Goal: Information Seeking & Learning: Learn about a topic

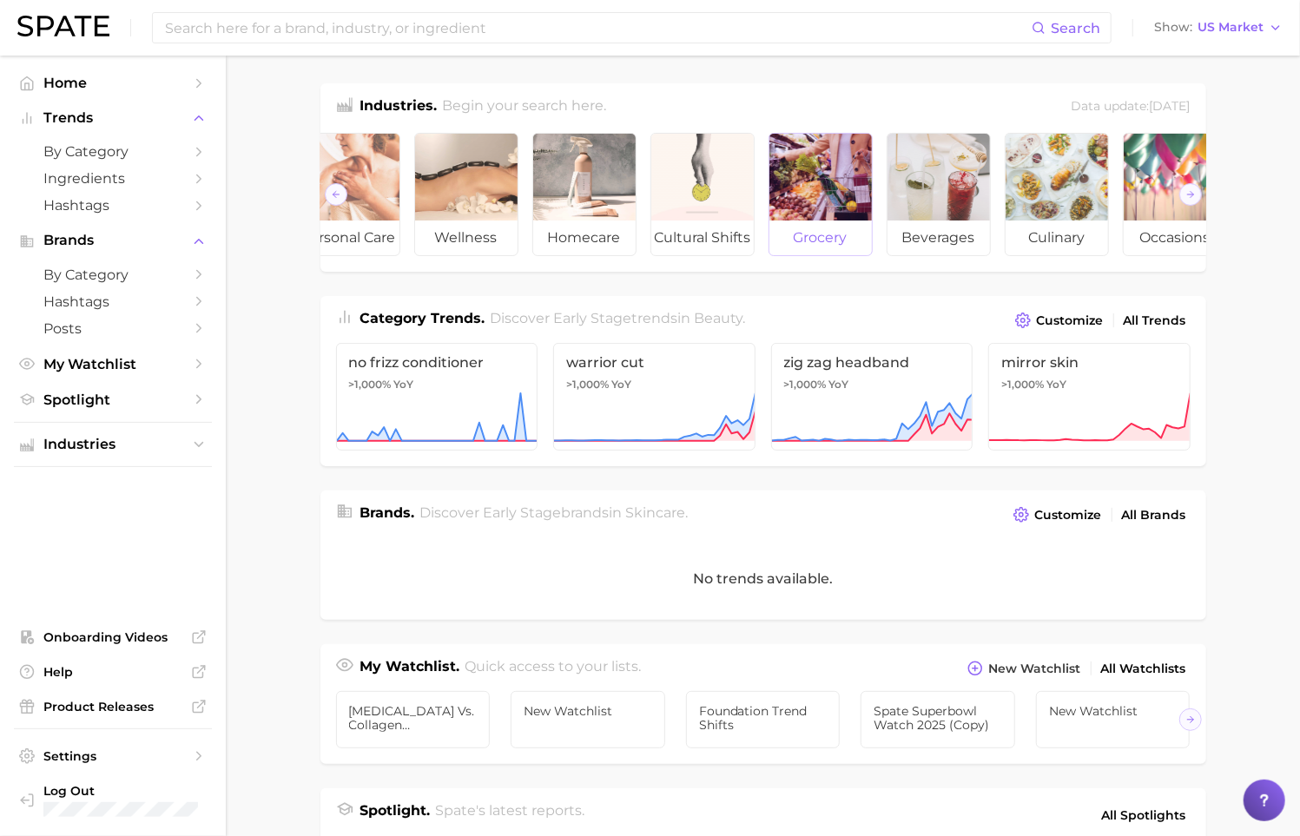
scroll to position [0, 195]
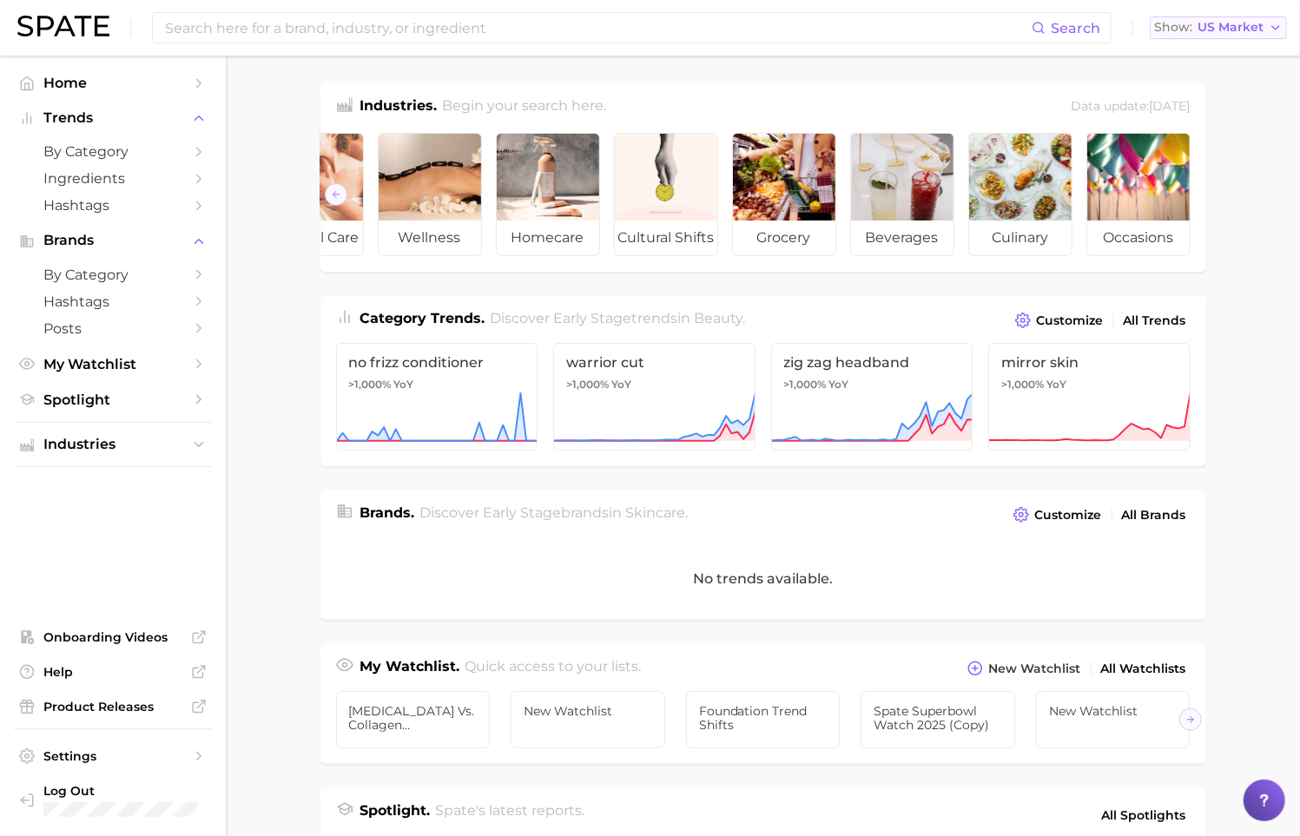
click at [1276, 19] on button "Show US Market" at bounding box center [1218, 28] width 137 height 23
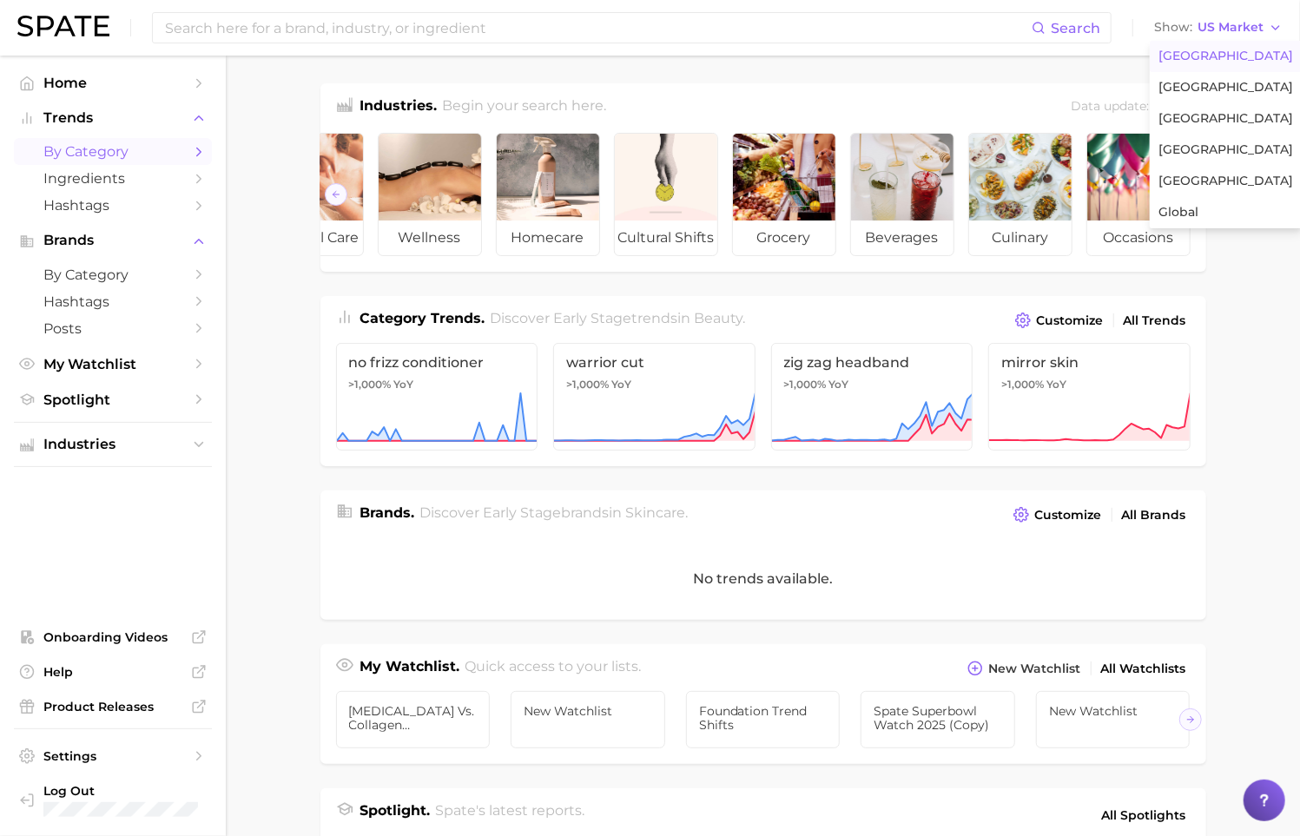
click at [173, 154] on span "by Category" at bounding box center [112, 151] width 139 height 17
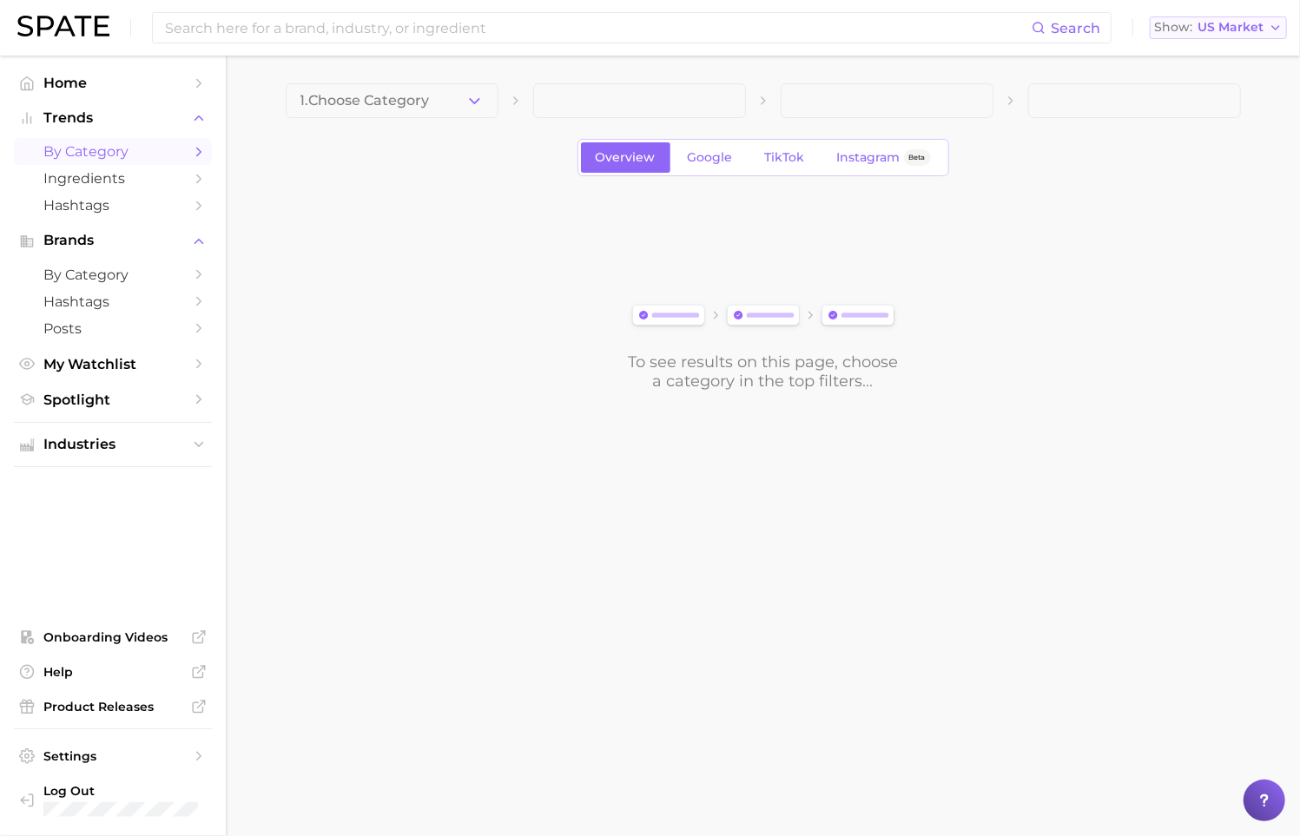
click at [1249, 30] on span "US Market" at bounding box center [1231, 28] width 66 height 10
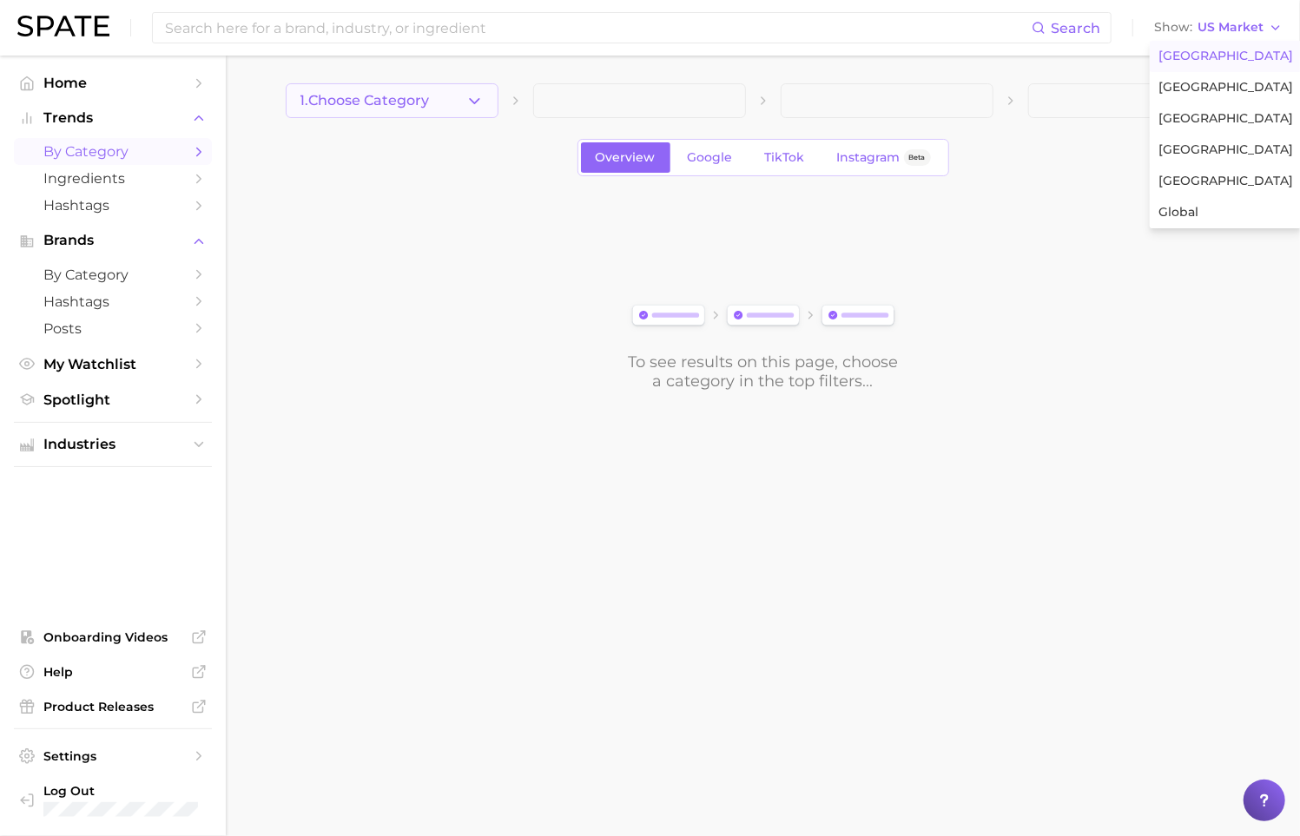
click at [463, 98] on button "1. Choose Category" at bounding box center [392, 100] width 213 height 35
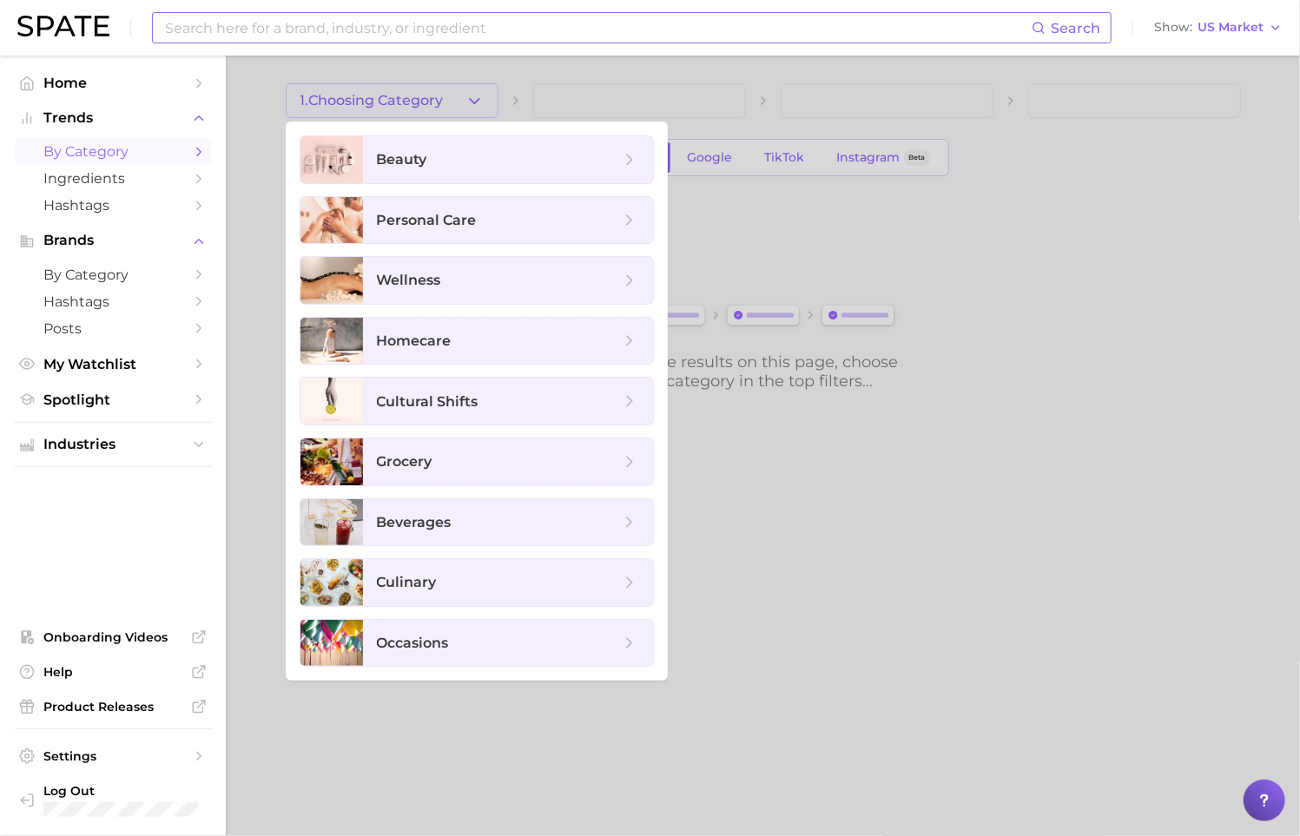
click at [562, 28] on input at bounding box center [597, 28] width 869 height 30
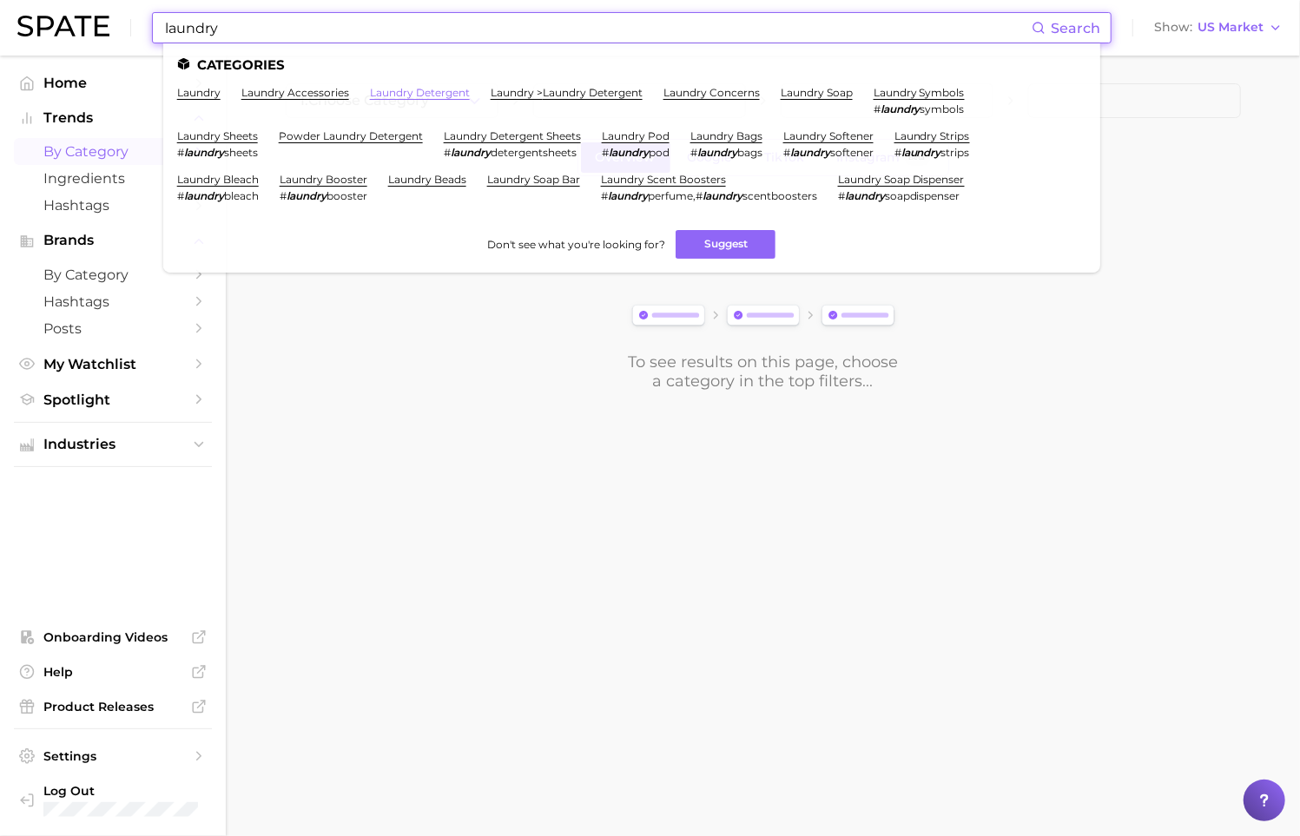
type input "laundry"
click at [442, 94] on link "laundry detergent" at bounding box center [420, 92] width 100 height 13
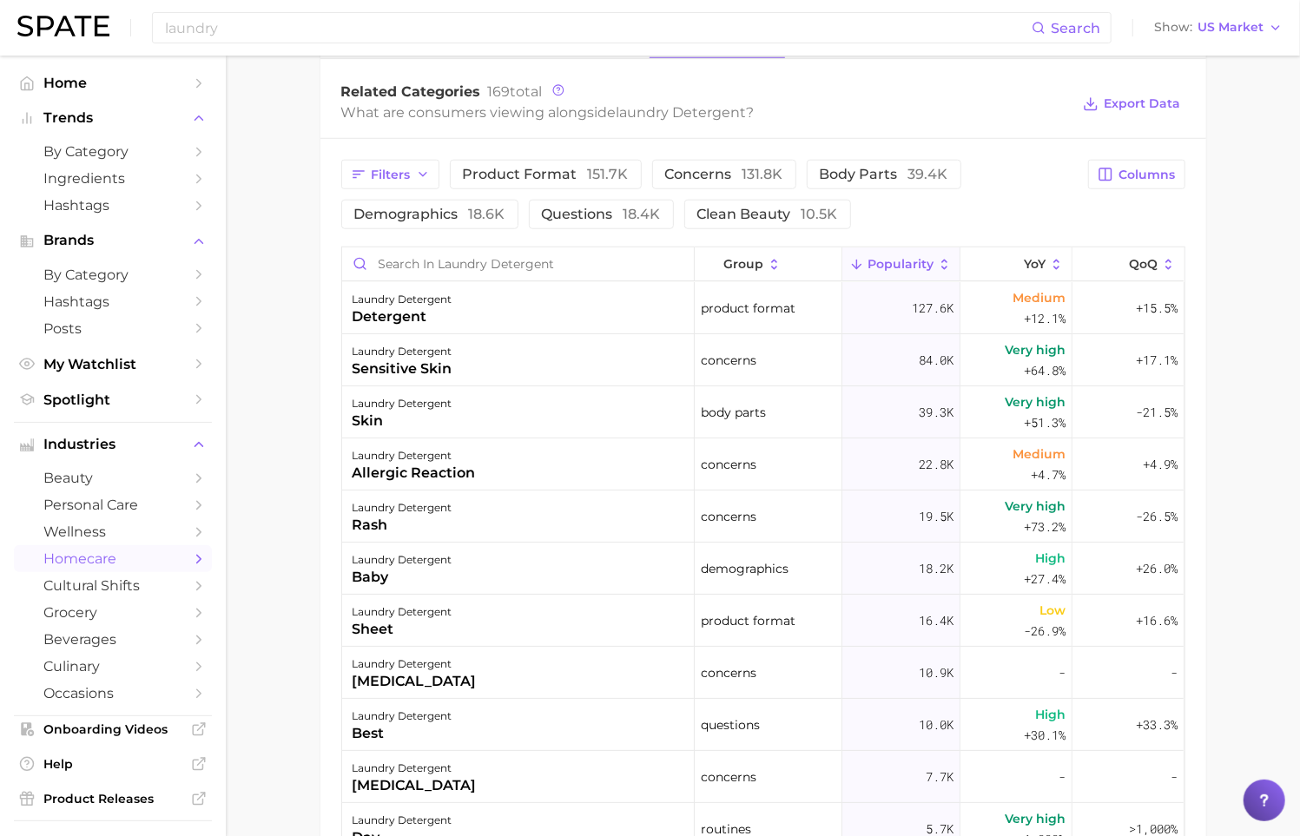
scroll to position [839, 0]
click at [424, 168] on icon "button" at bounding box center [423, 174] width 14 height 14
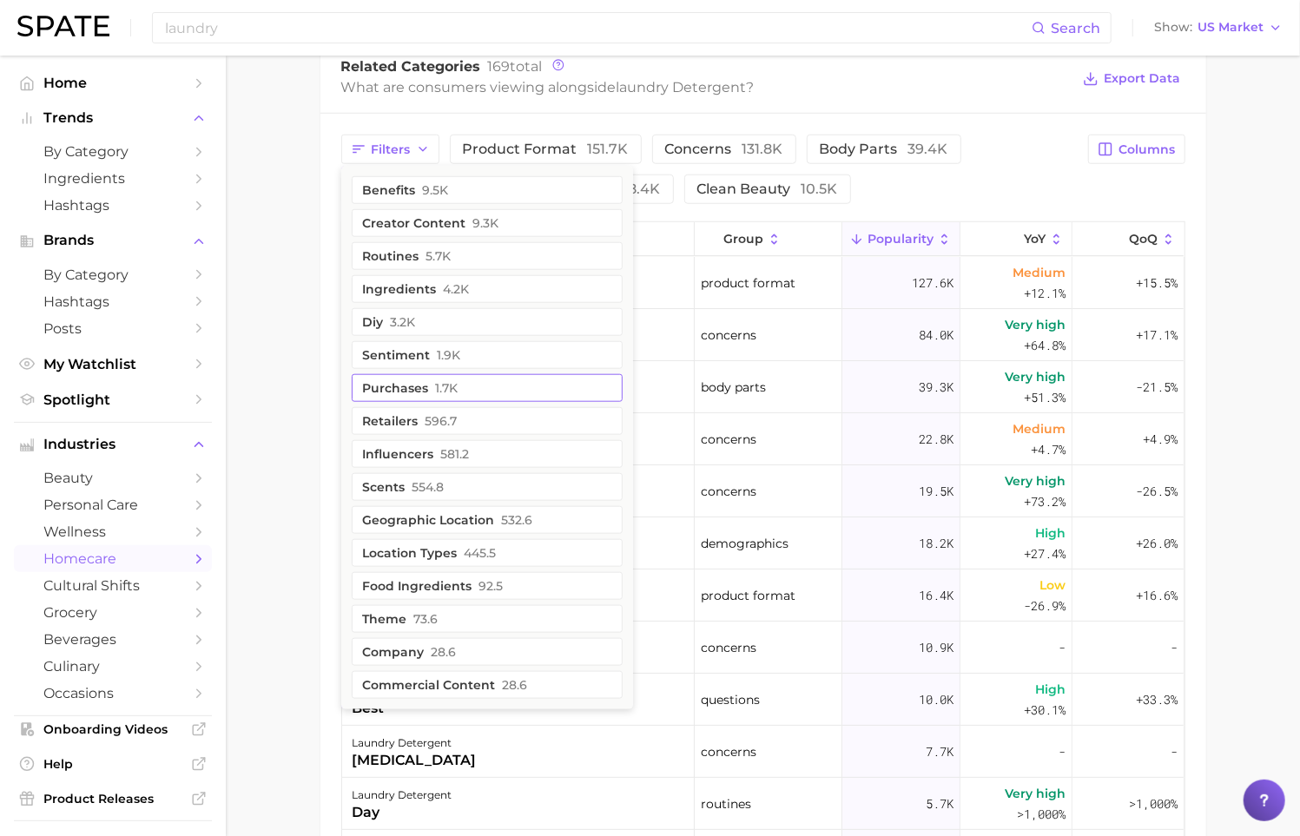
scroll to position [867, 0]
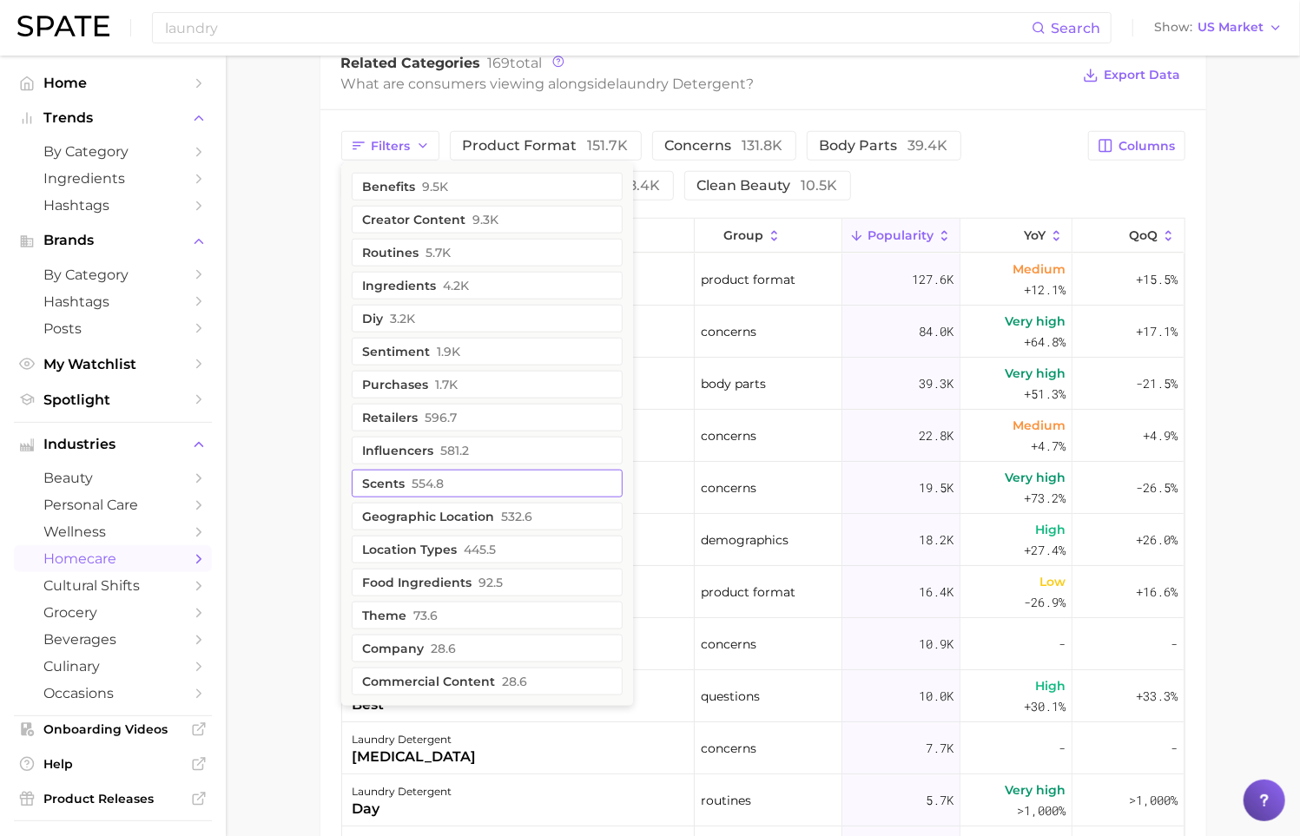
click at [463, 488] on button "scents 554.8" at bounding box center [487, 484] width 271 height 28
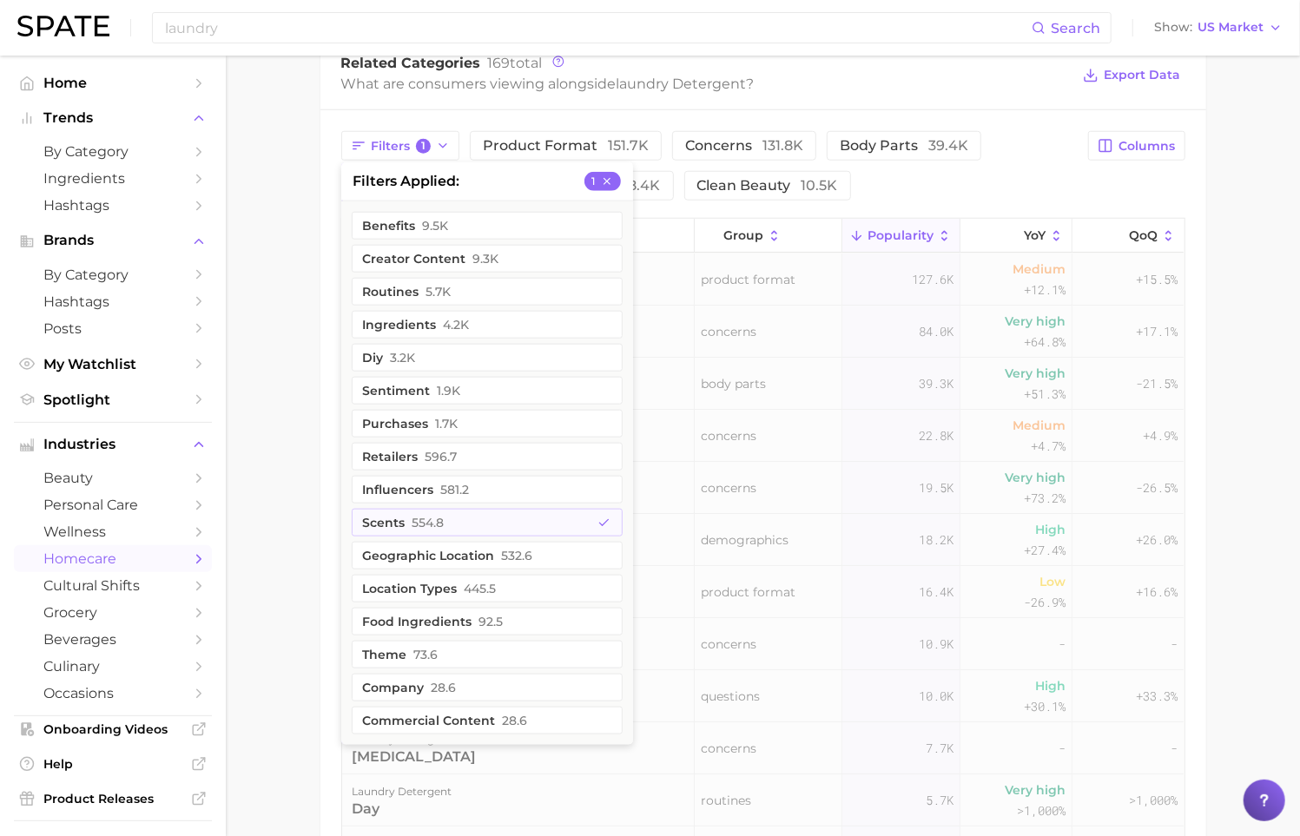
scroll to position [837, 0]
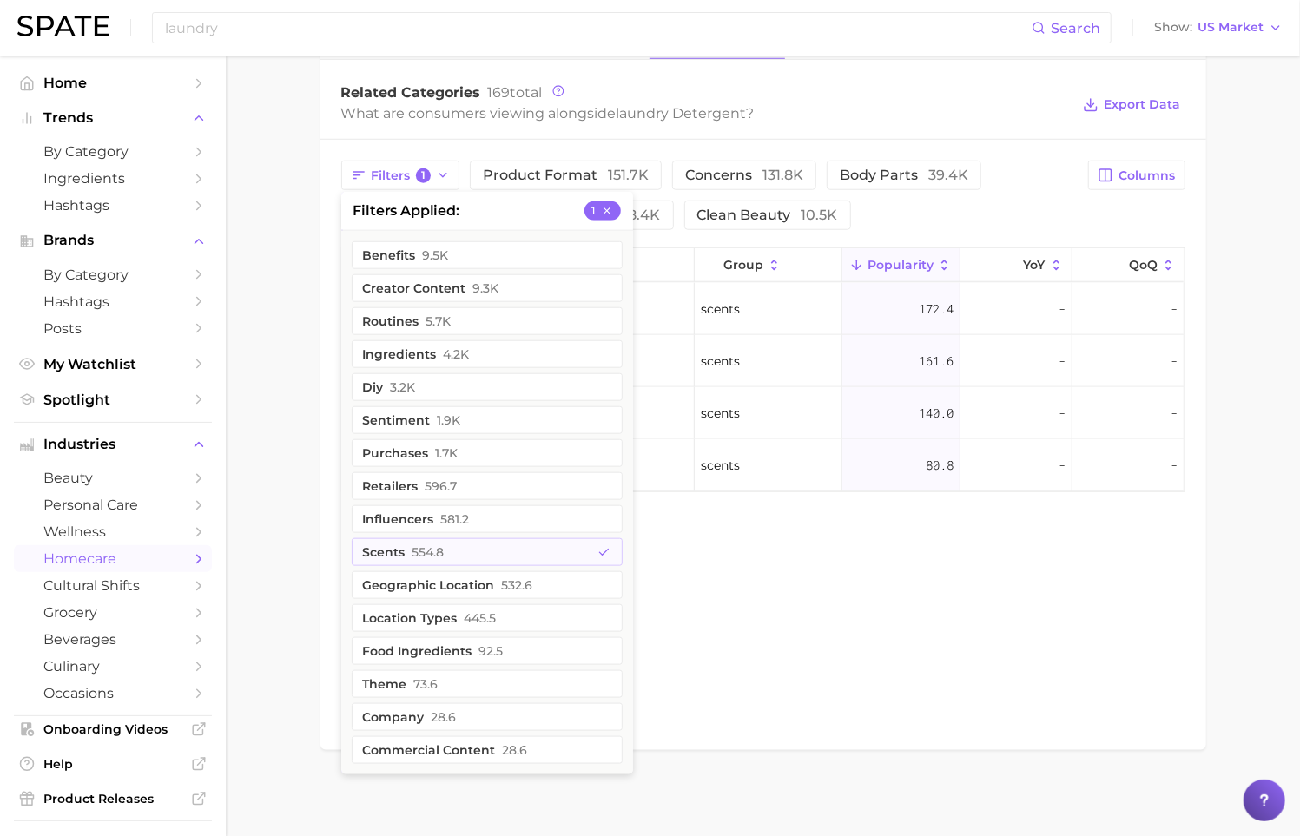
click at [291, 395] on main "1. laundry 2. laundry detergent 3. laundry detergent Overview Google TikTok Ins…" at bounding box center [763, 27] width 1074 height 1619
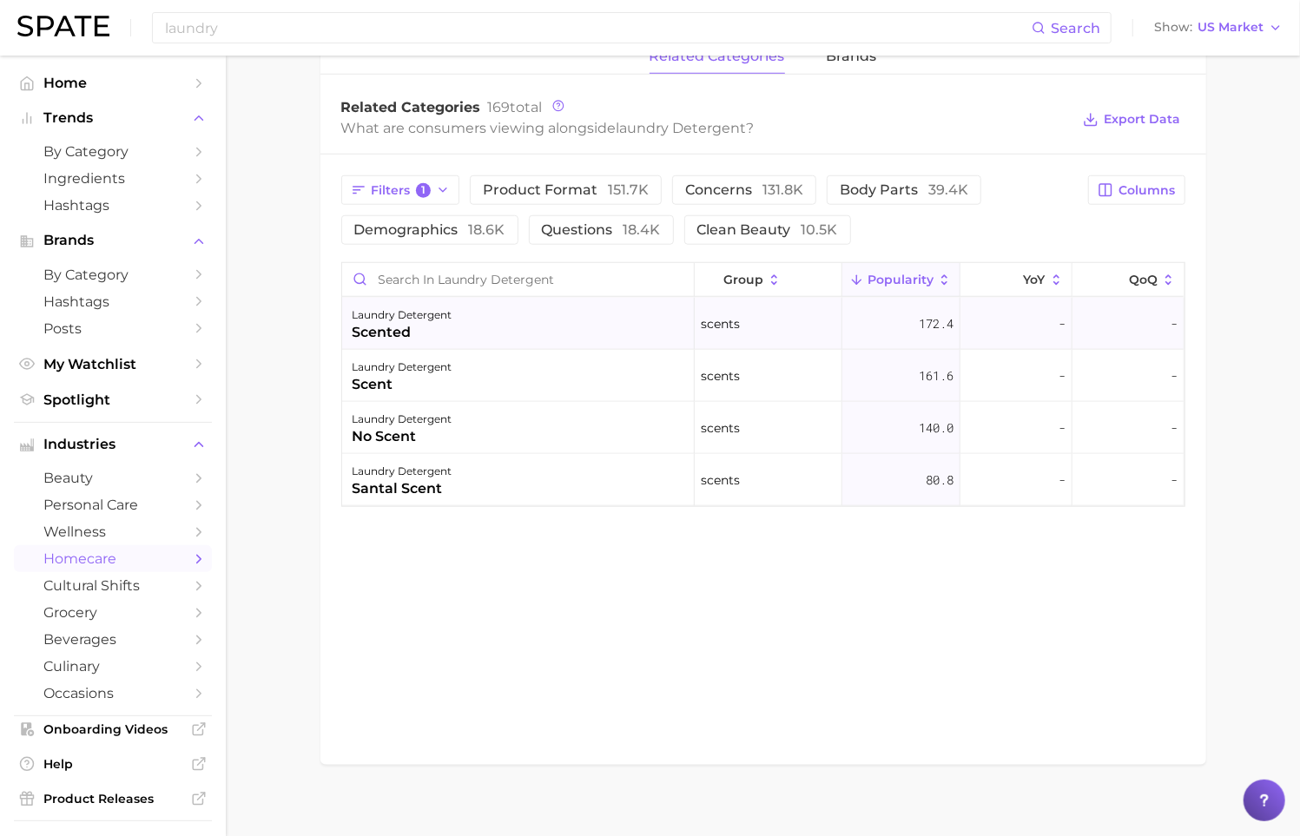
scroll to position [822, 0]
click at [433, 198] on button "Filters 1" at bounding box center [400, 191] width 119 height 30
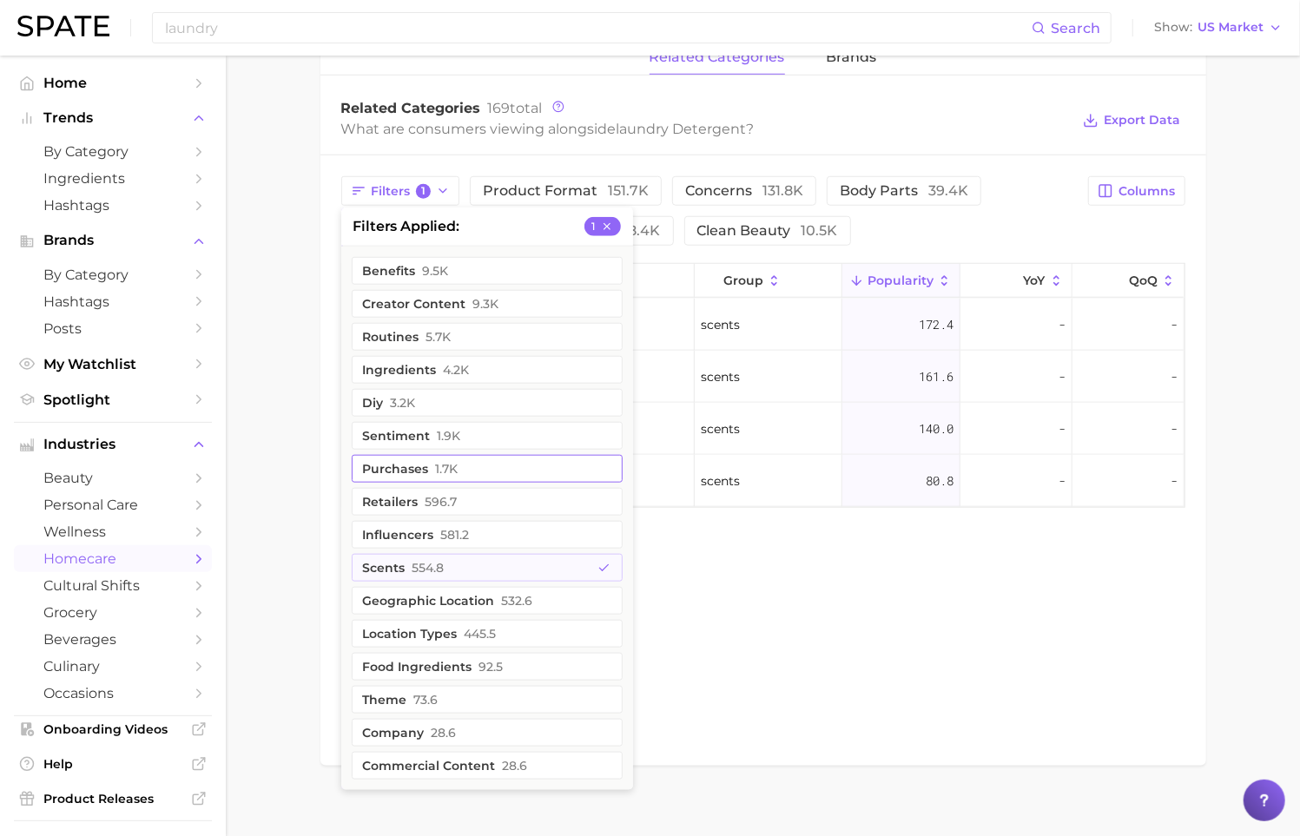
scroll to position [837, 0]
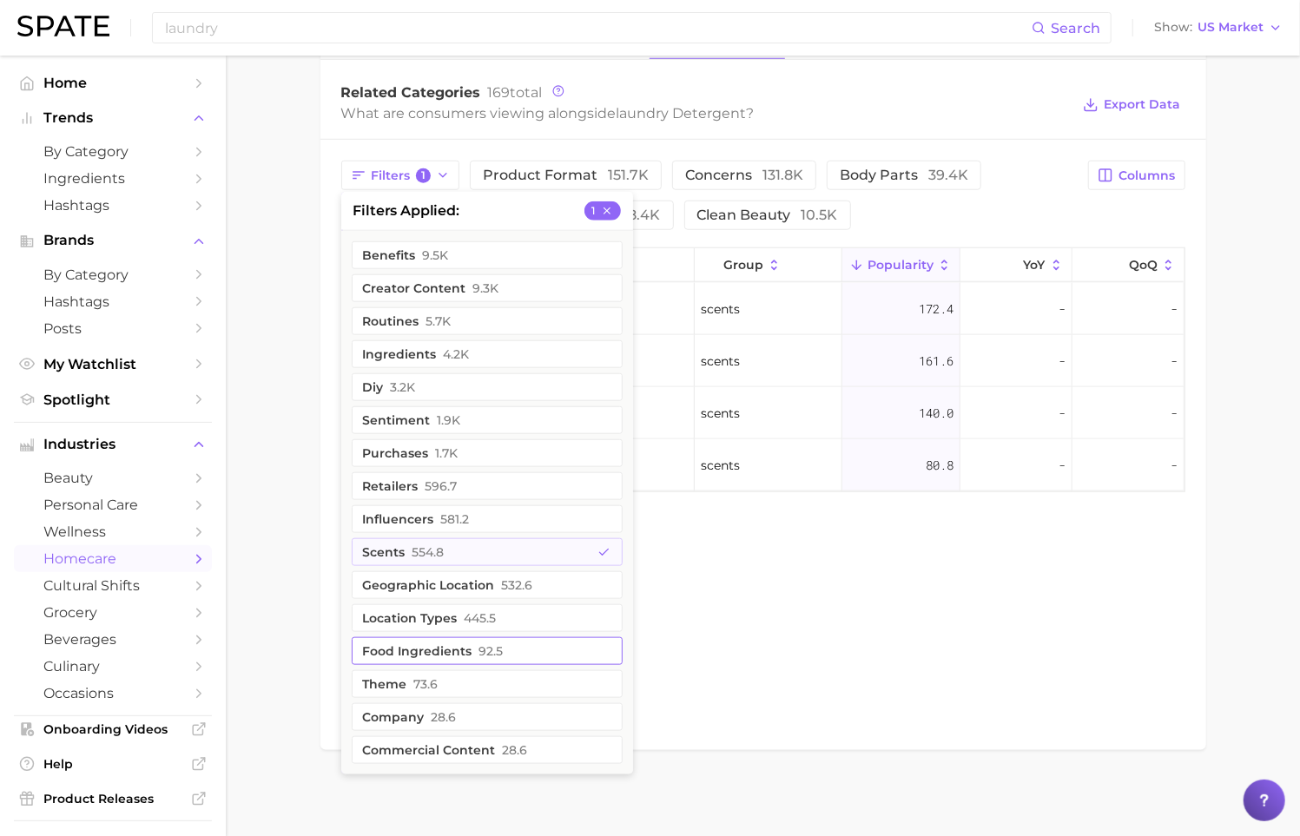
click at [508, 645] on button "food ingredients 92.5" at bounding box center [487, 652] width 271 height 28
click at [486, 340] on button "ingredients 4.2k" at bounding box center [487, 354] width 271 height 28
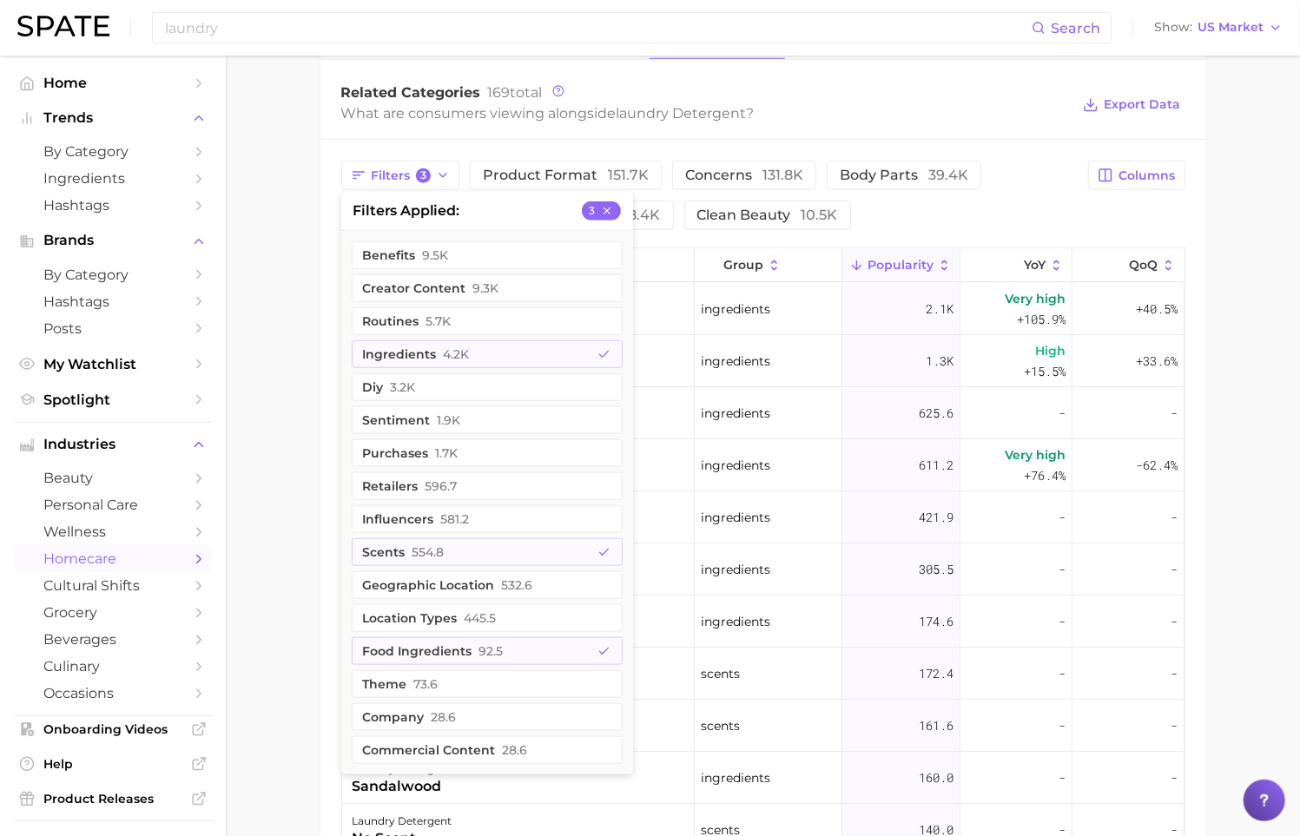
click at [276, 266] on main "1. laundry 2. laundry detergent 3. laundry detergent Overview Google TikTok Ins…" at bounding box center [763, 204] width 1074 height 1973
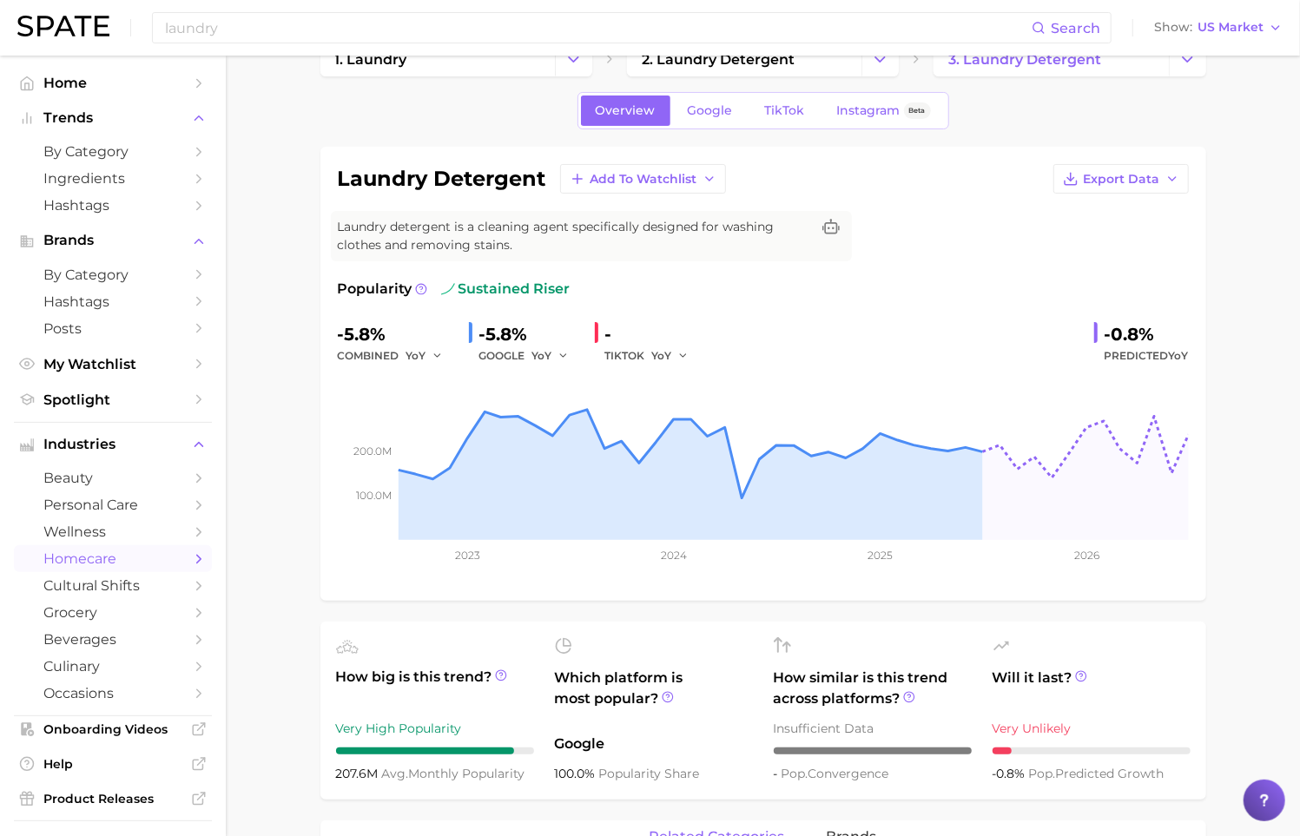
scroll to position [0, 0]
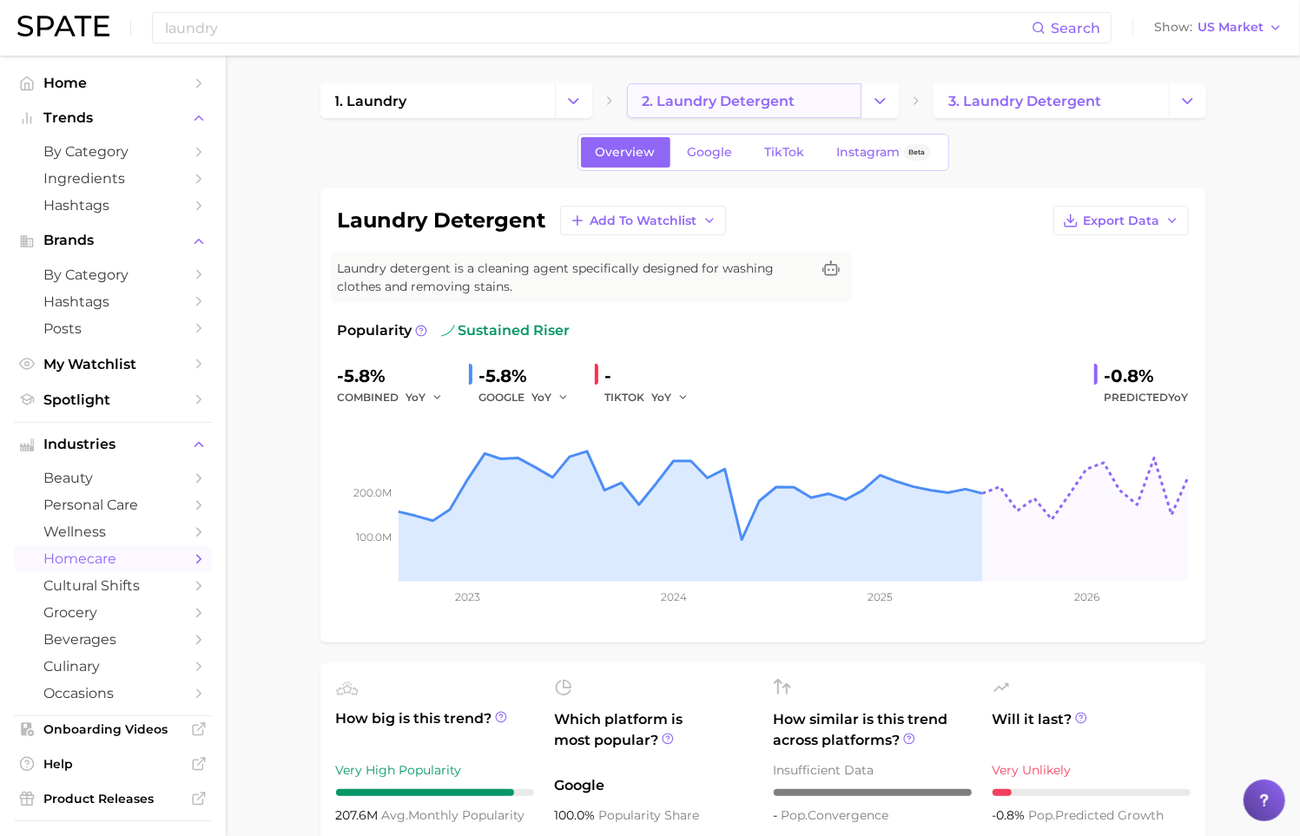
click at [725, 114] on link "2. laundry detergent" at bounding box center [744, 100] width 235 height 35
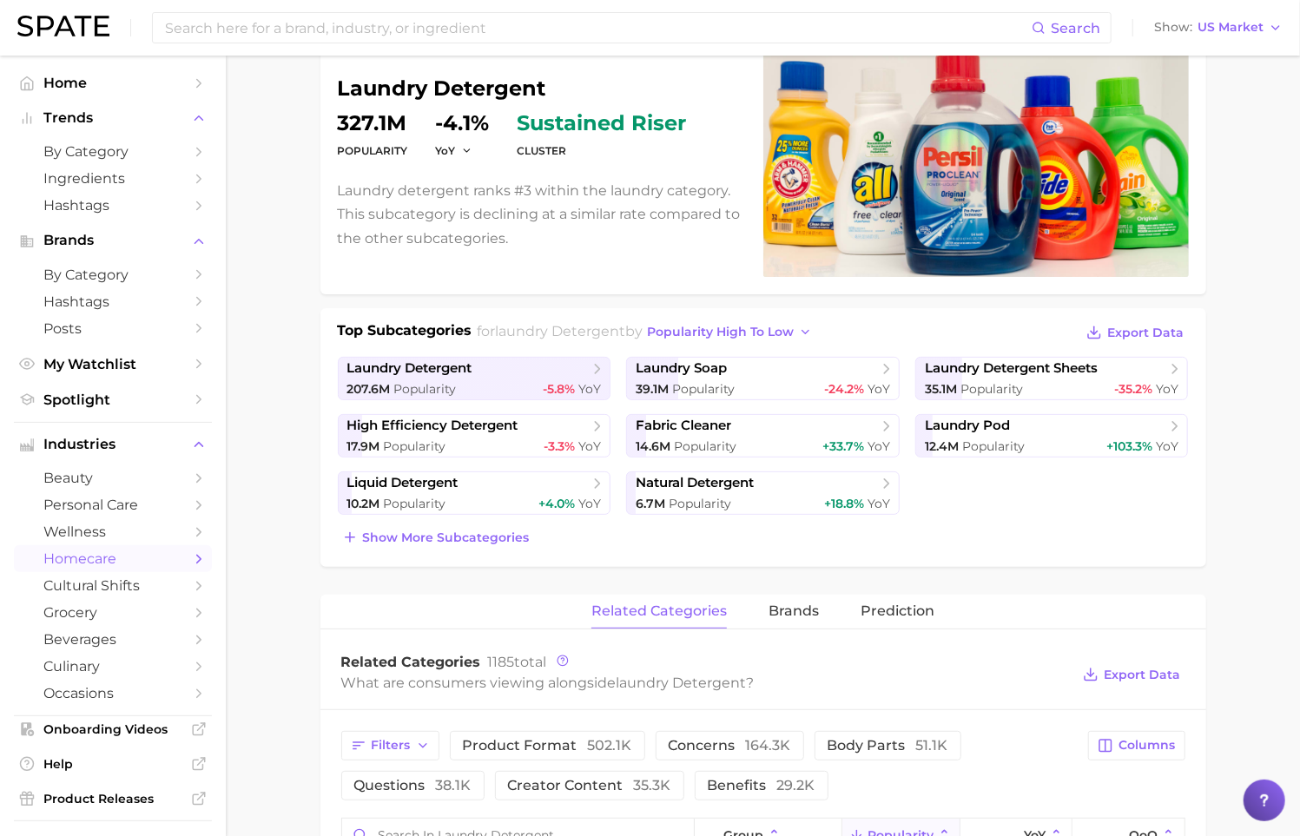
scroll to position [157, 0]
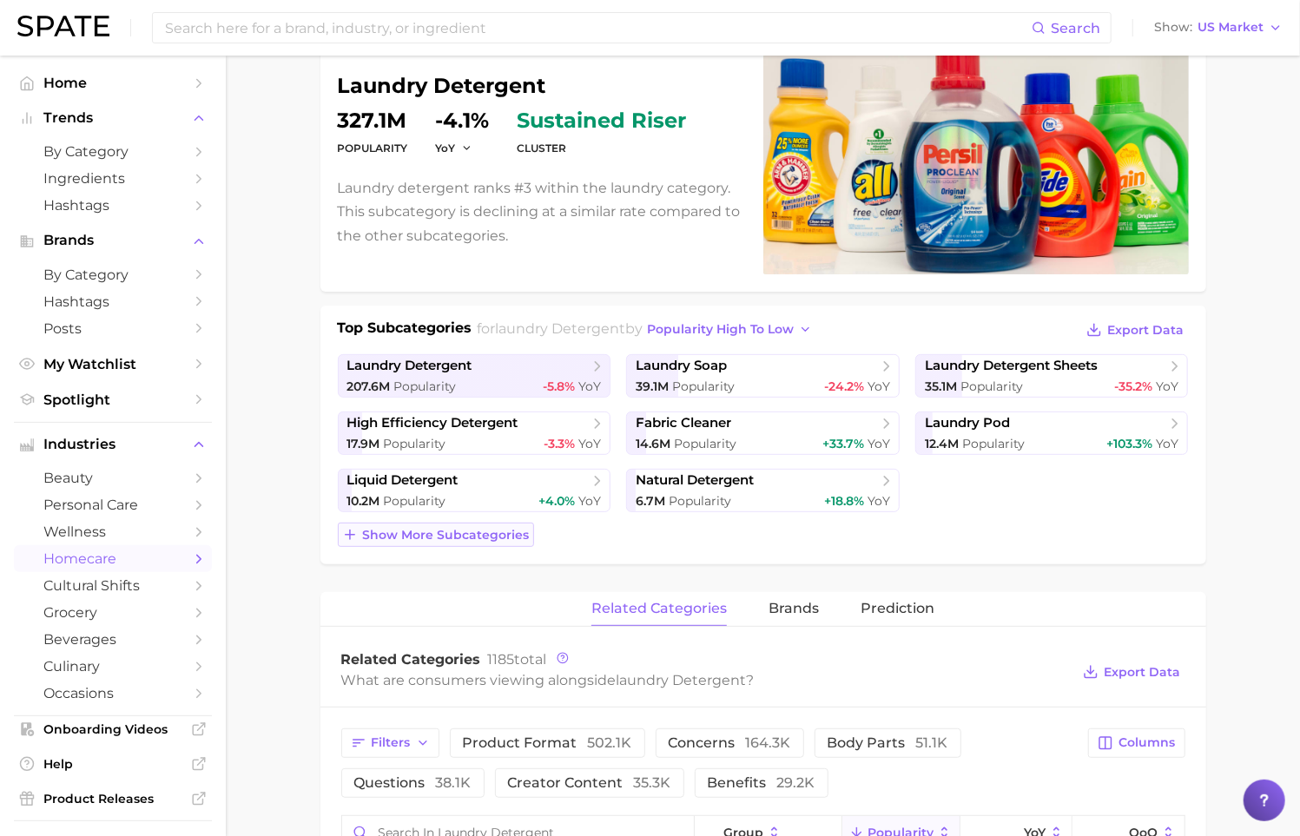
click at [431, 540] on button "Show more subcategories" at bounding box center [436, 535] width 196 height 24
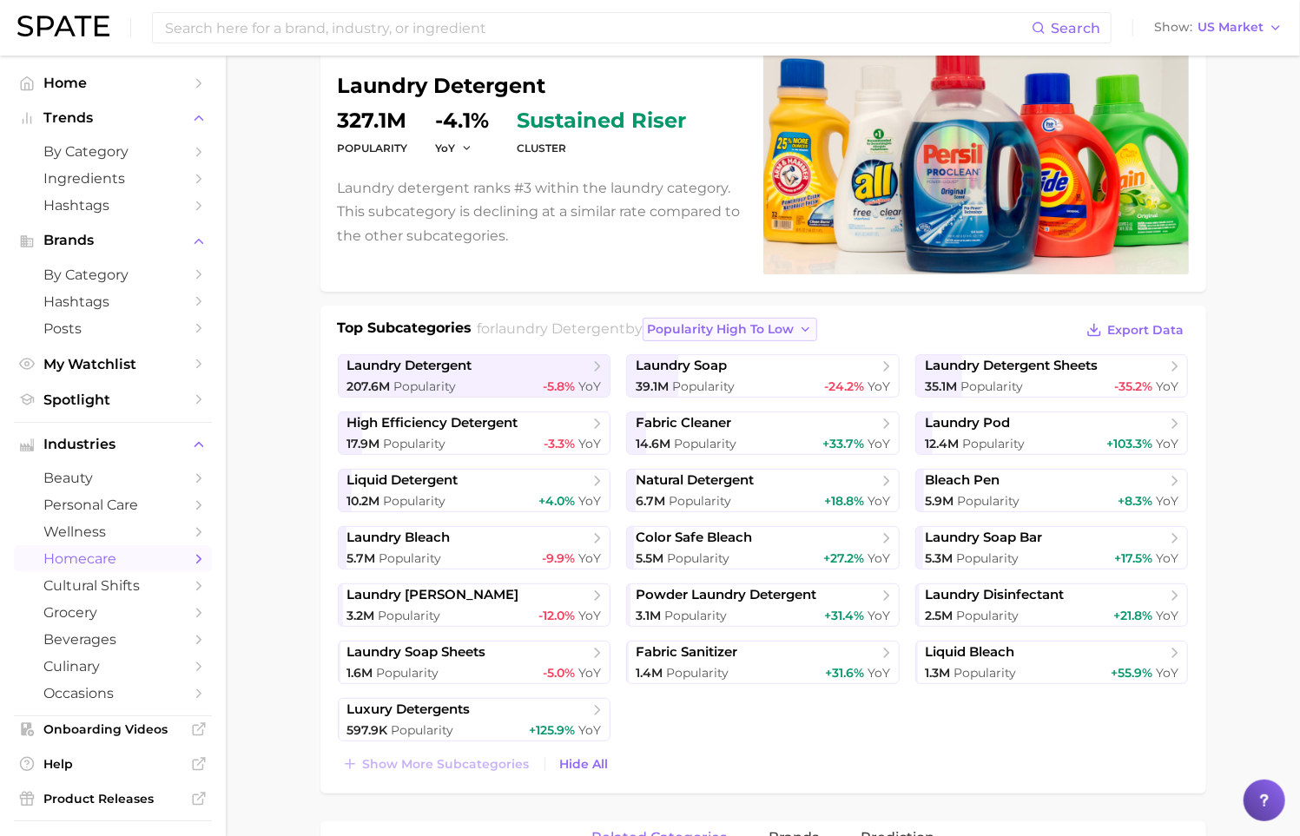
click at [750, 322] on span "popularity high to low" at bounding box center [720, 329] width 147 height 15
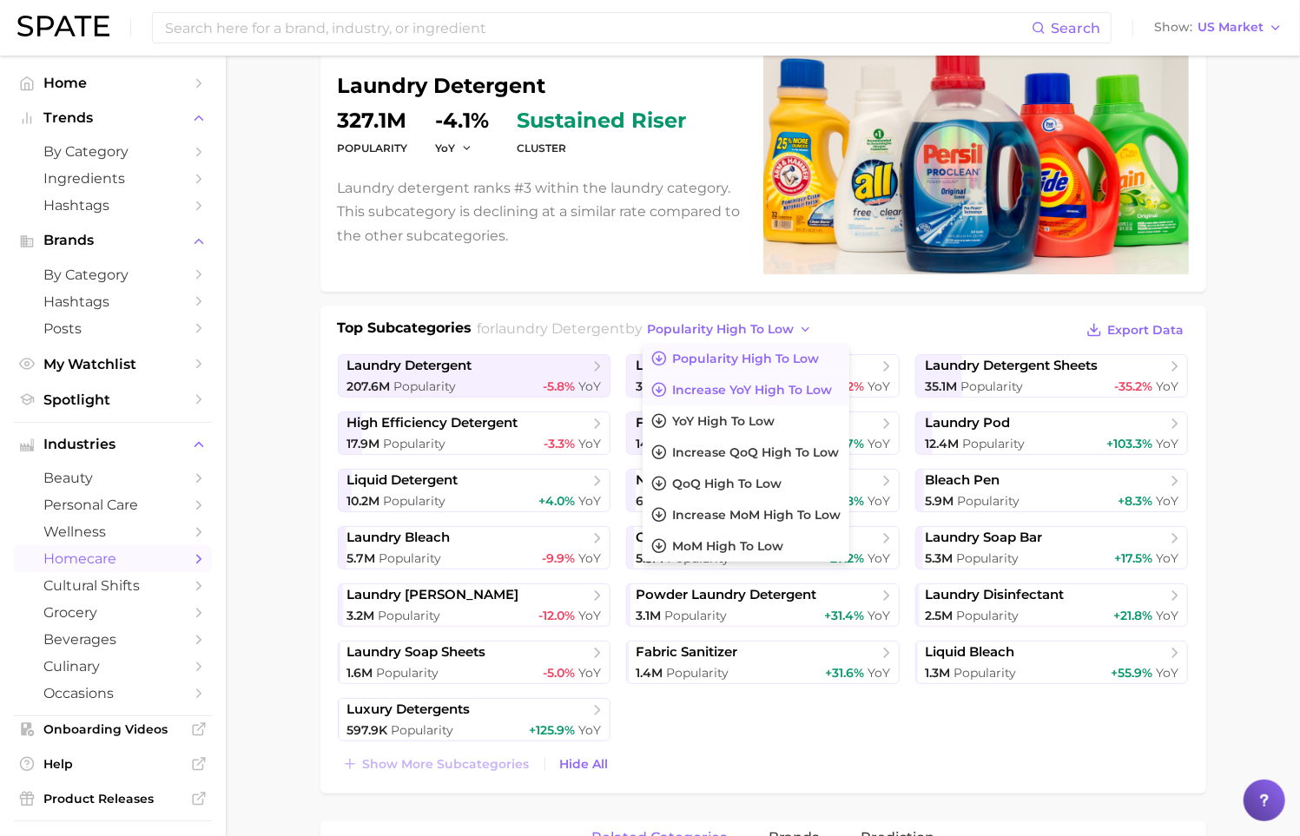
click at [821, 396] on button "Increase YoY high to low" at bounding box center [746, 389] width 207 height 31
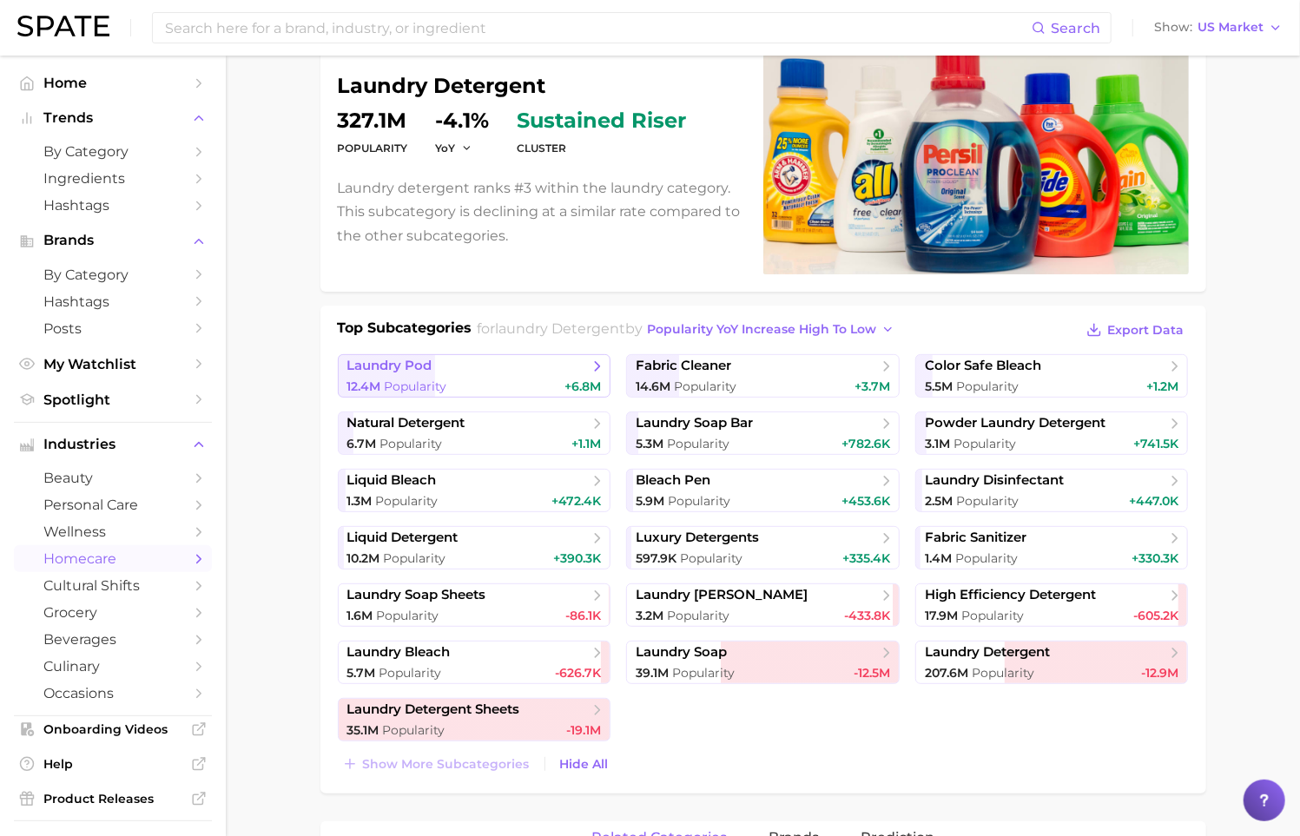
click at [467, 379] on div "12.4m Popularity +6.8m" at bounding box center [474, 387] width 254 height 17
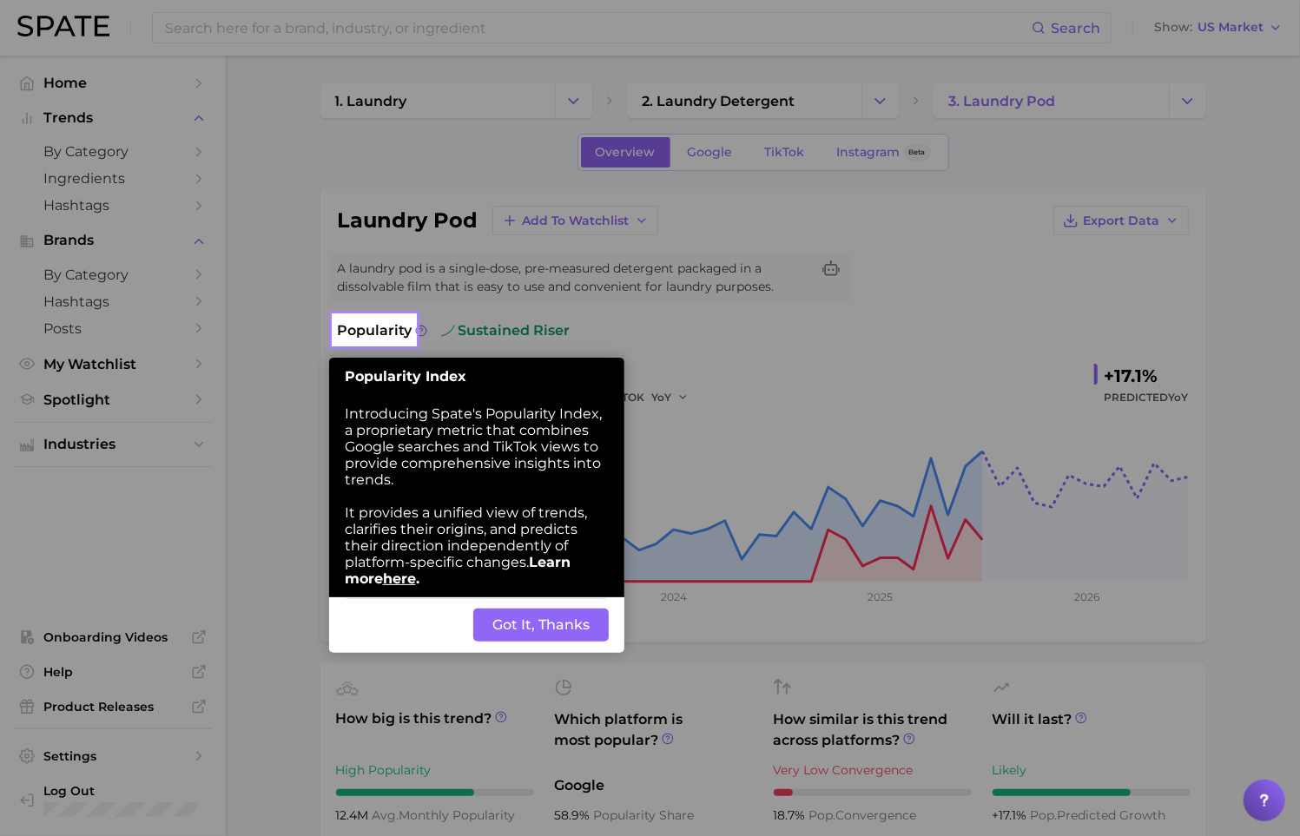
click at [532, 620] on button "Got It, Thanks" at bounding box center [540, 625] width 135 height 33
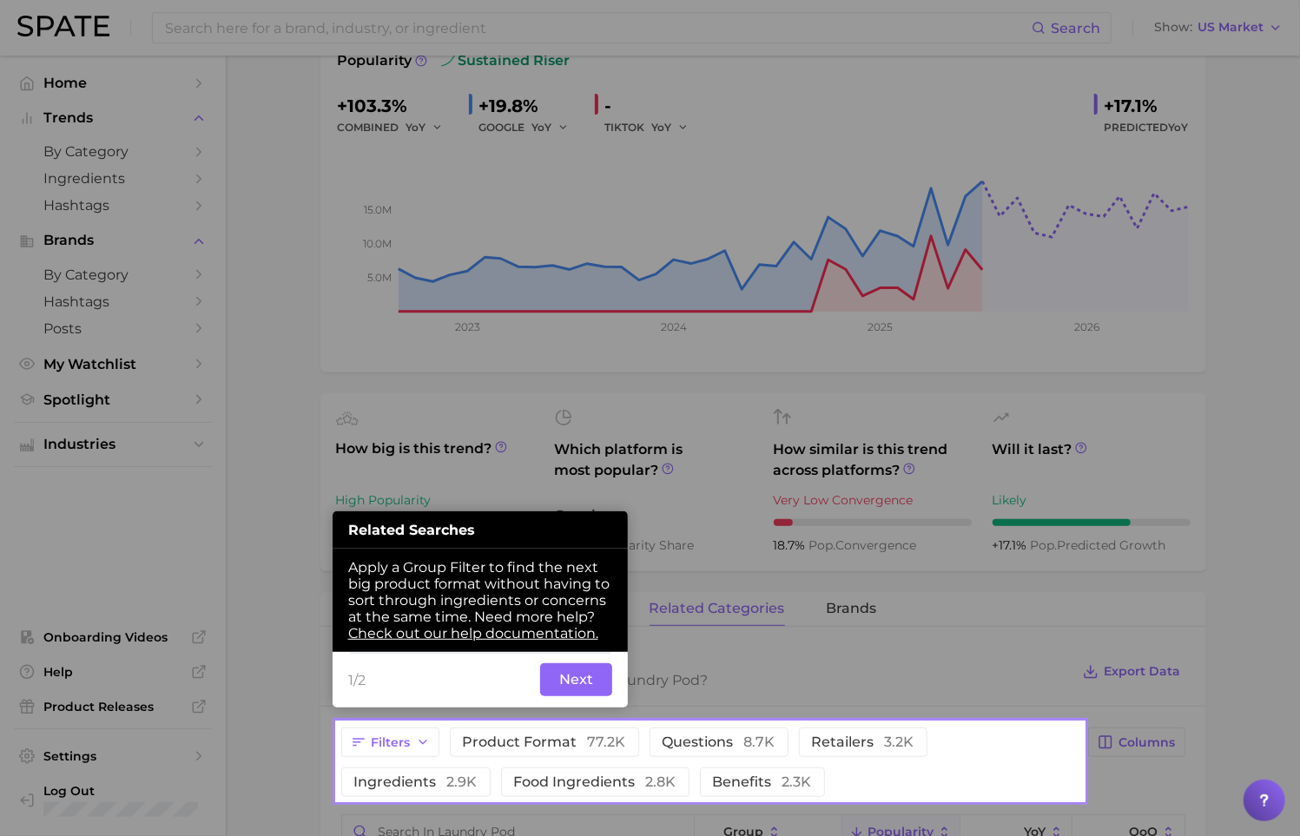
scroll to position [274, 0]
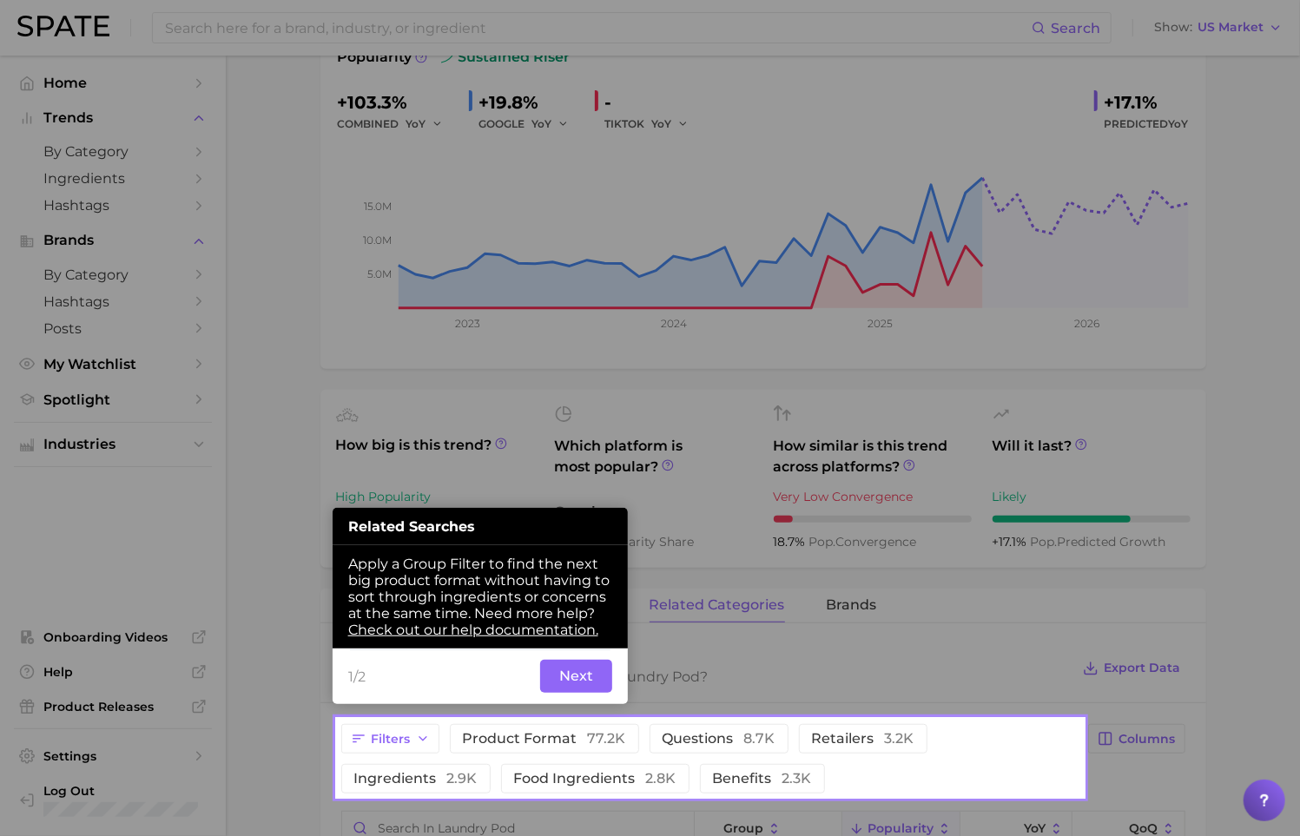
click at [564, 674] on button "Next" at bounding box center [576, 676] width 72 height 33
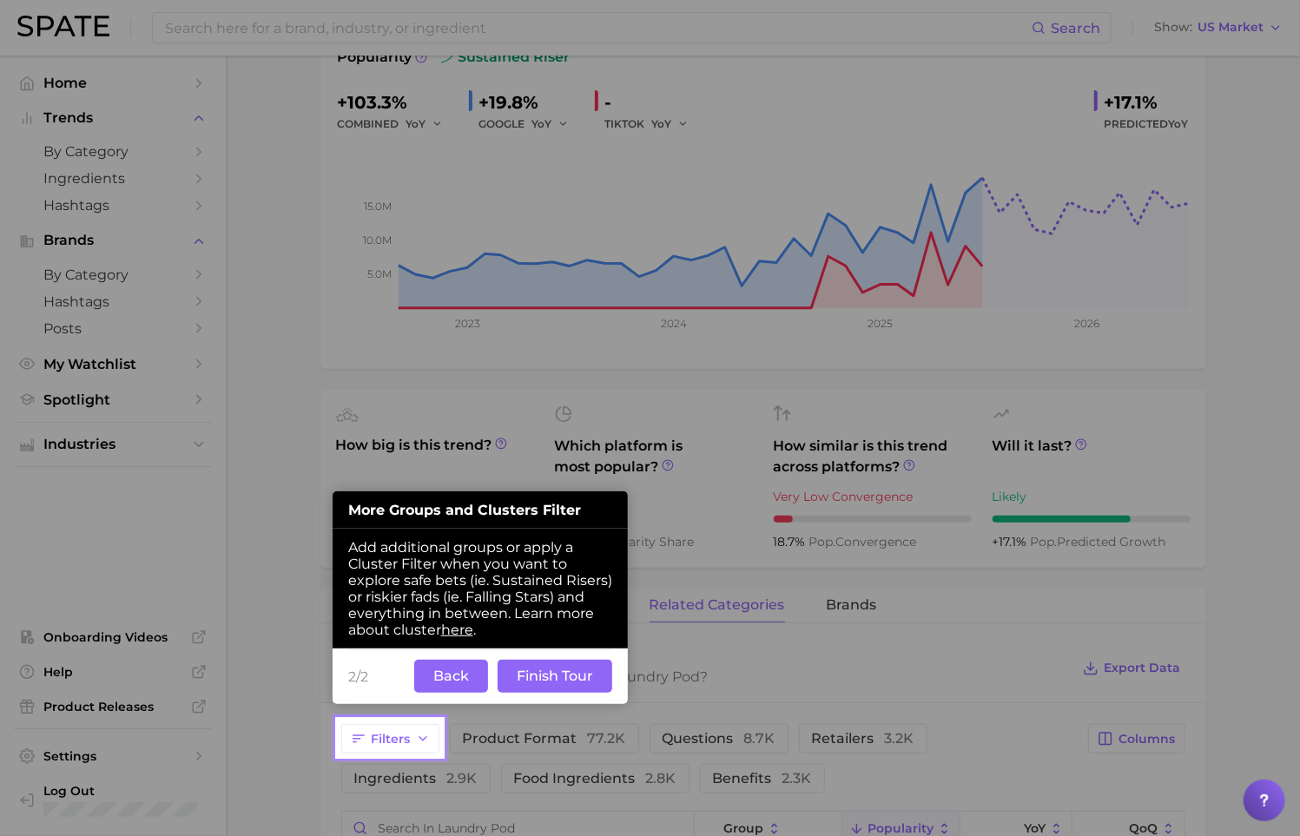
click at [509, 683] on button "Finish Tour" at bounding box center [555, 676] width 115 height 33
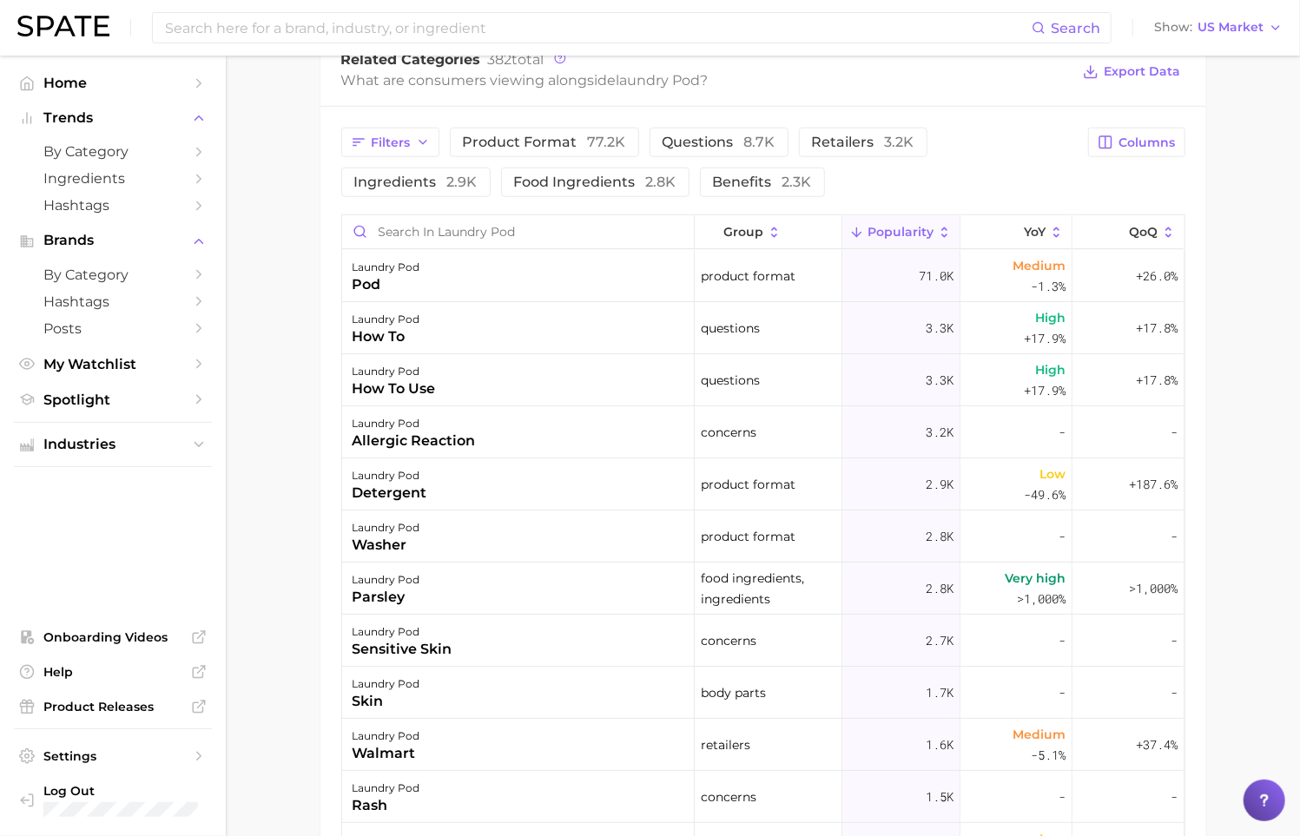
scroll to position [865, 0]
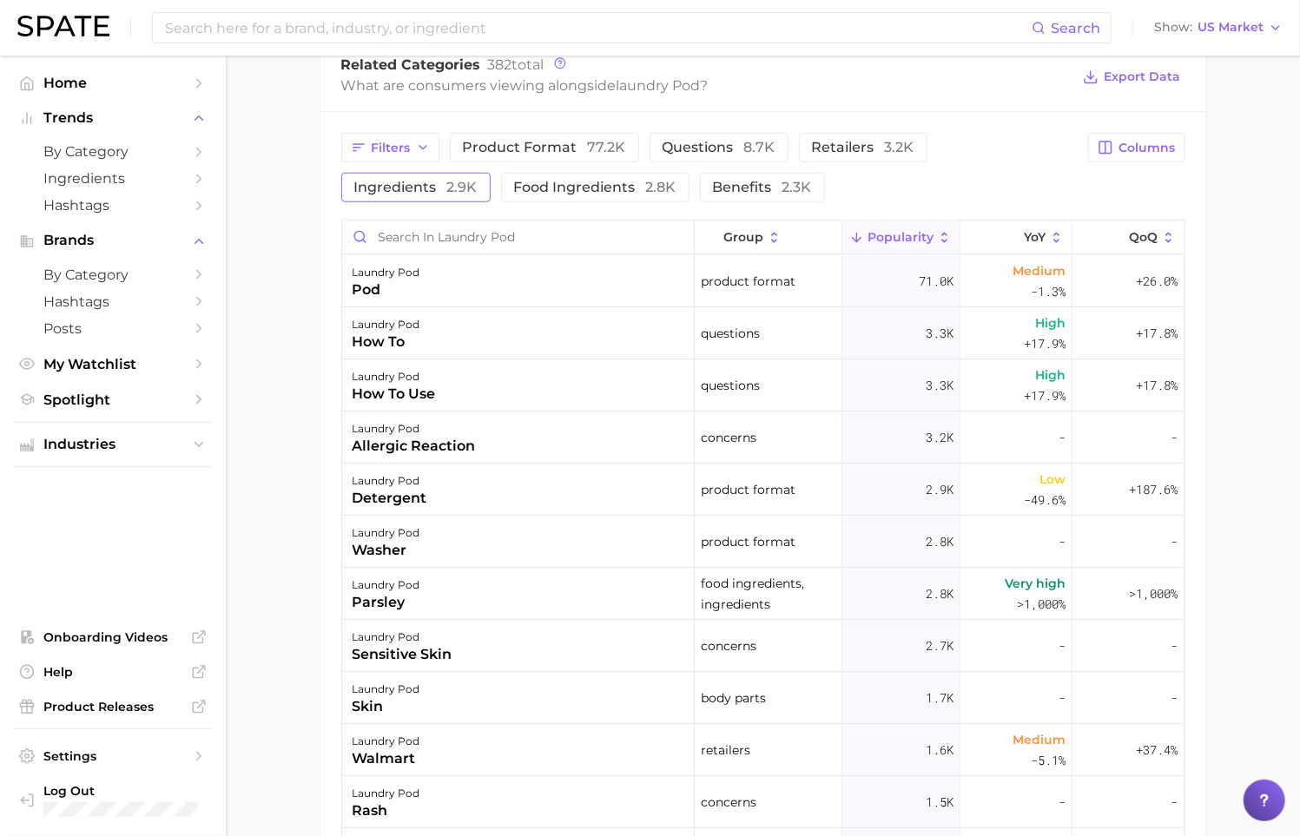
click at [491, 173] on button "ingredients 2.9k" at bounding box center [415, 188] width 149 height 30
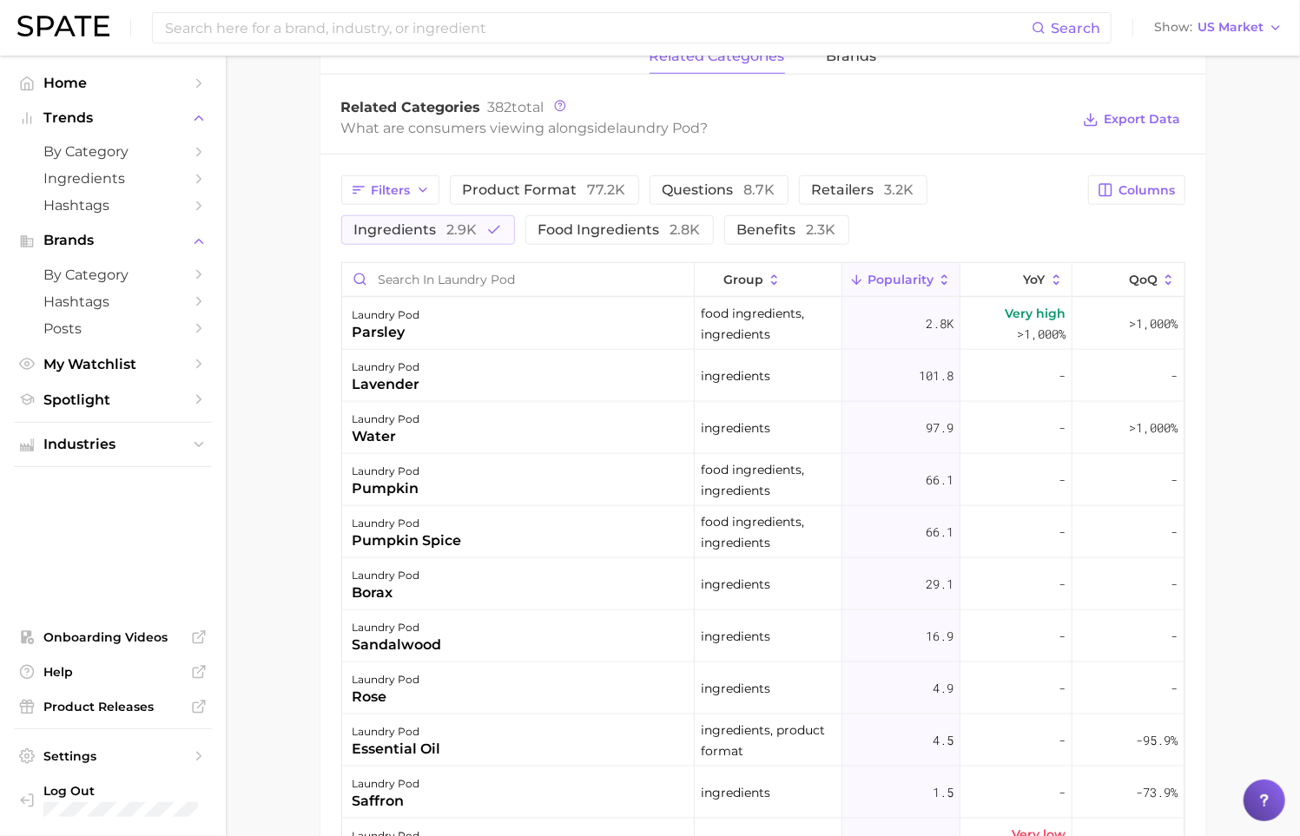
scroll to position [816, 0]
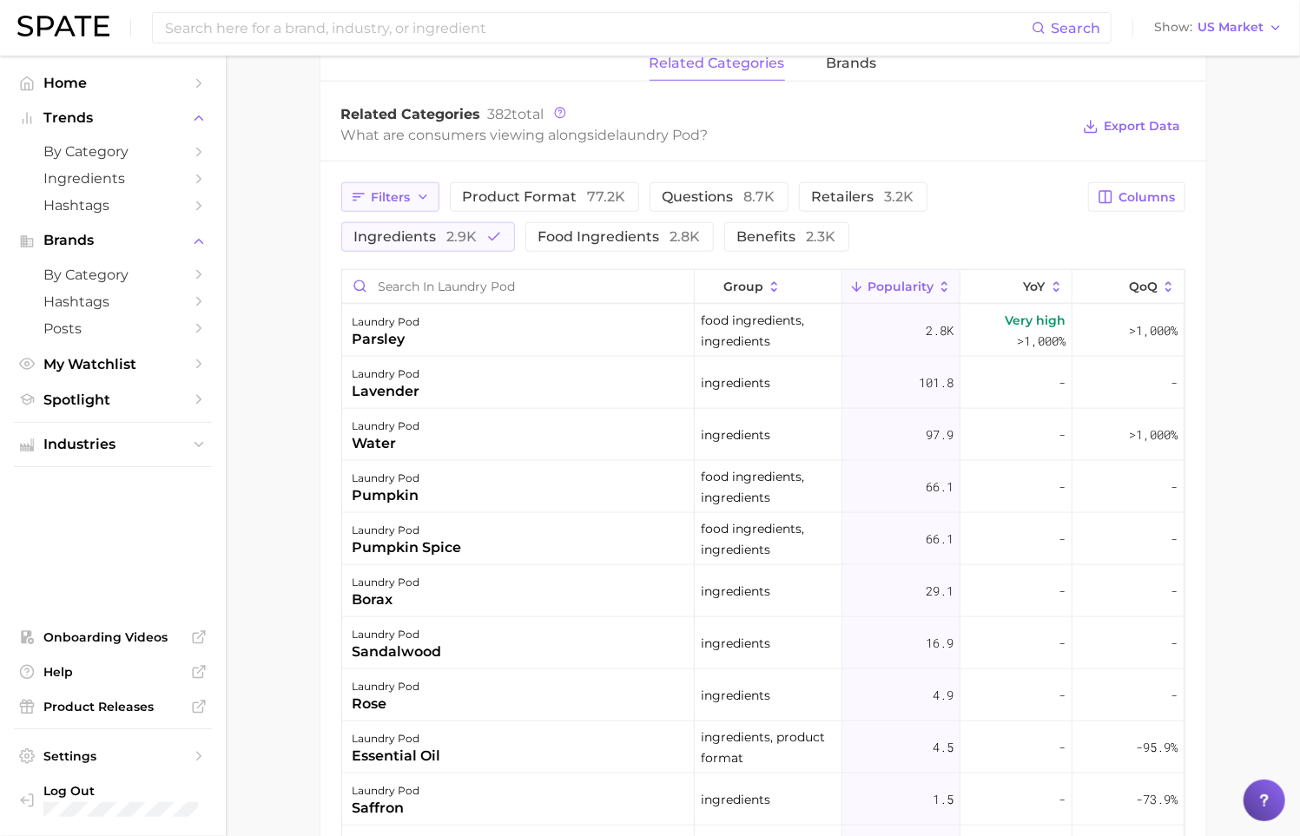
click at [407, 190] on span "Filters" at bounding box center [391, 197] width 39 height 15
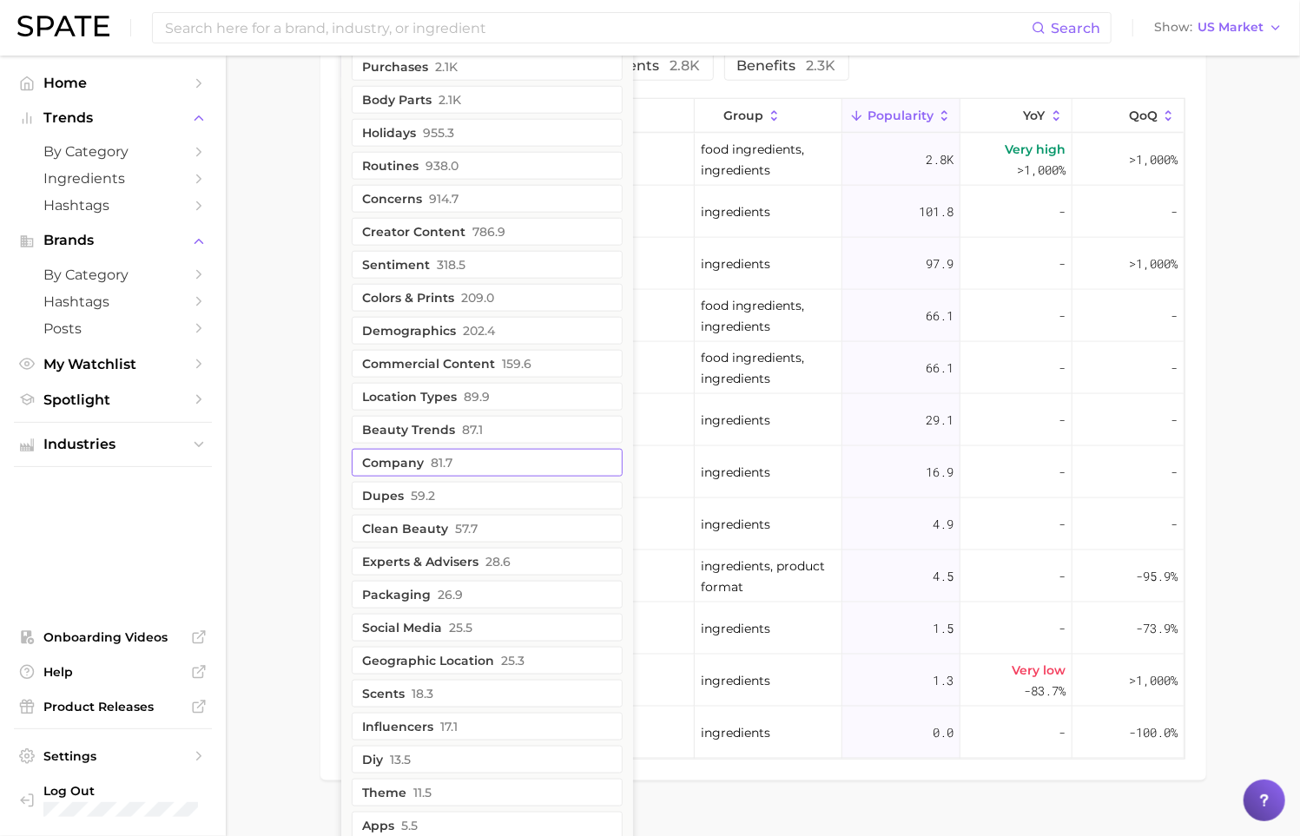
scroll to position [988, 0]
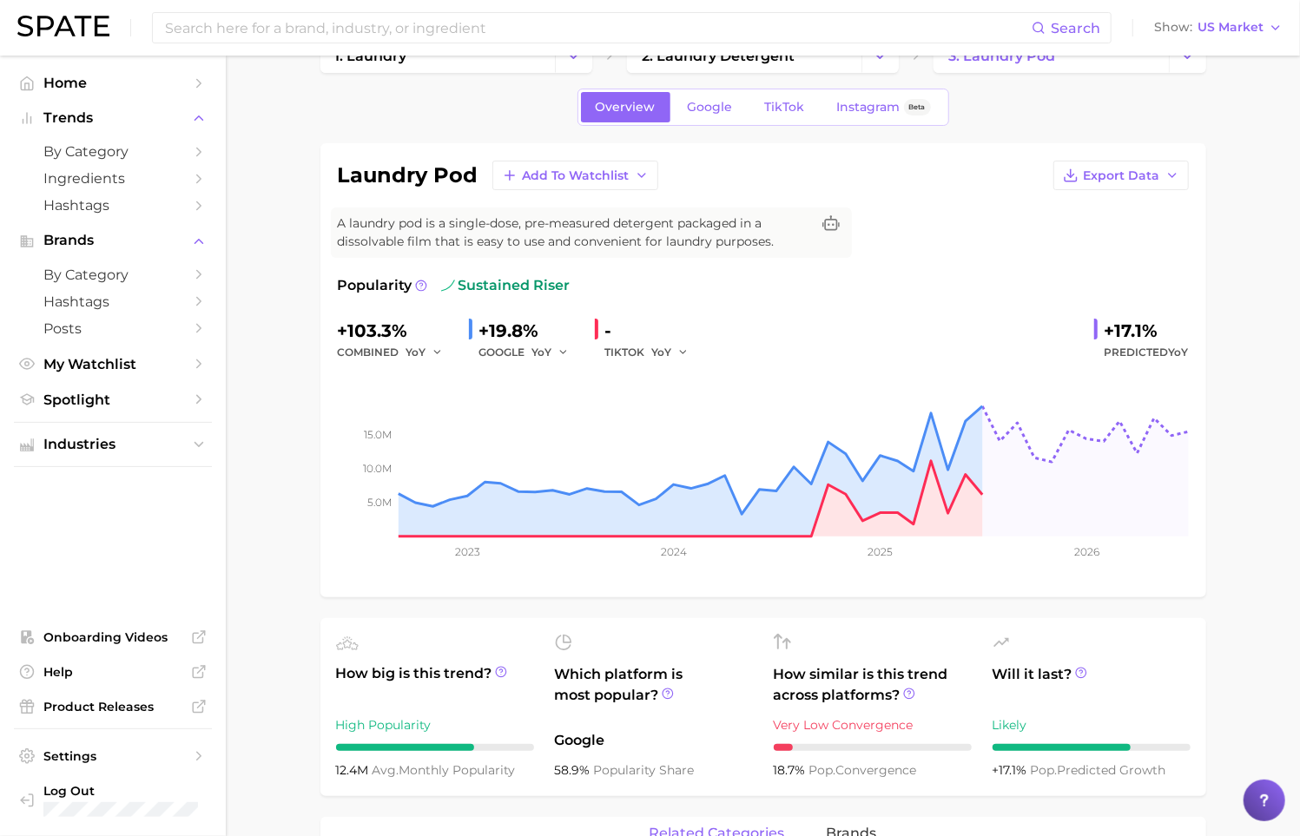
scroll to position [0, 0]
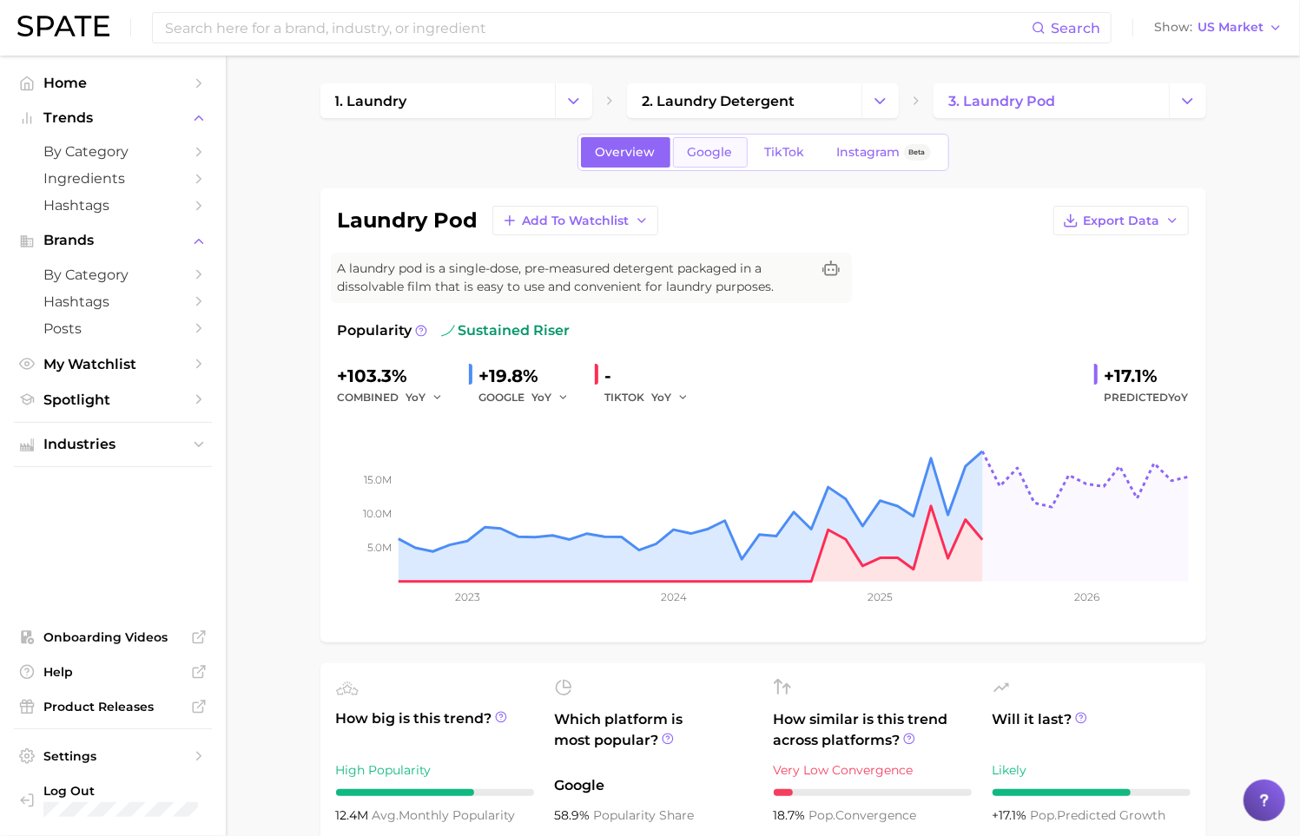
click at [707, 156] on span "Google" at bounding box center [710, 152] width 45 height 15
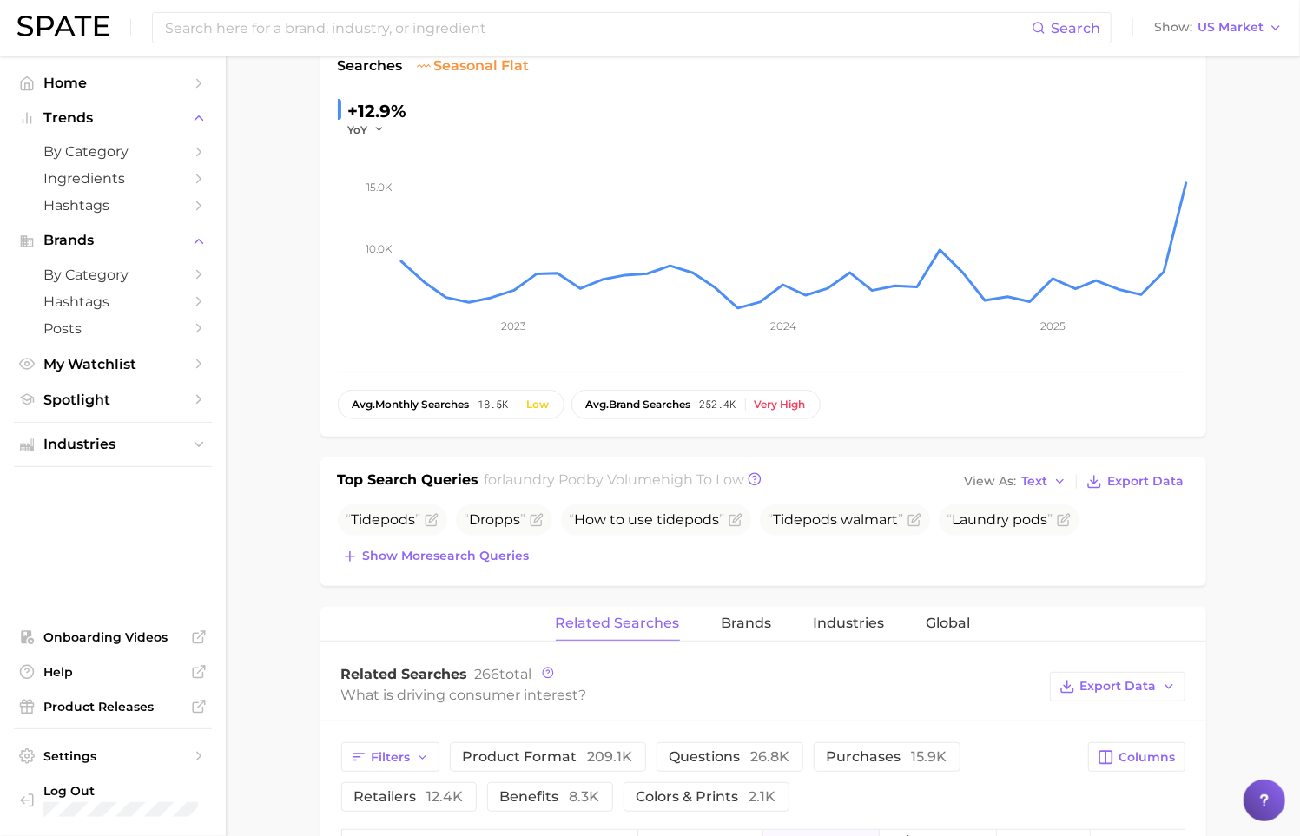
scroll to position [279, 0]
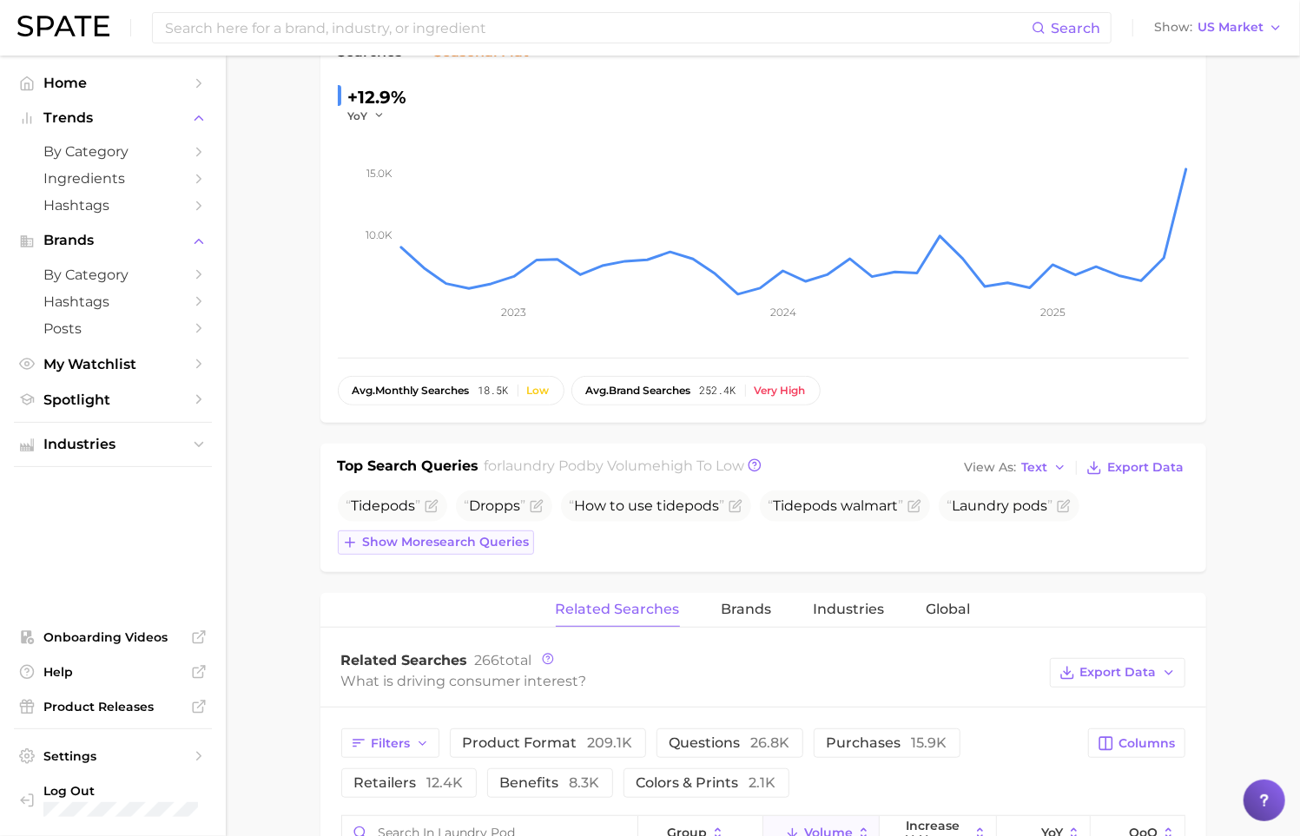
click at [385, 544] on span "Show more search queries" at bounding box center [446, 542] width 167 height 15
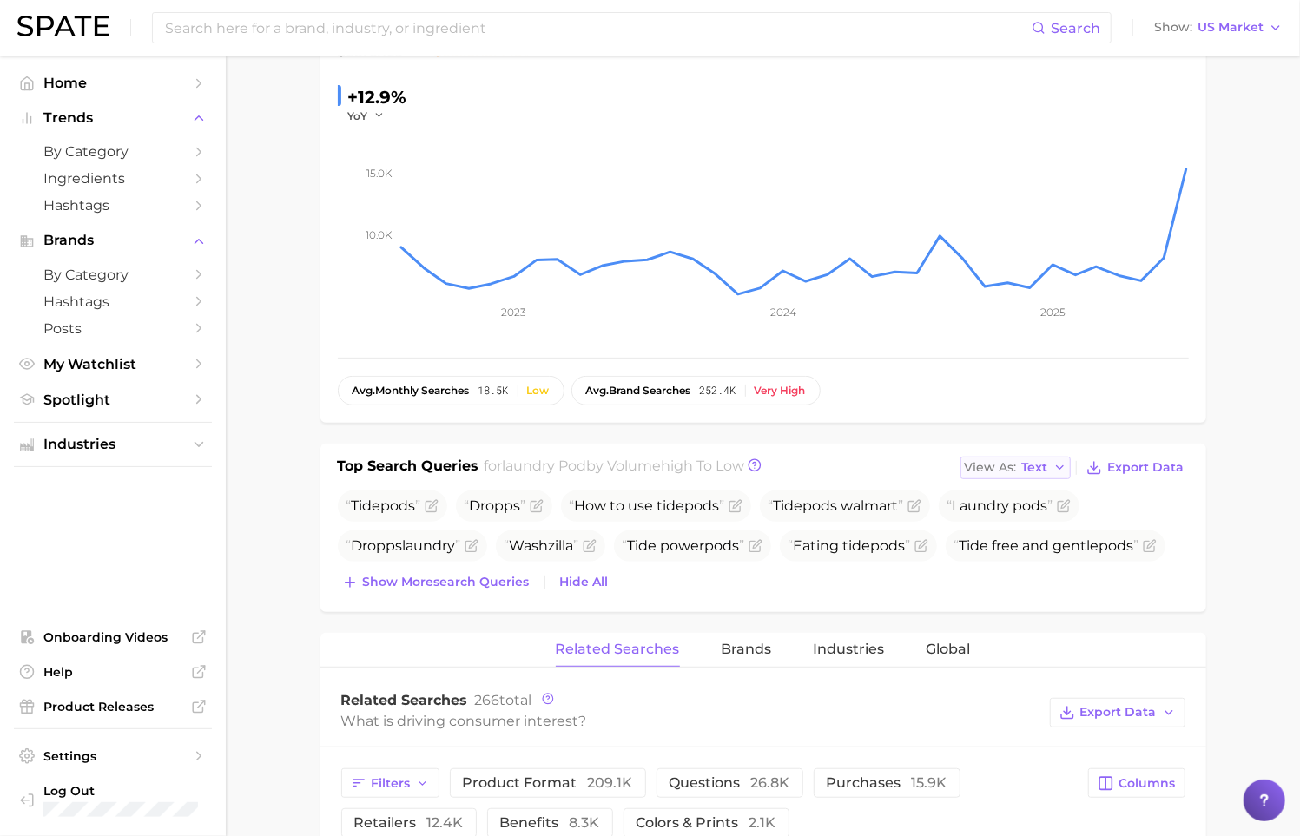
click at [1025, 466] on span "Text" at bounding box center [1035, 468] width 26 height 10
click at [1024, 530] on span "Table" at bounding box center [1007, 527] width 34 height 15
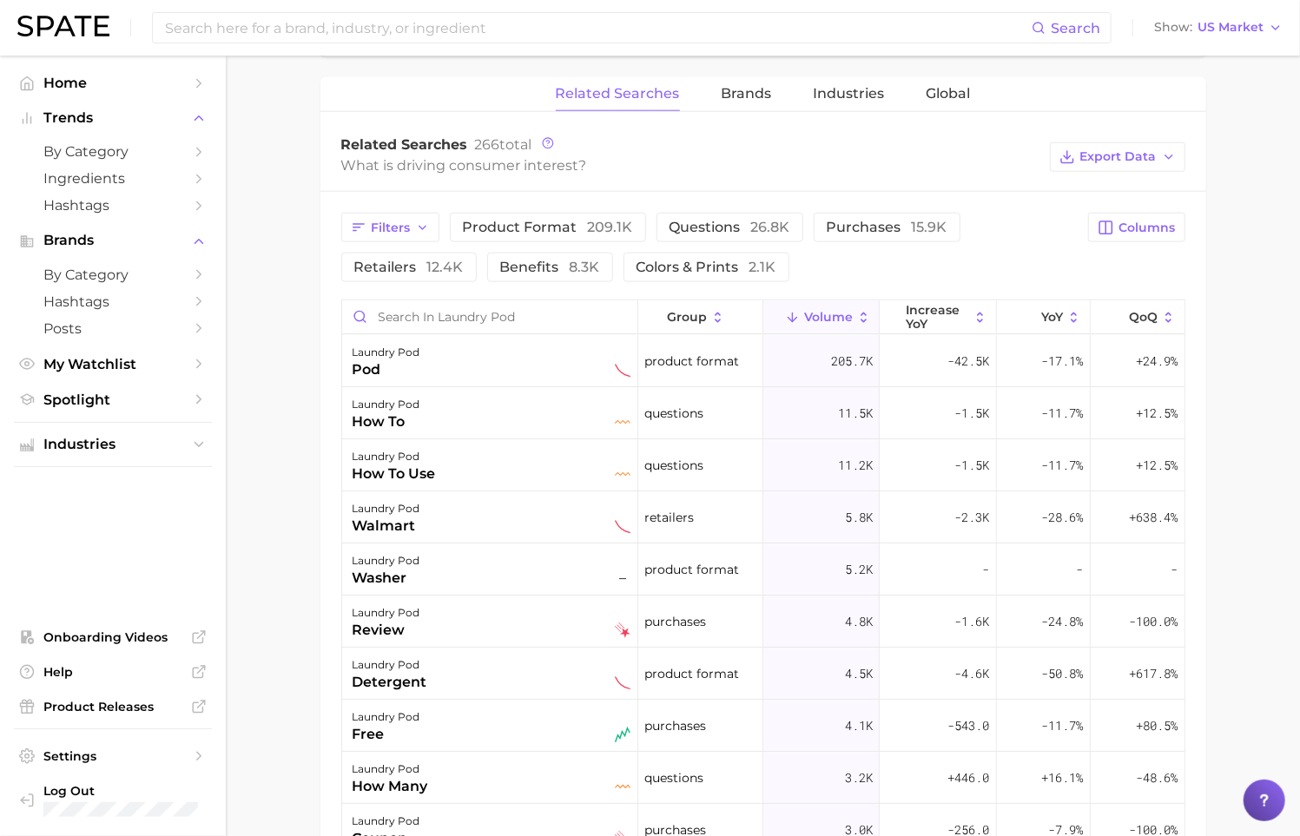
scroll to position [1085, 0]
click at [416, 221] on icon "button" at bounding box center [423, 226] width 14 height 14
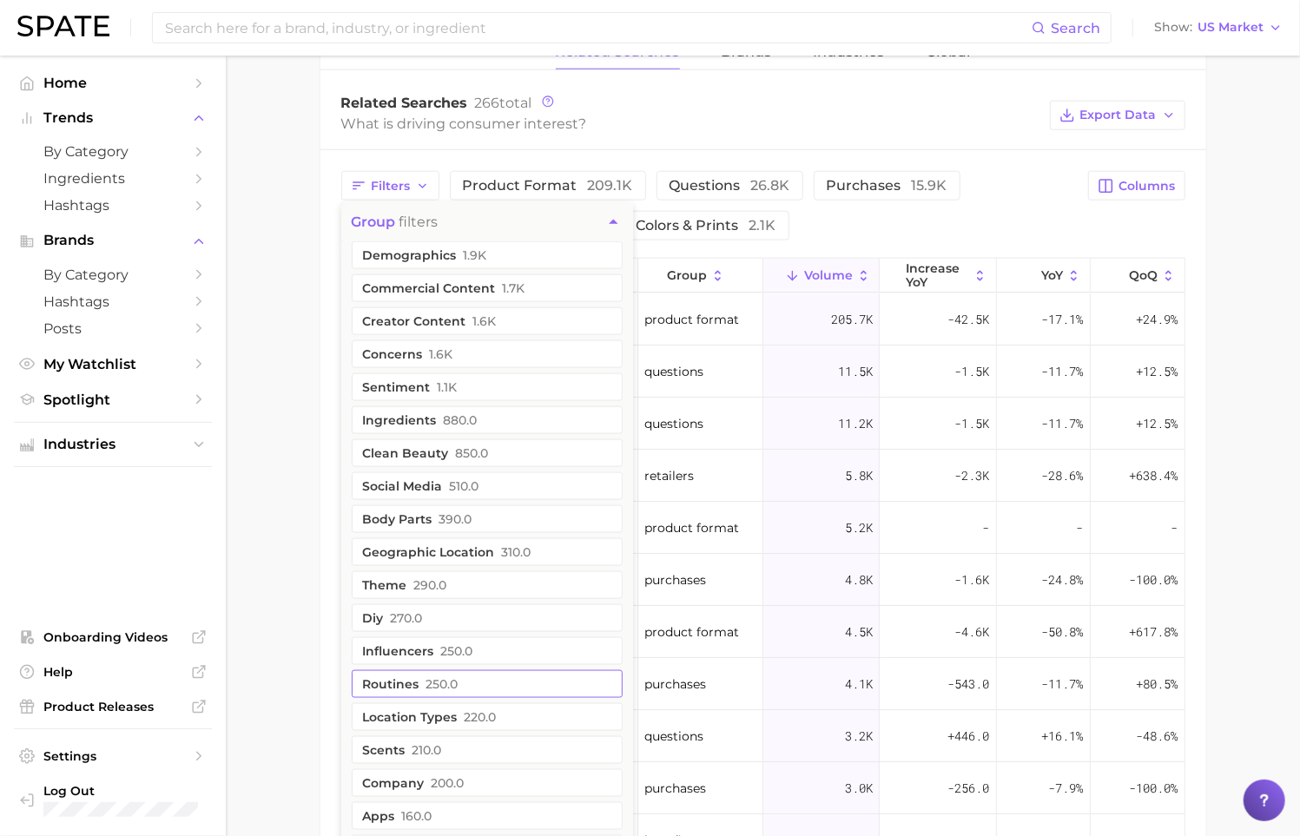
scroll to position [1123, 0]
click at [307, 362] on main "1. laundry 2. laundry detergent 3. laundry pod Overview Google TikTok Instagram…" at bounding box center [763, 68] width 1074 height 2270
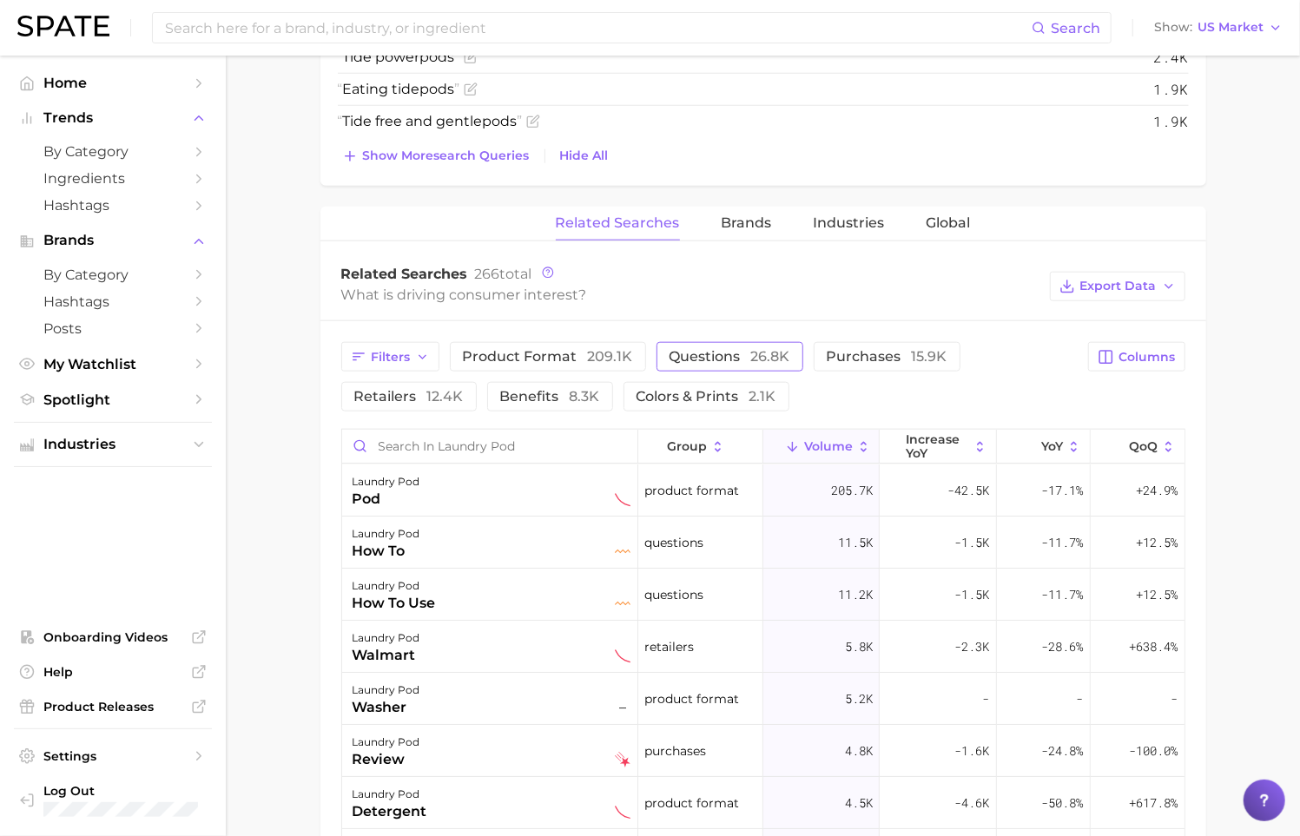
scroll to position [952, 0]
click at [765, 228] on span "Brands" at bounding box center [747, 224] width 50 height 16
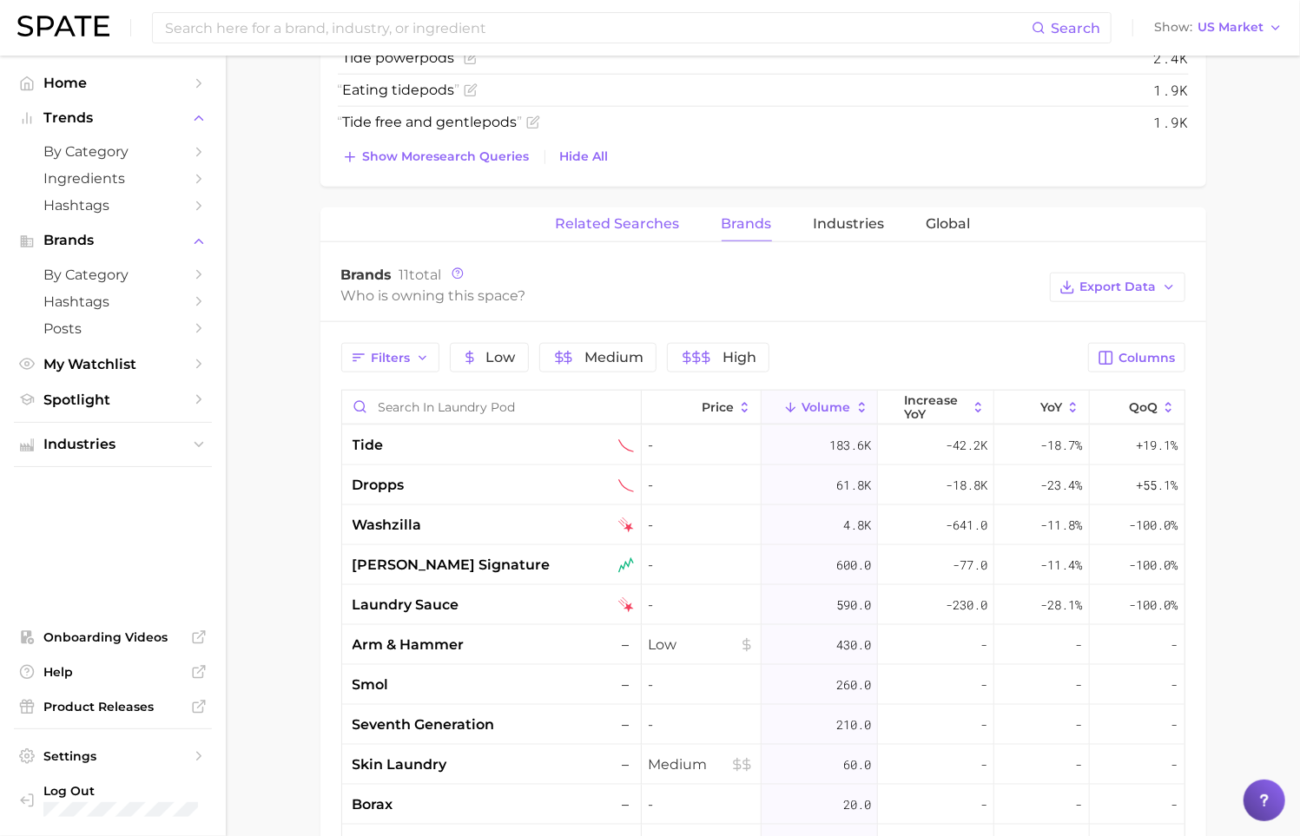
click at [618, 228] on span "Related Searches" at bounding box center [618, 224] width 124 height 16
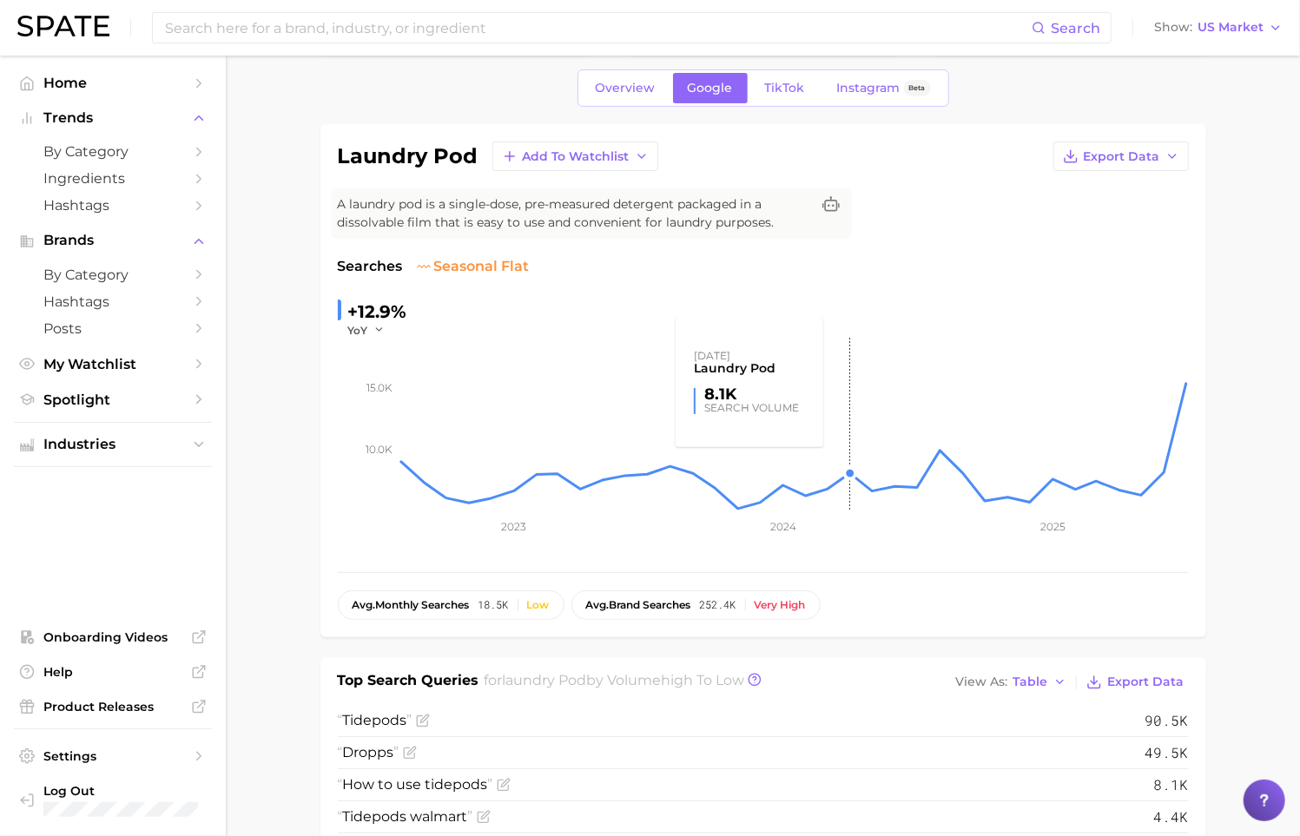
scroll to position [0, 0]
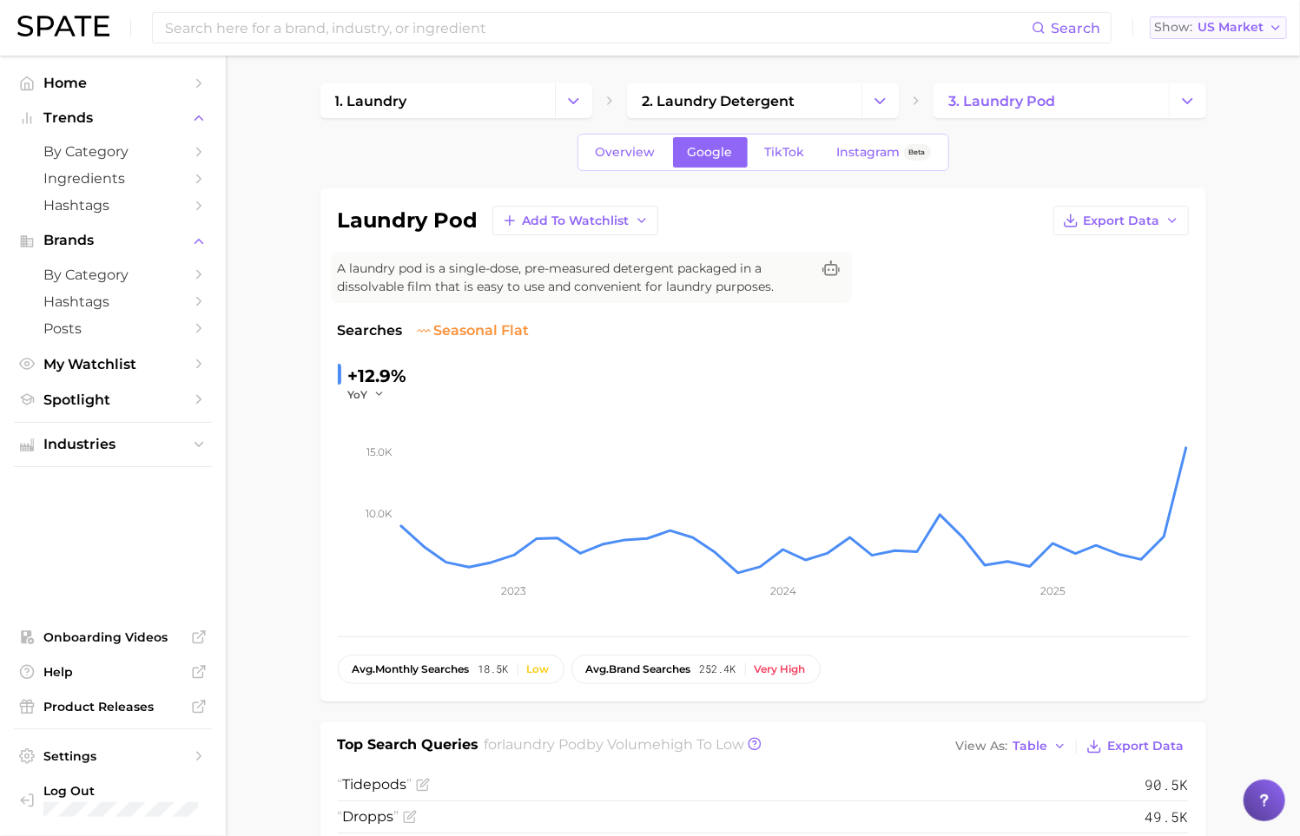
click at [1229, 31] on span "US Market" at bounding box center [1231, 28] width 66 height 10
click at [1011, 153] on div "Overview Google TikTok Instagram Beta" at bounding box center [763, 152] width 886 height 37
click at [776, 153] on span "TikTok" at bounding box center [785, 152] width 40 height 15
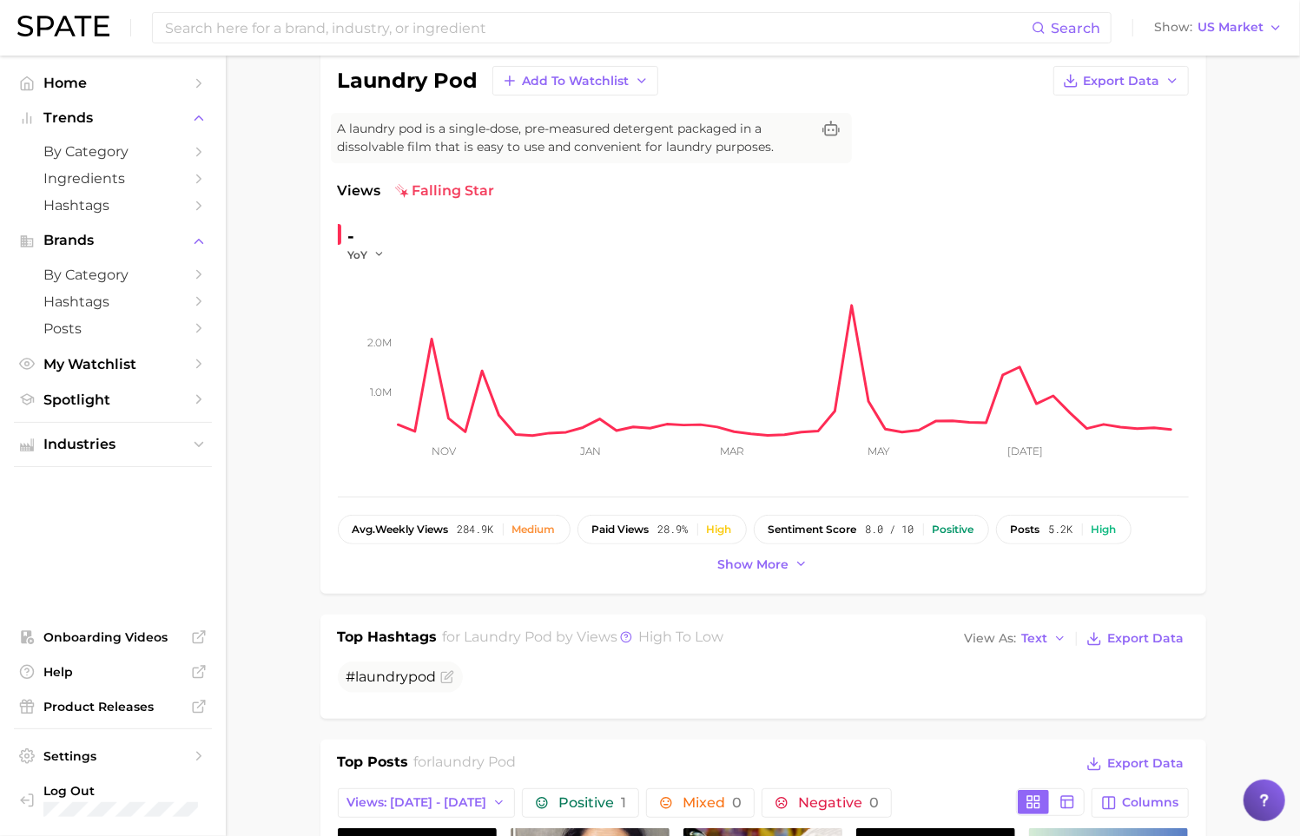
scroll to position [141, 0]
click at [775, 568] on span "Show more" at bounding box center [753, 564] width 71 height 15
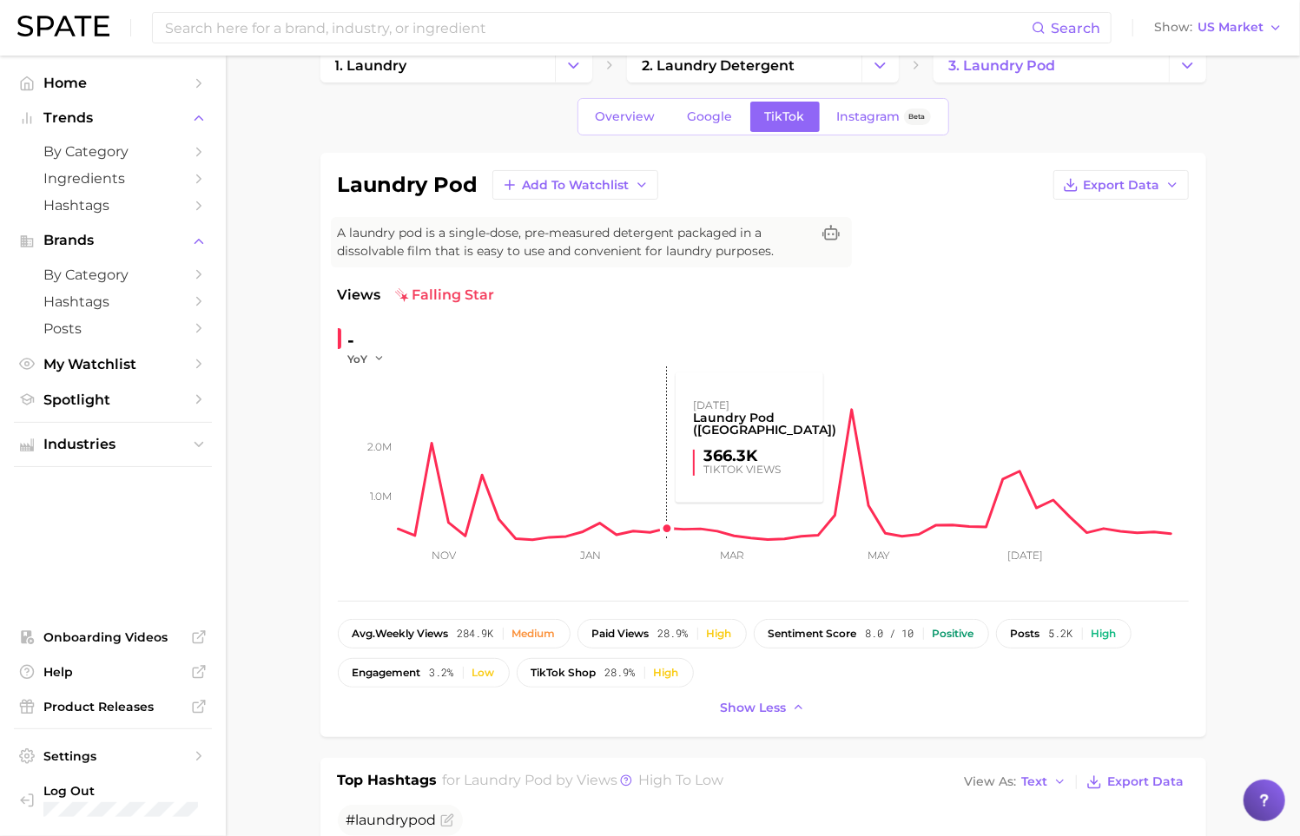
scroll to position [32, 0]
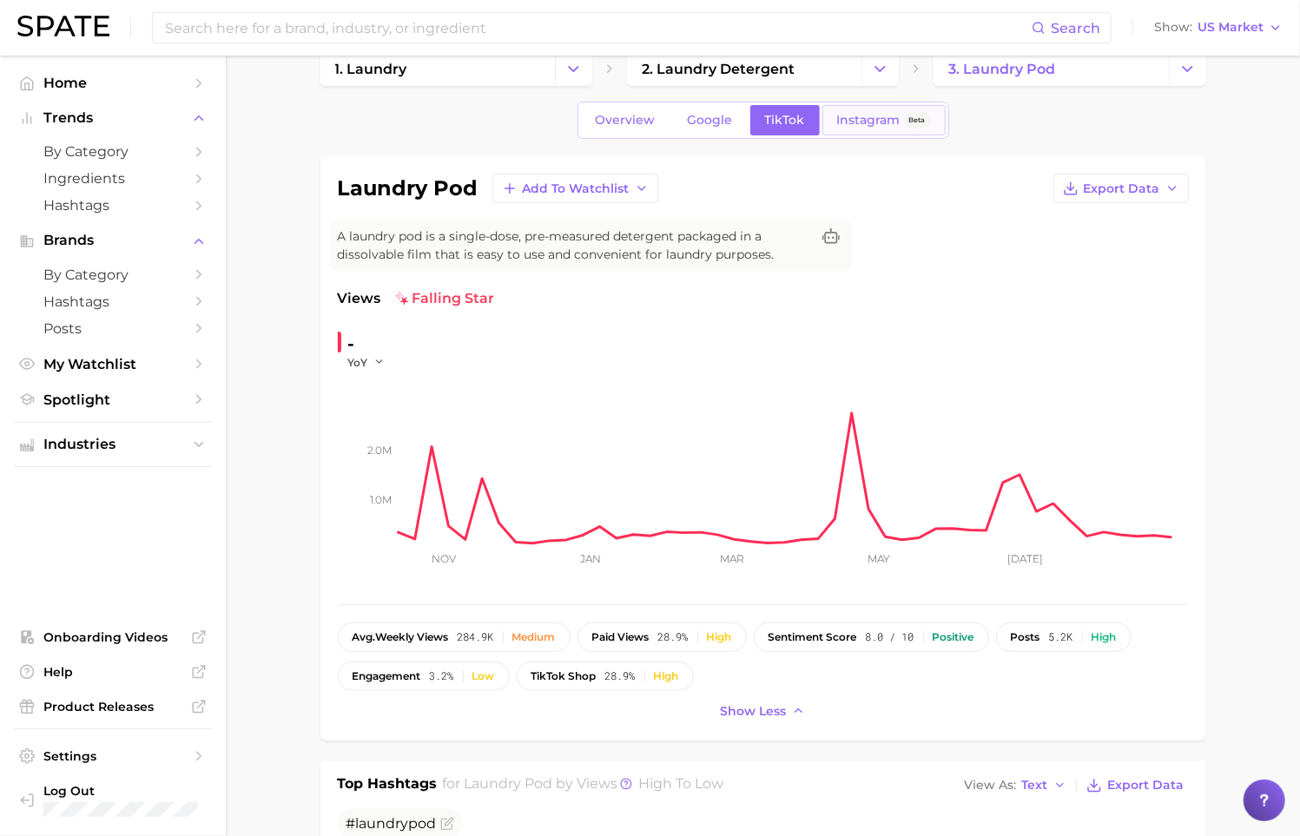
click at [847, 120] on span "Instagram" at bounding box center [868, 120] width 63 height 15
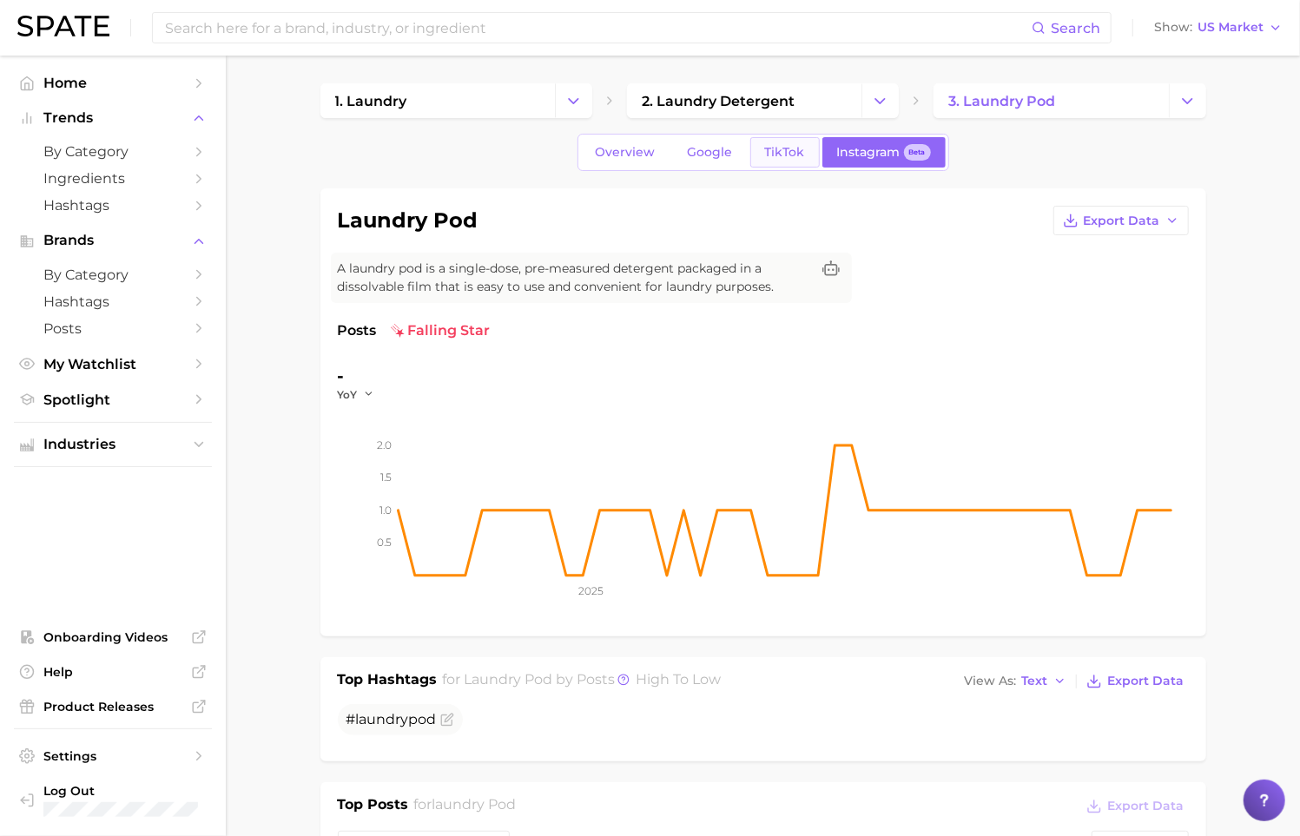
click at [788, 161] on link "TikTok" at bounding box center [784, 152] width 69 height 30
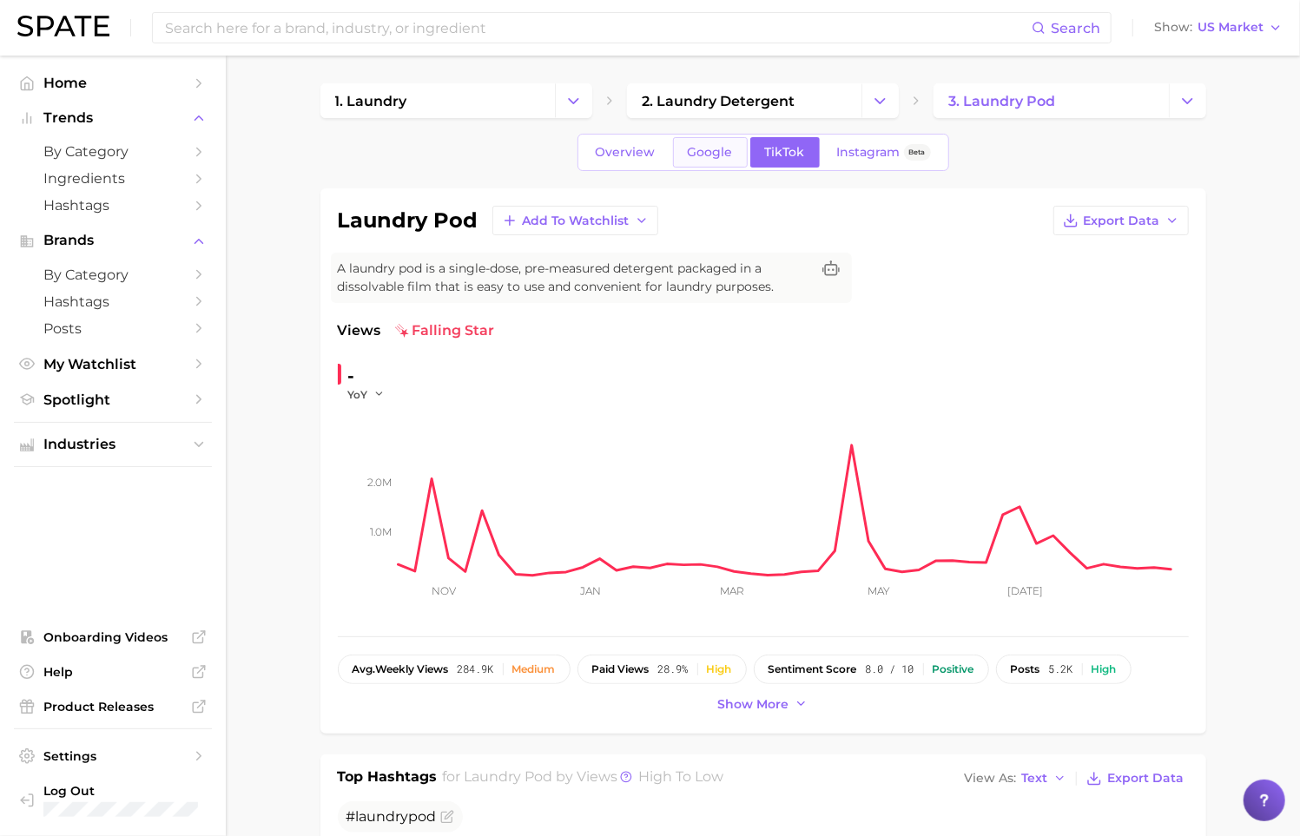
click at [710, 160] on link "Google" at bounding box center [710, 152] width 75 height 30
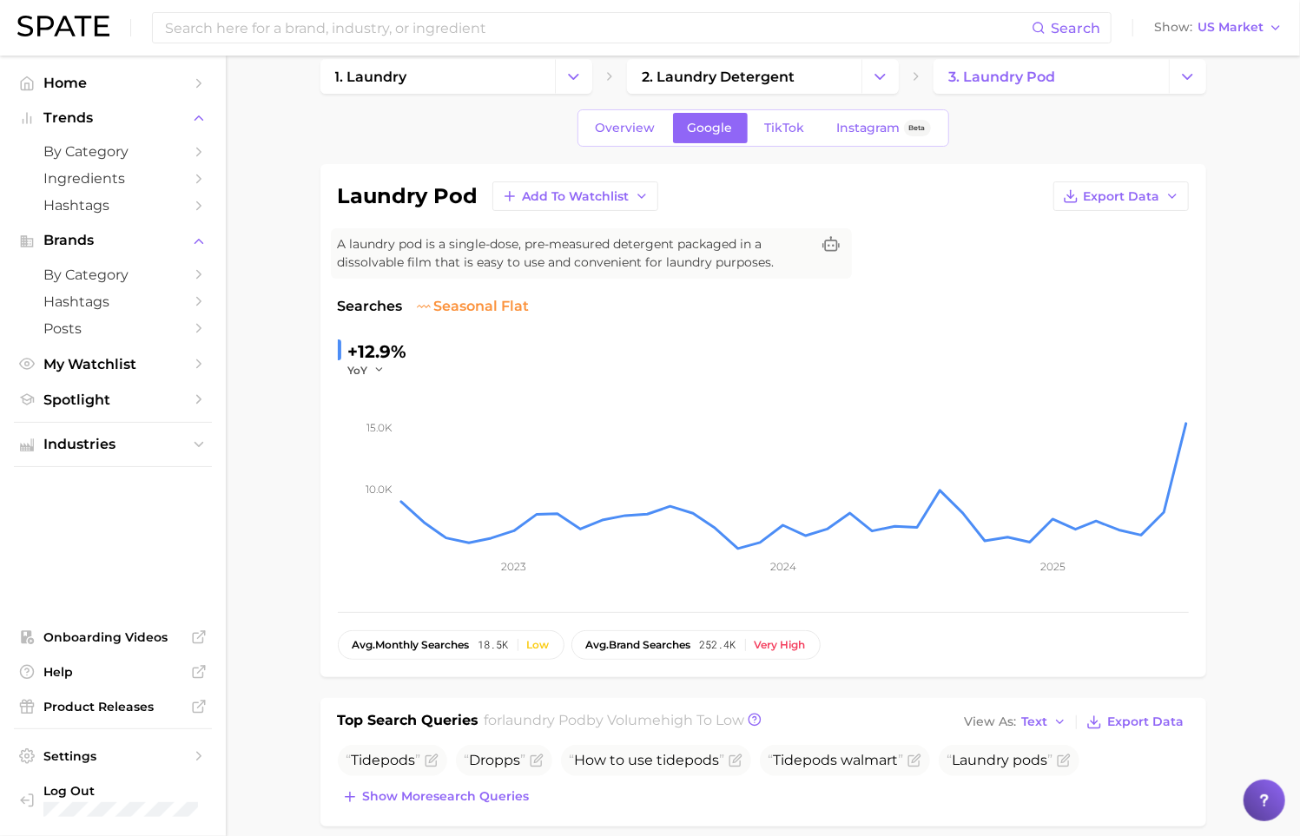
scroll to position [30, 0]
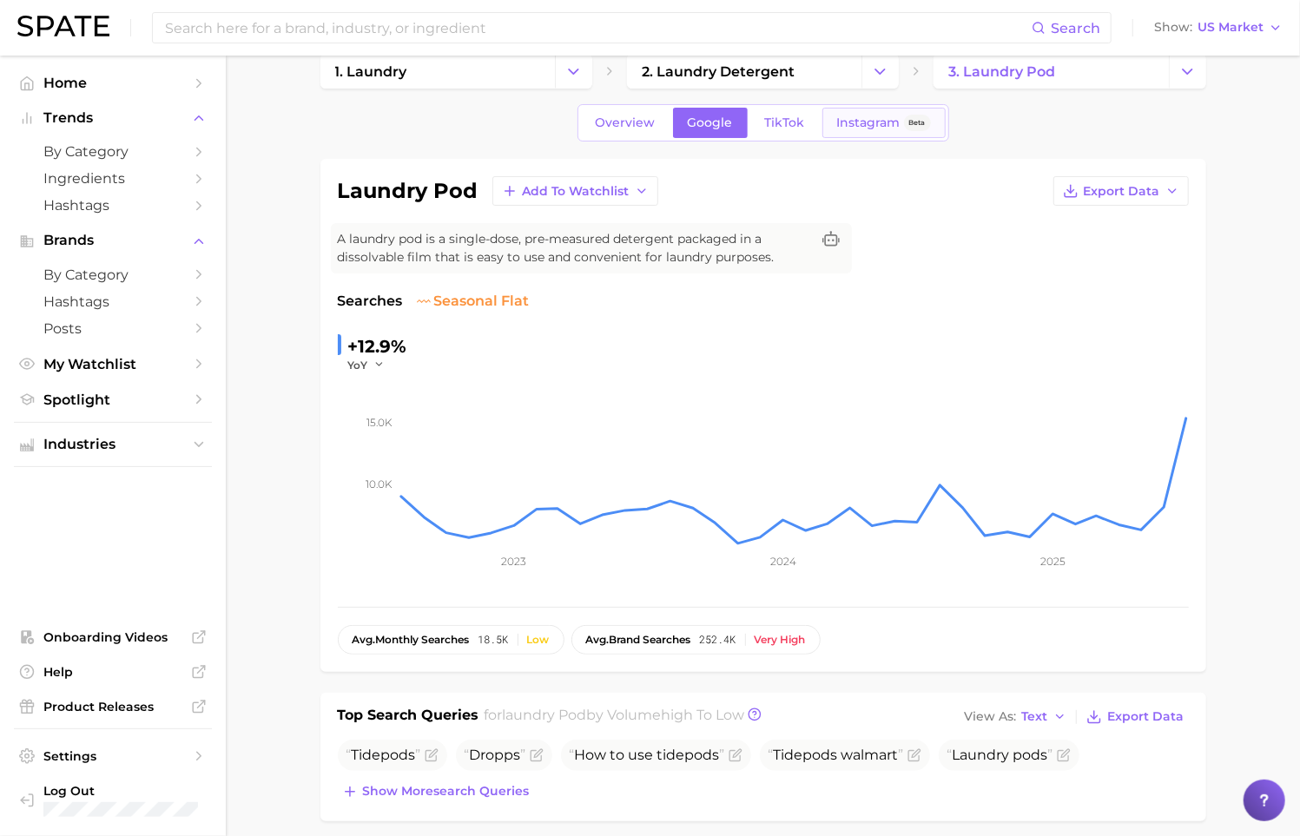
click at [839, 124] on span "Instagram" at bounding box center [868, 123] width 63 height 15
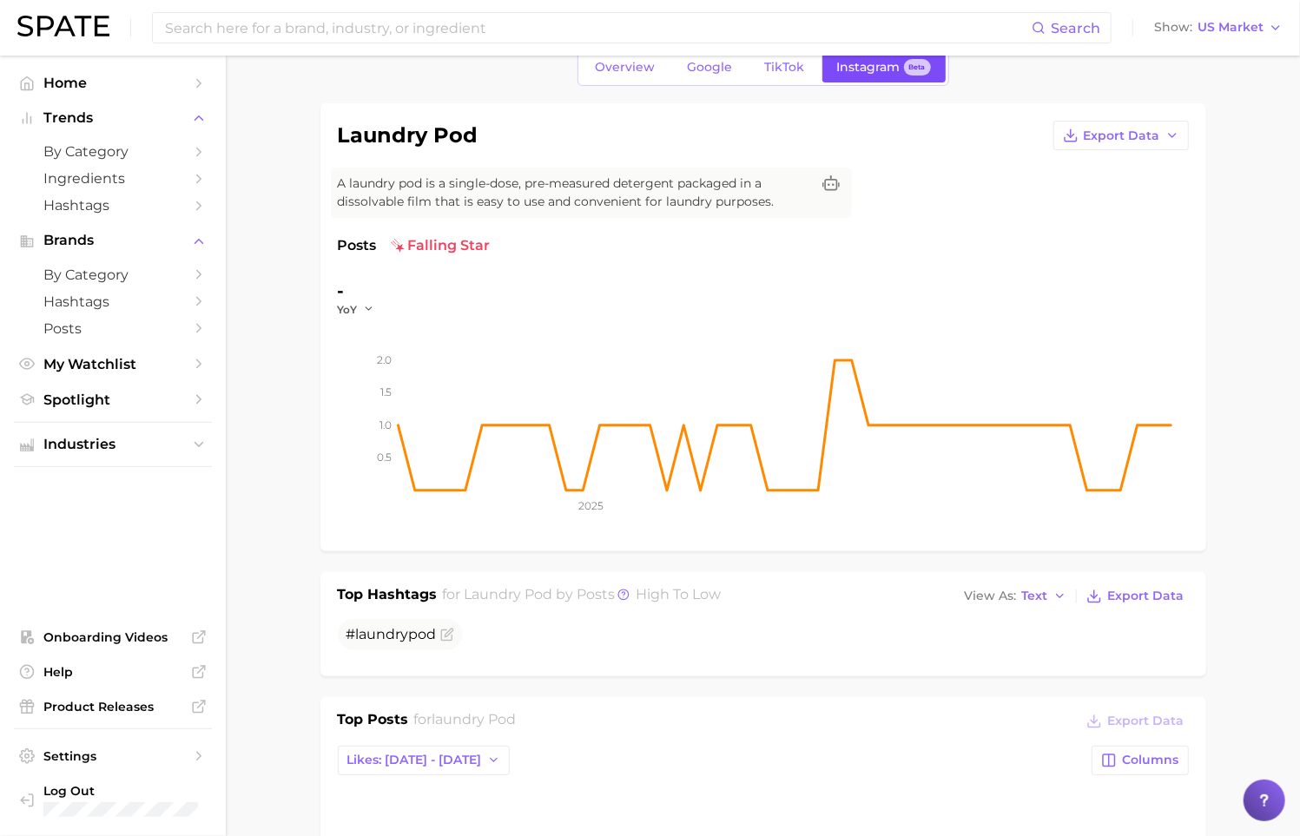
scroll to position [60, 0]
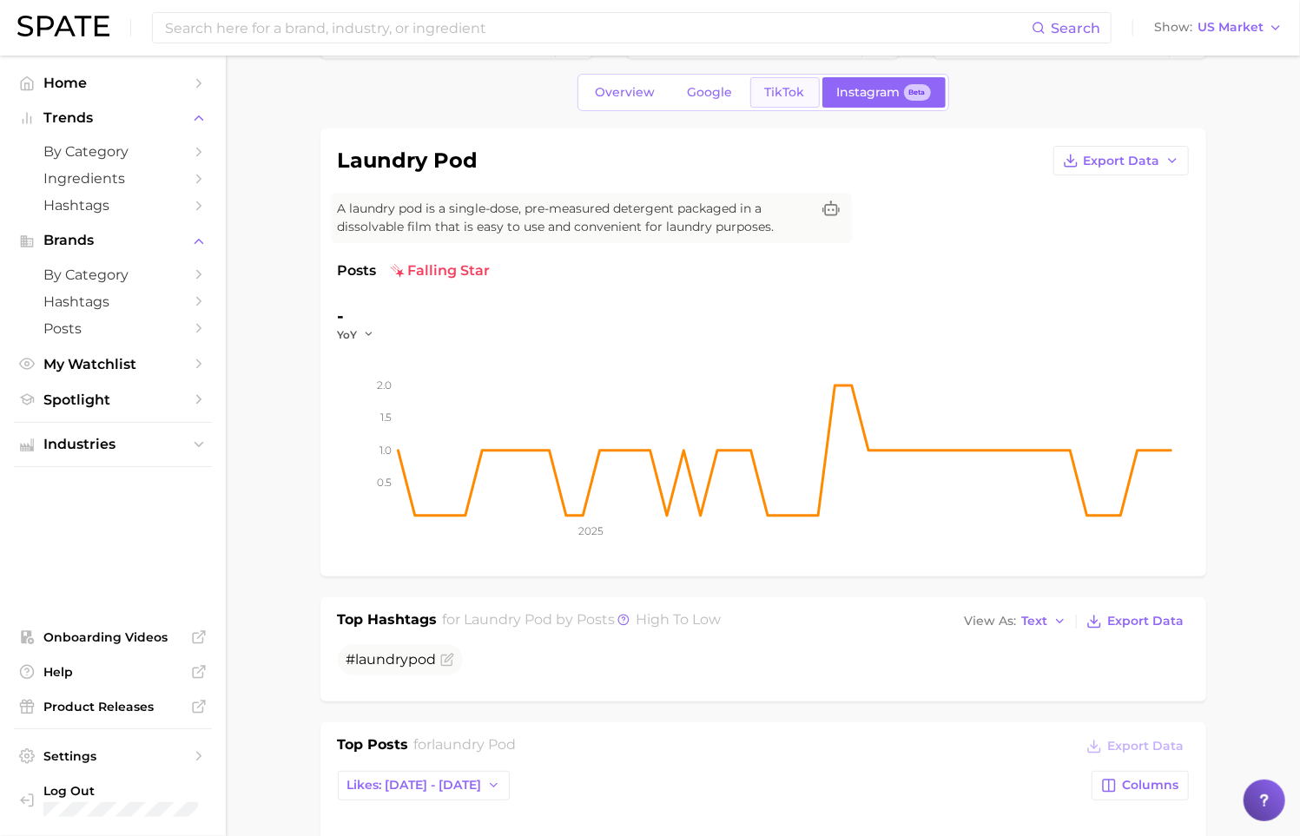
click at [795, 102] on link "TikTok" at bounding box center [784, 92] width 69 height 30
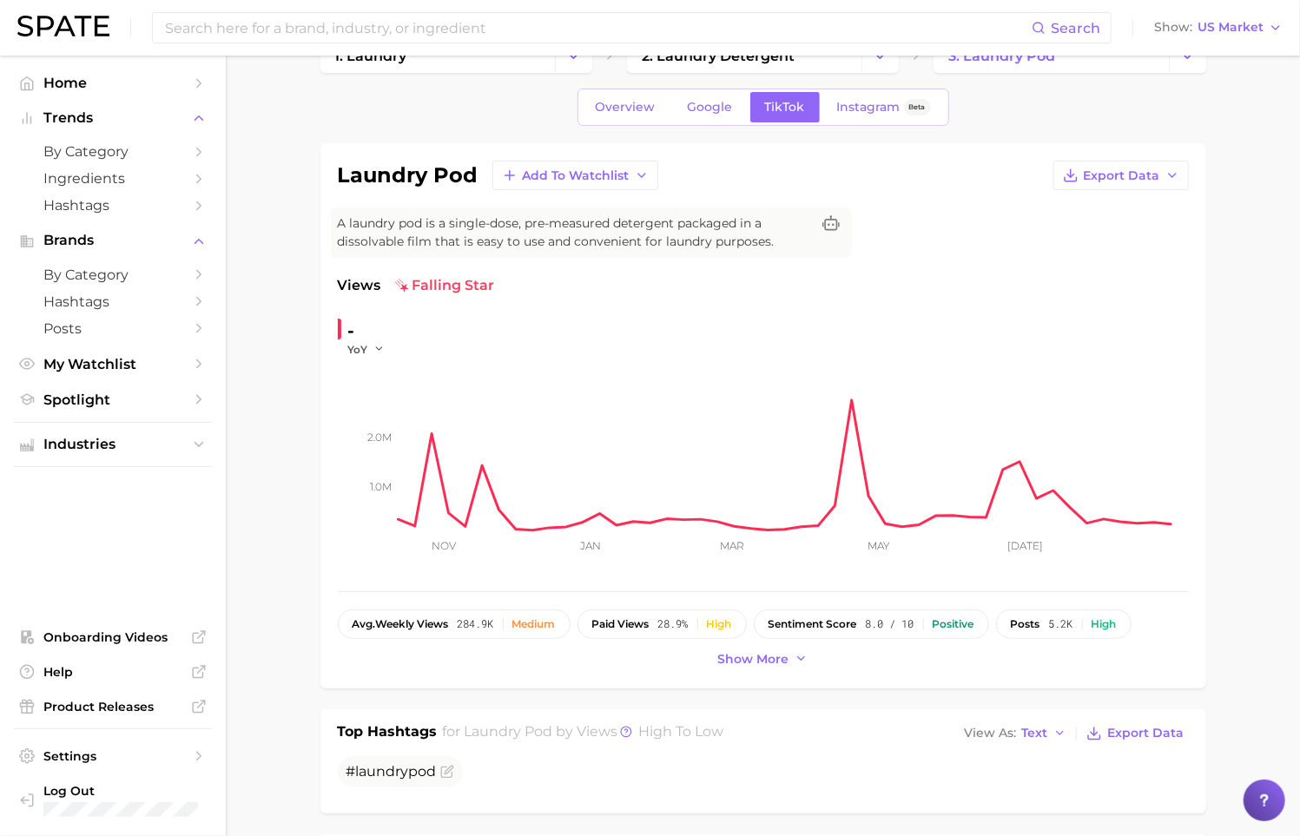
scroll to position [43, 0]
click at [859, 121] on link "Instagram Beta" at bounding box center [883, 109] width 123 height 30
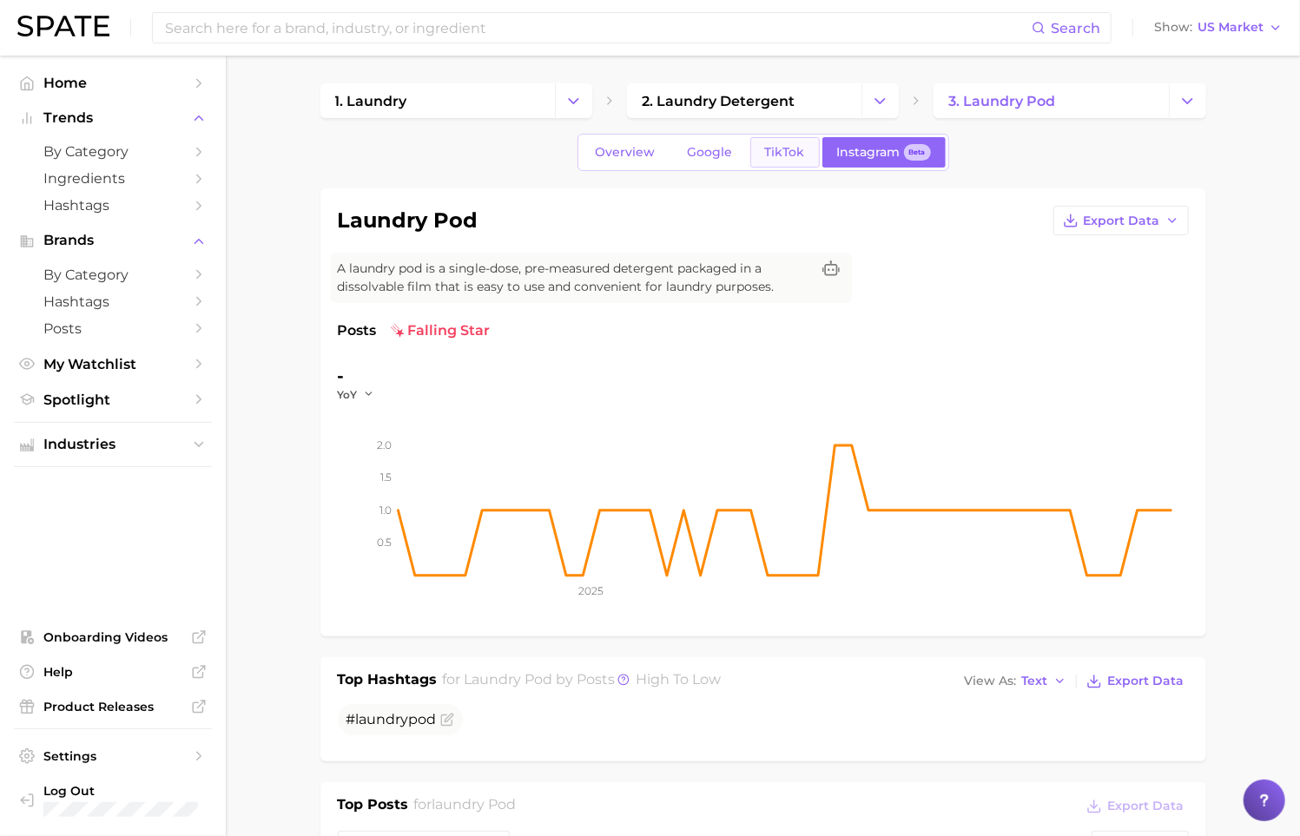
click at [783, 163] on link "TikTok" at bounding box center [784, 152] width 69 height 30
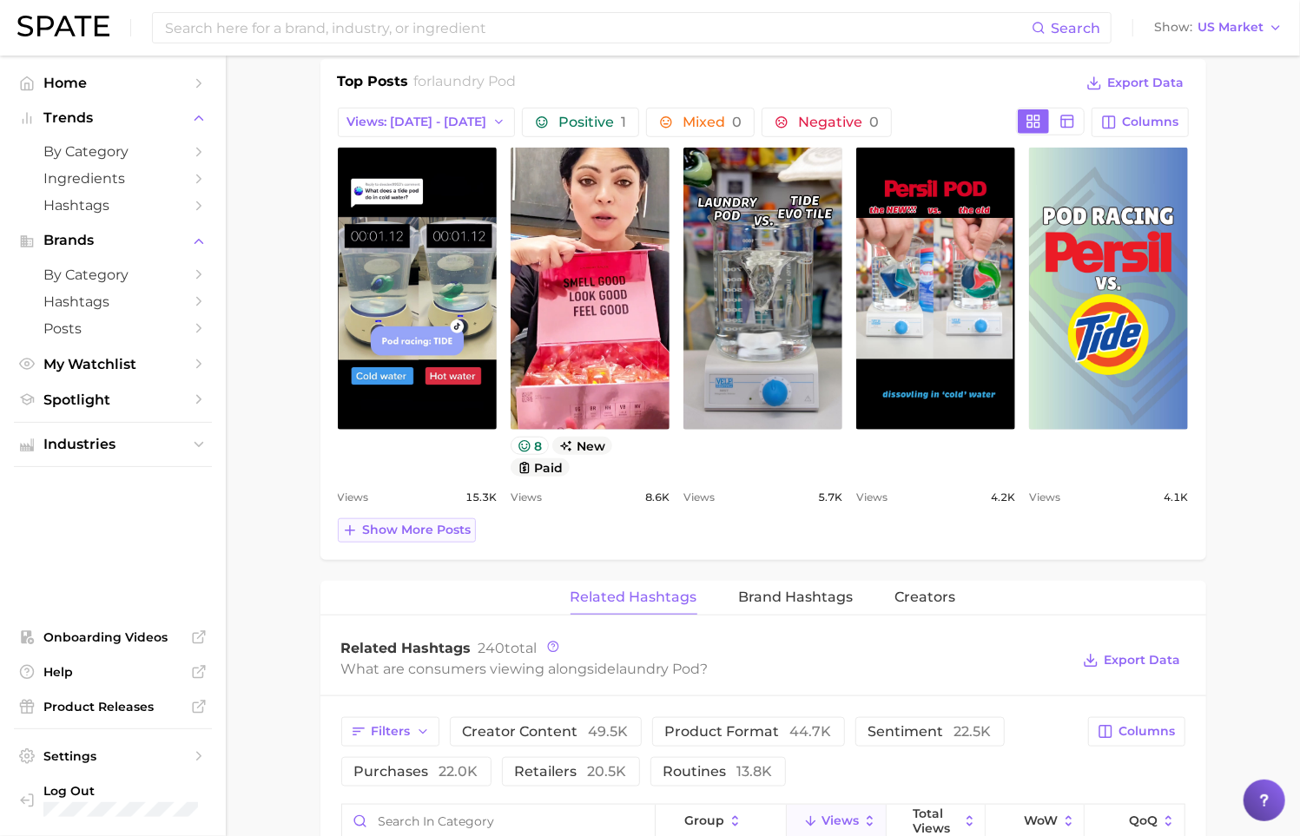
scroll to position [796, 0]
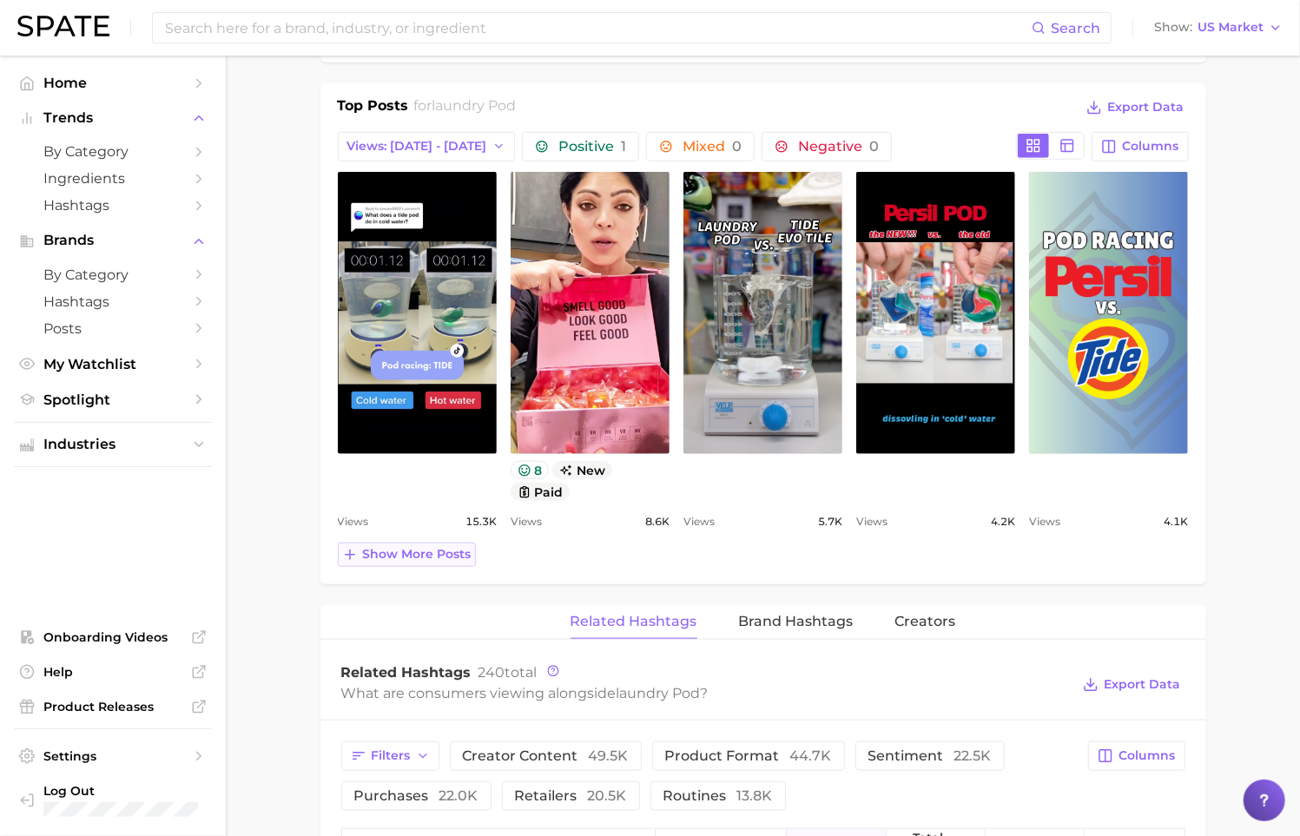
click at [380, 556] on span "Show more posts" at bounding box center [417, 554] width 109 height 15
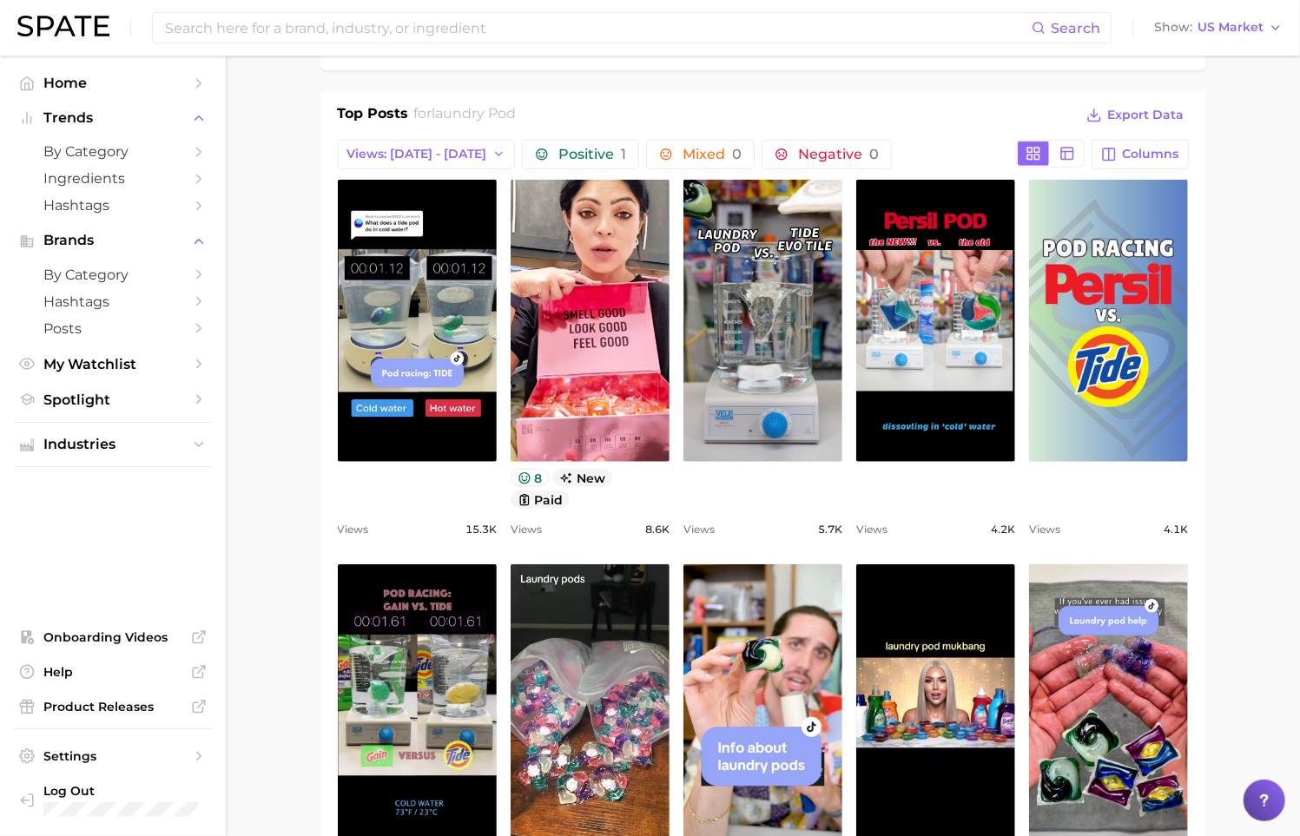
scroll to position [775, 0]
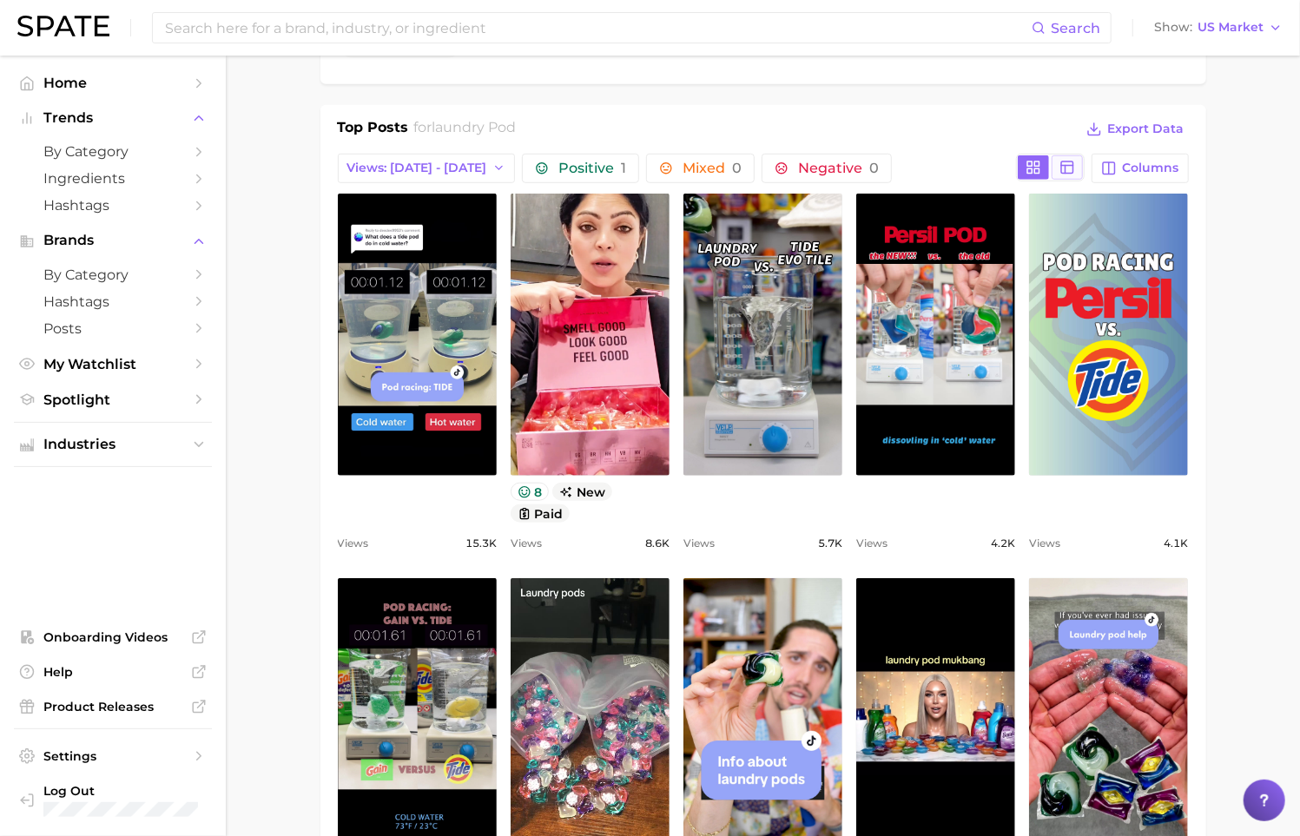
click at [1065, 175] on button at bounding box center [1067, 167] width 31 height 24
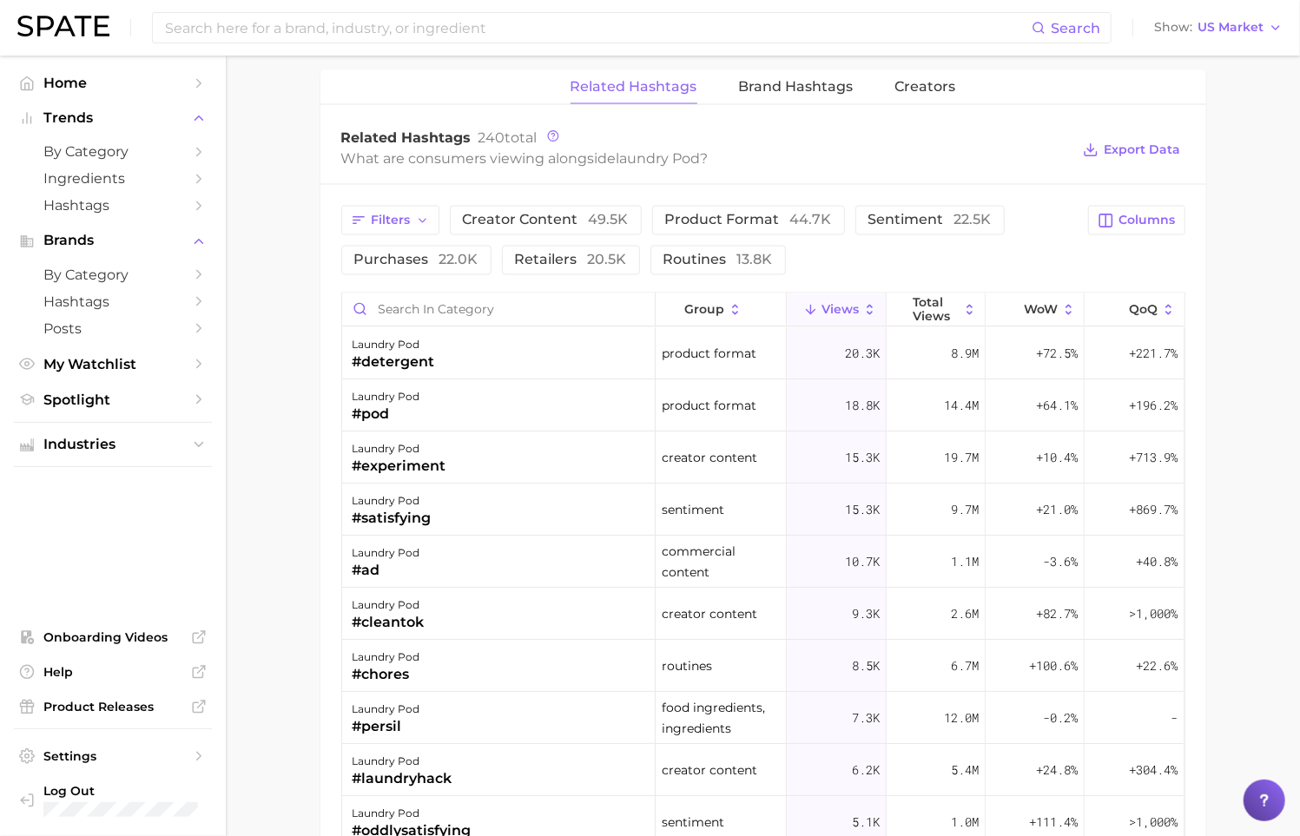
scroll to position [1777, 0]
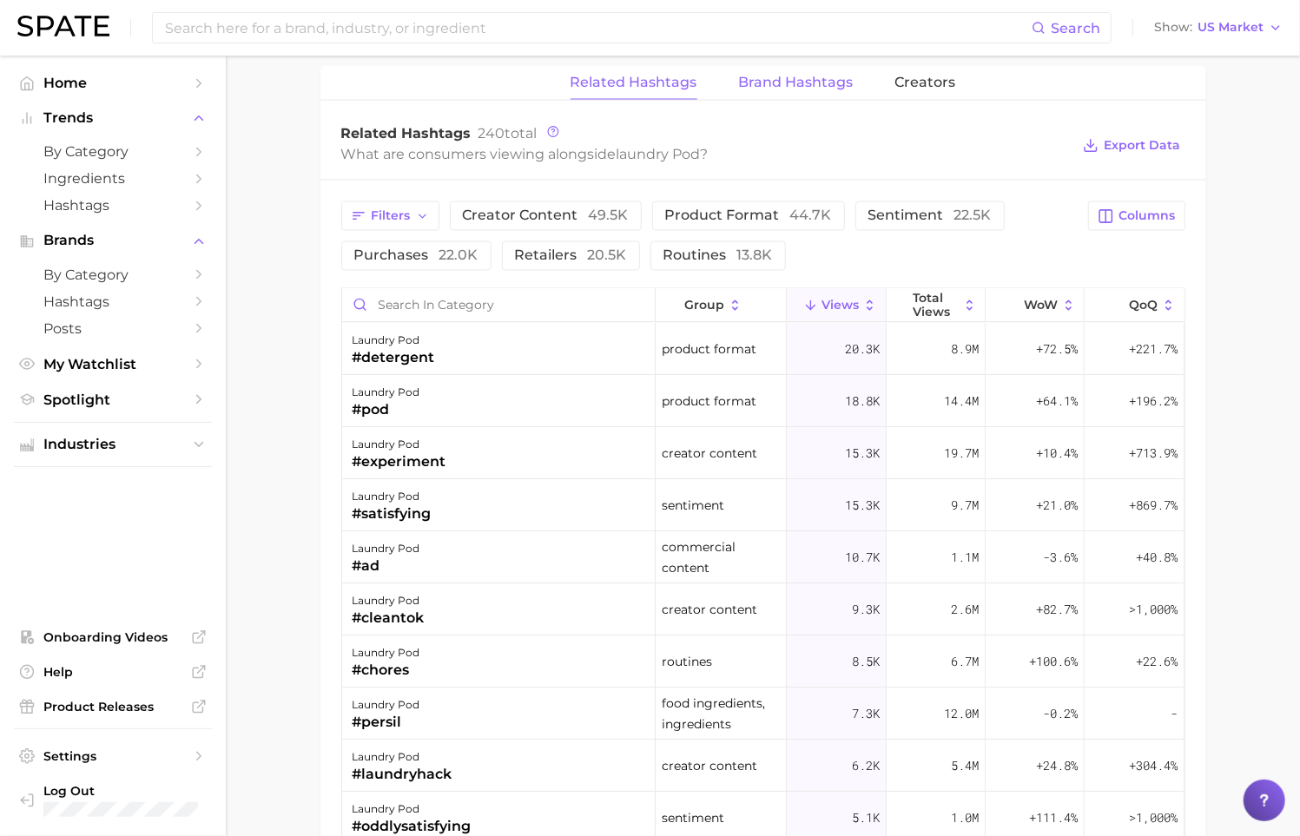
click at [789, 75] on span "Brand Hashtags" at bounding box center [796, 83] width 115 height 16
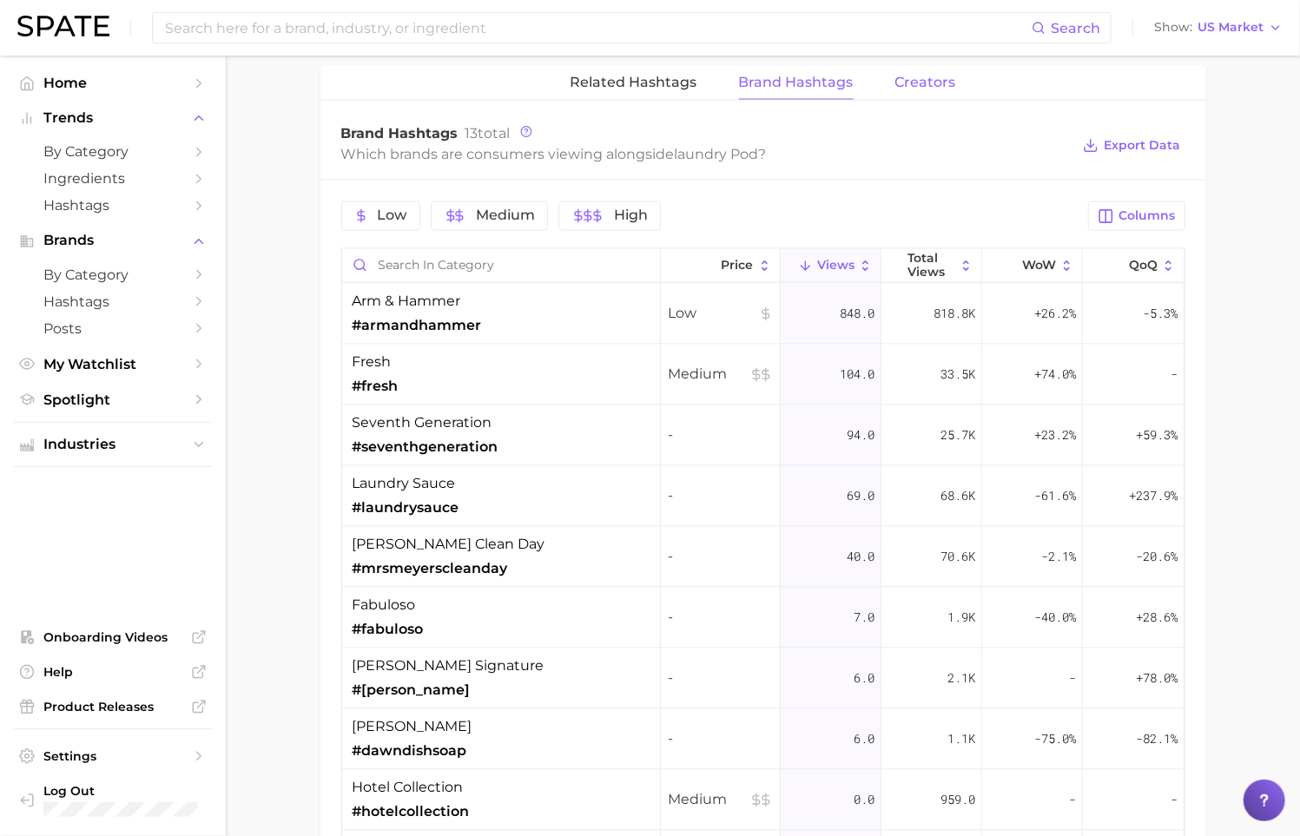
click at [928, 75] on span "Creators" at bounding box center [925, 83] width 61 height 16
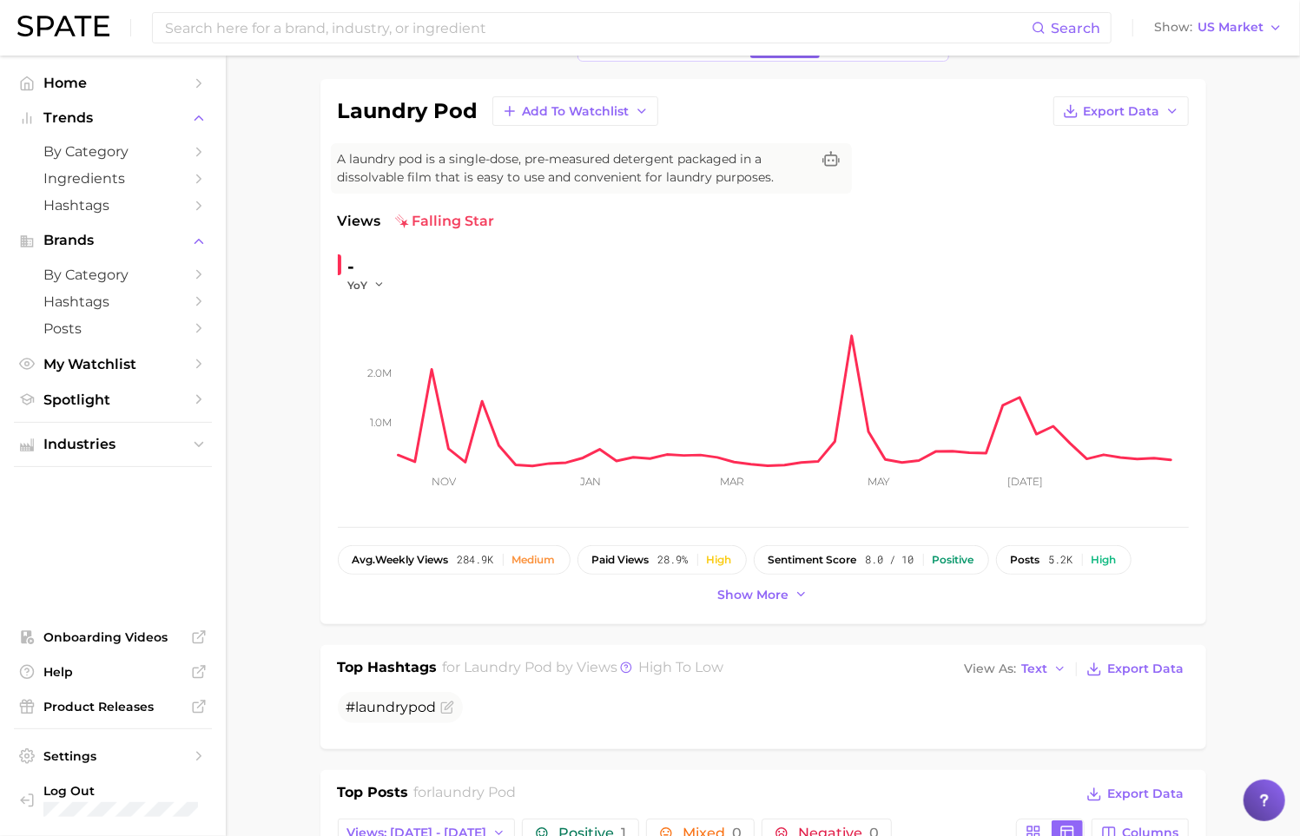
scroll to position [84, 0]
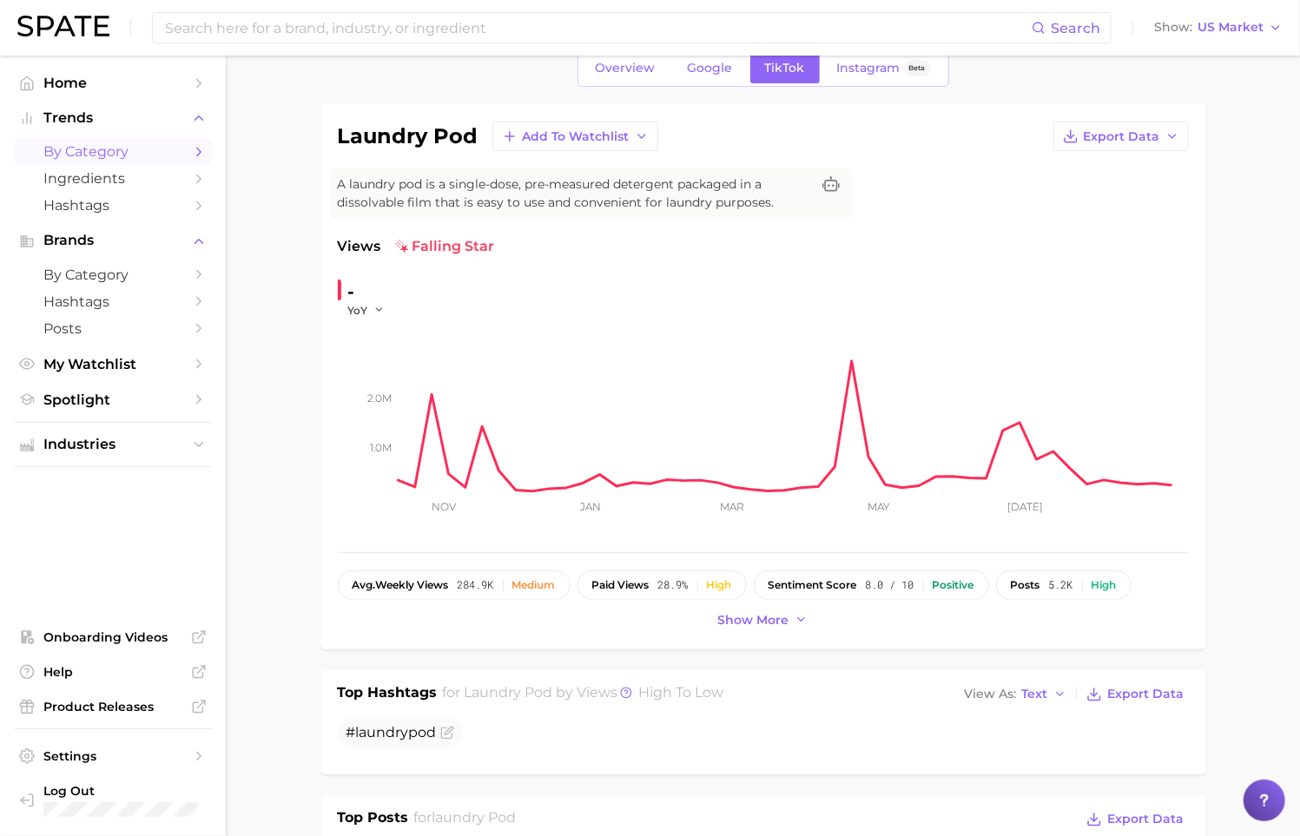
click at [125, 146] on span "by Category" at bounding box center [112, 151] width 139 height 17
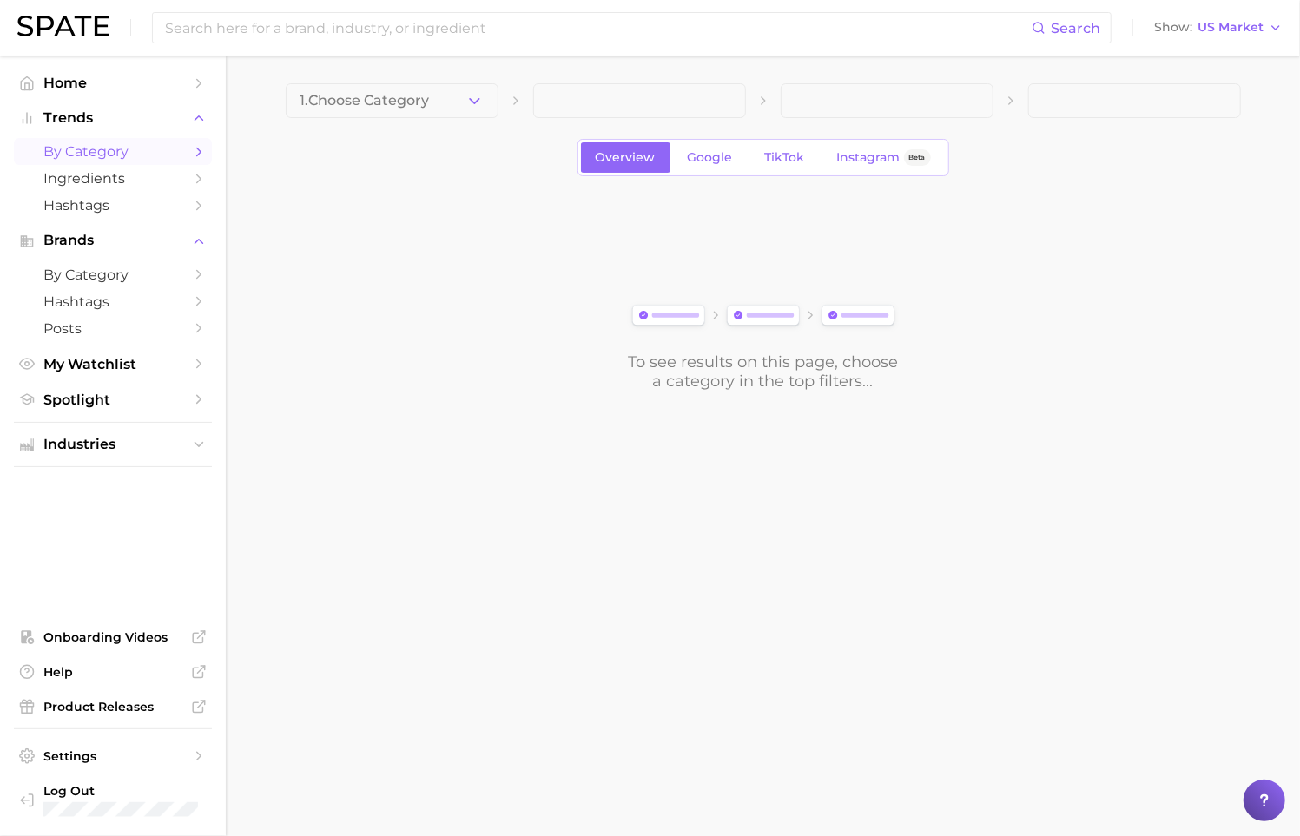
click at [428, 104] on span "1. Choose Category" at bounding box center [365, 101] width 129 height 16
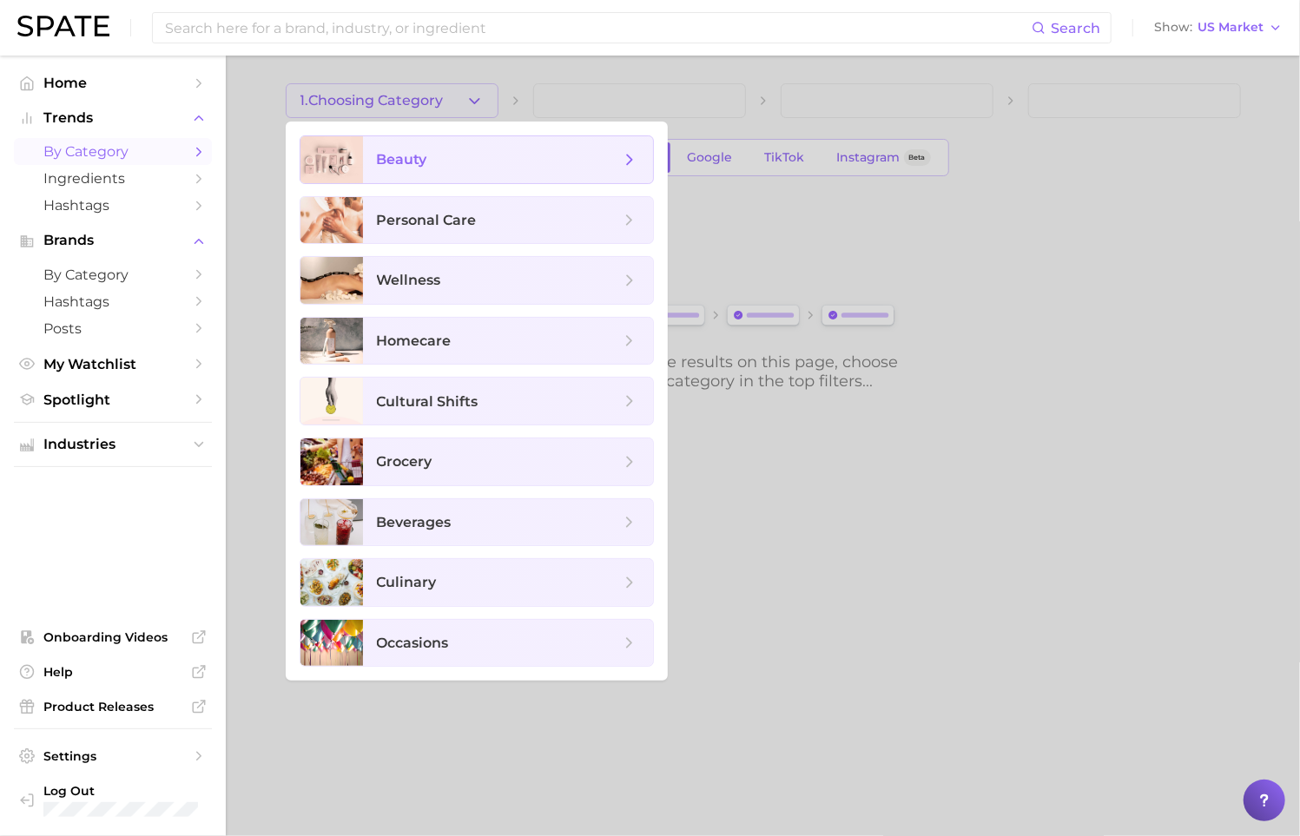
click at [525, 144] on span "beauty" at bounding box center [508, 159] width 290 height 47
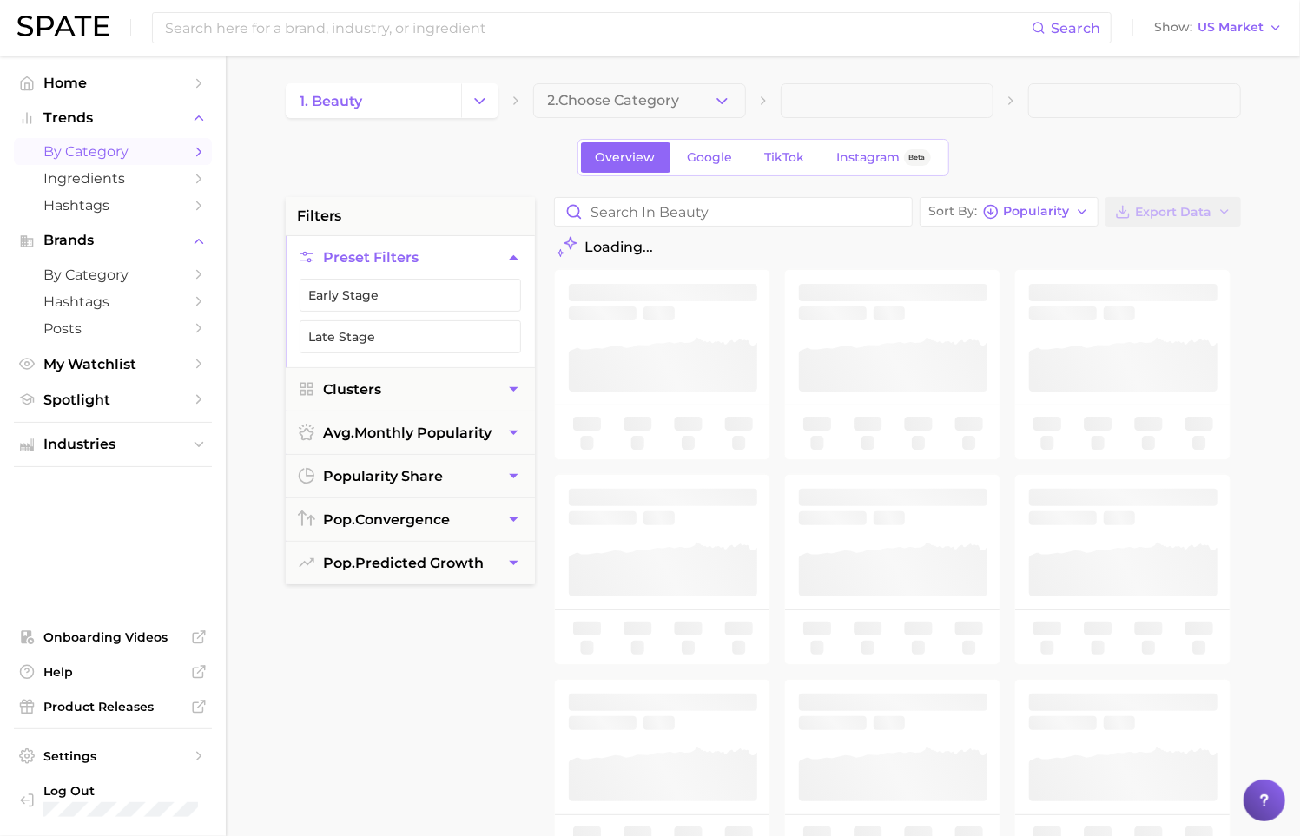
click at [723, 99] on icon "button" at bounding box center [722, 101] width 18 height 18
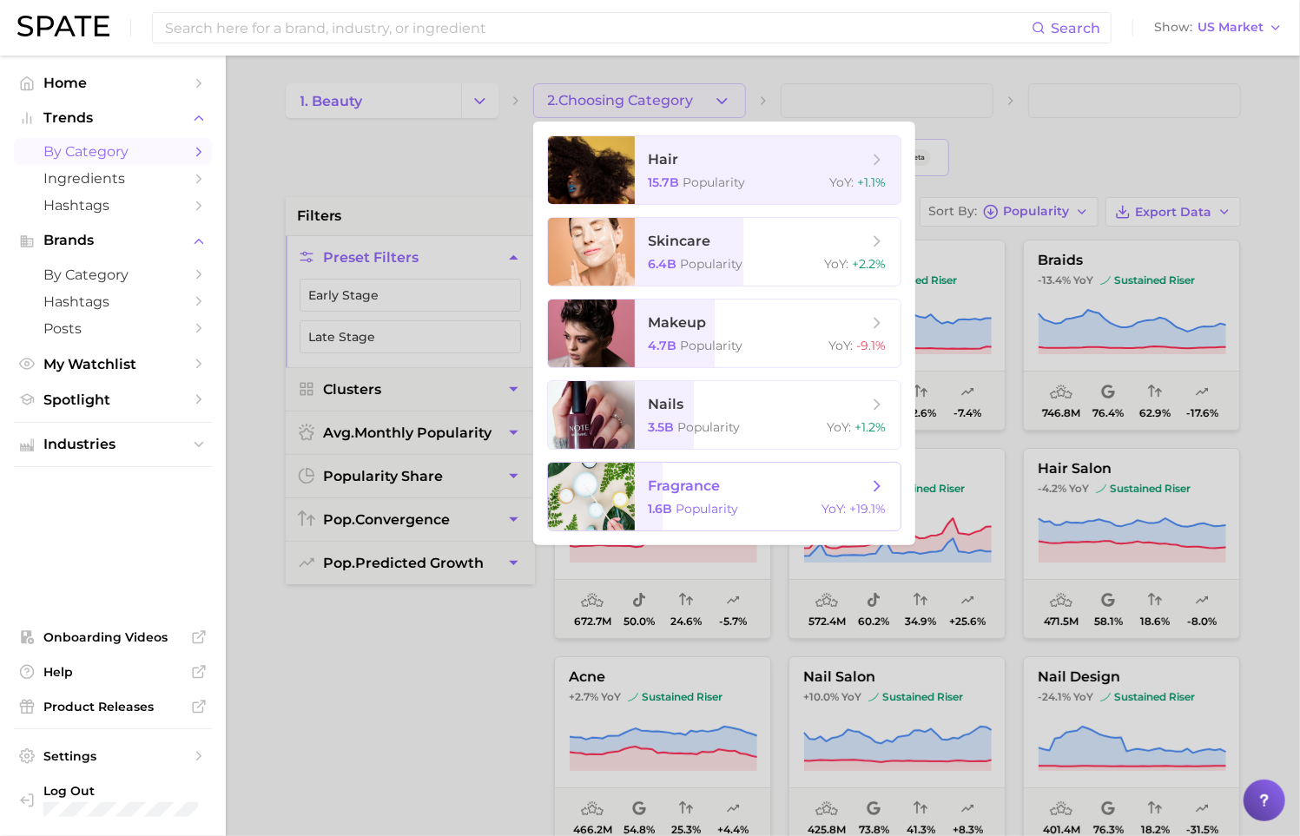
click at [743, 498] on span "fragrance 1.6b Popularity YoY : +19.1%" at bounding box center [768, 497] width 266 height 68
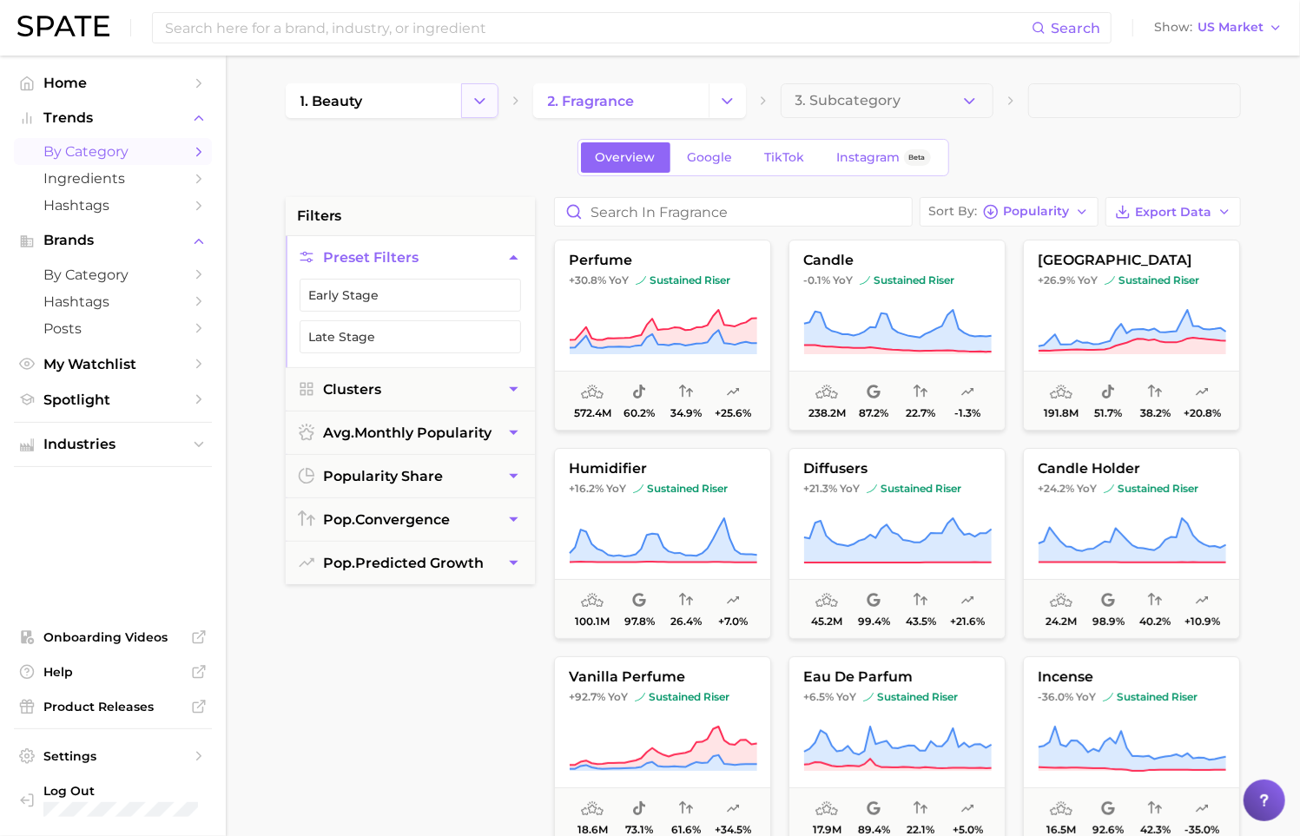
click at [469, 104] on button "Change Category" at bounding box center [479, 100] width 37 height 35
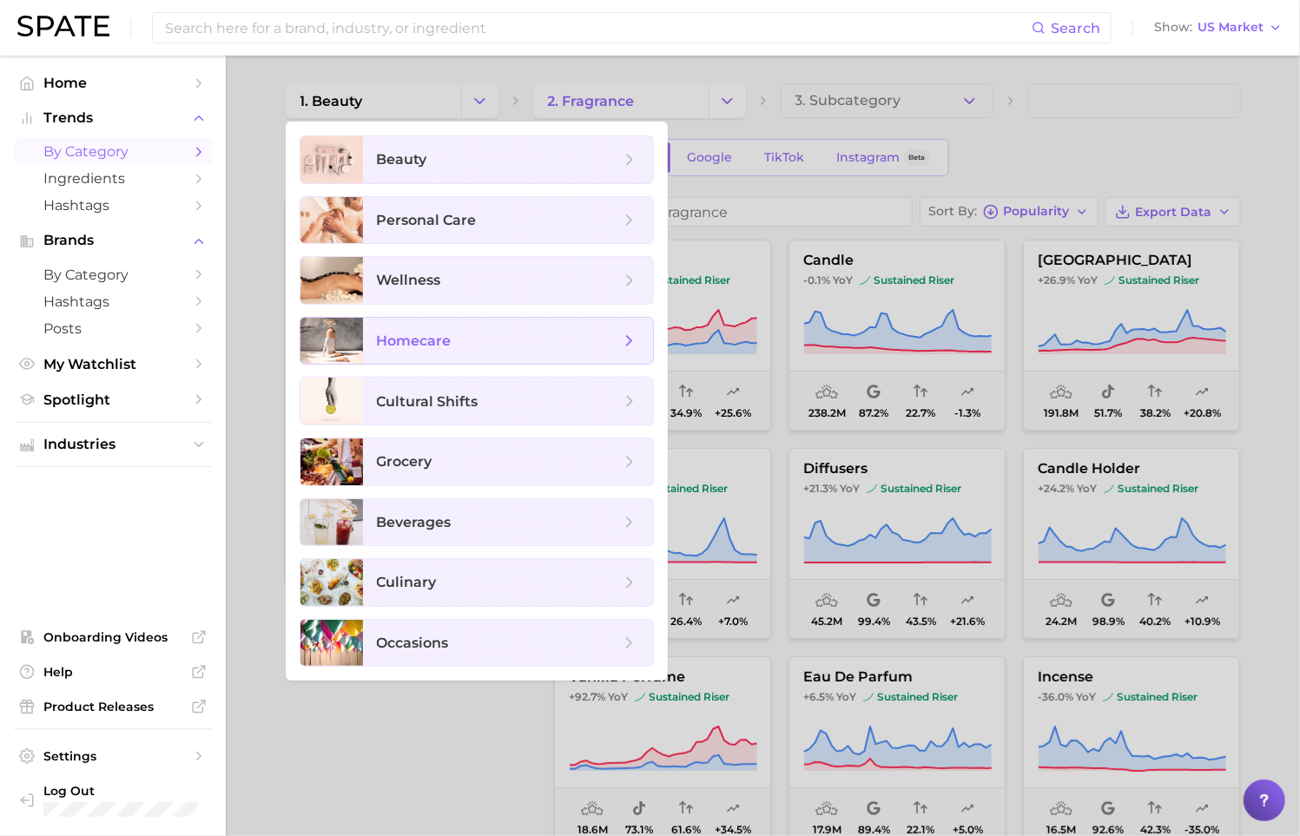
click at [511, 347] on span "homecare" at bounding box center [498, 341] width 243 height 19
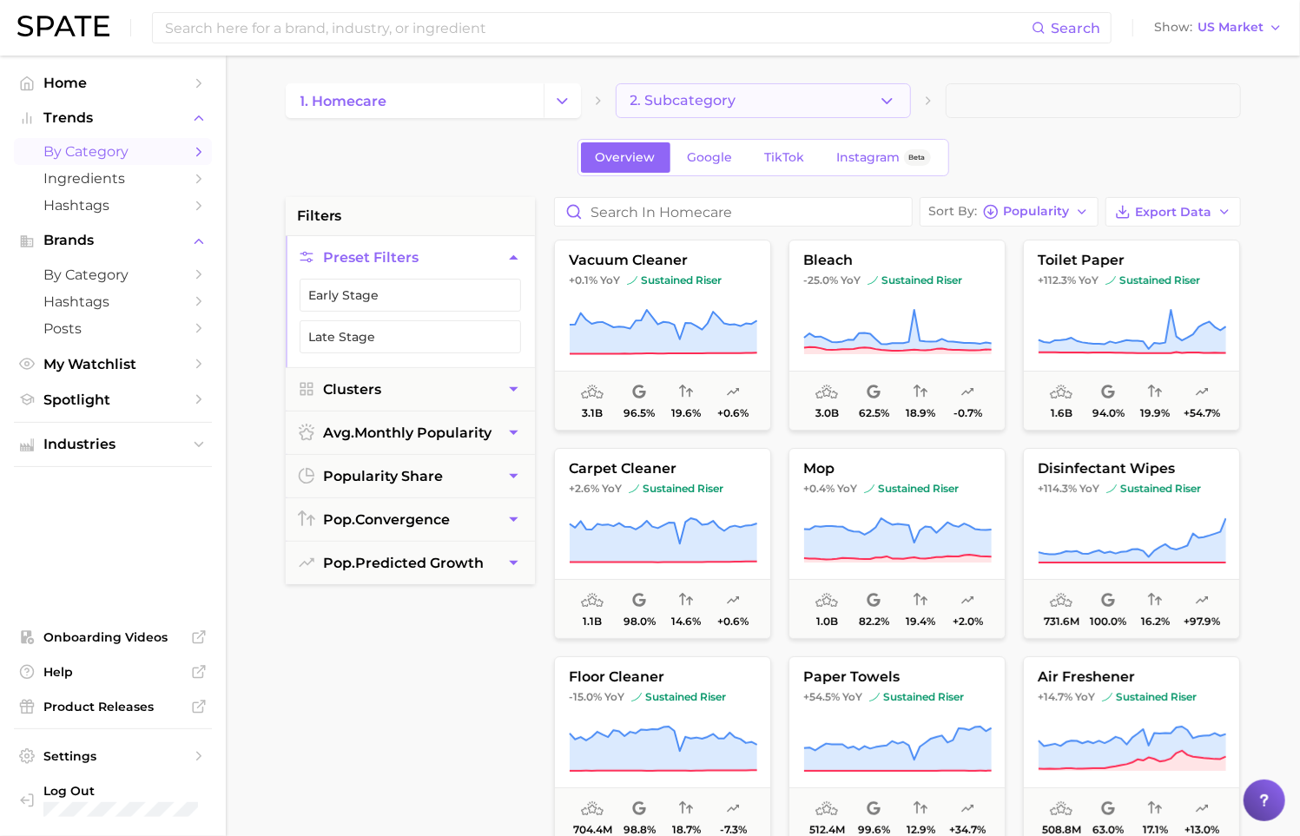
click at [790, 110] on button "2. Subcategory" at bounding box center [763, 100] width 295 height 35
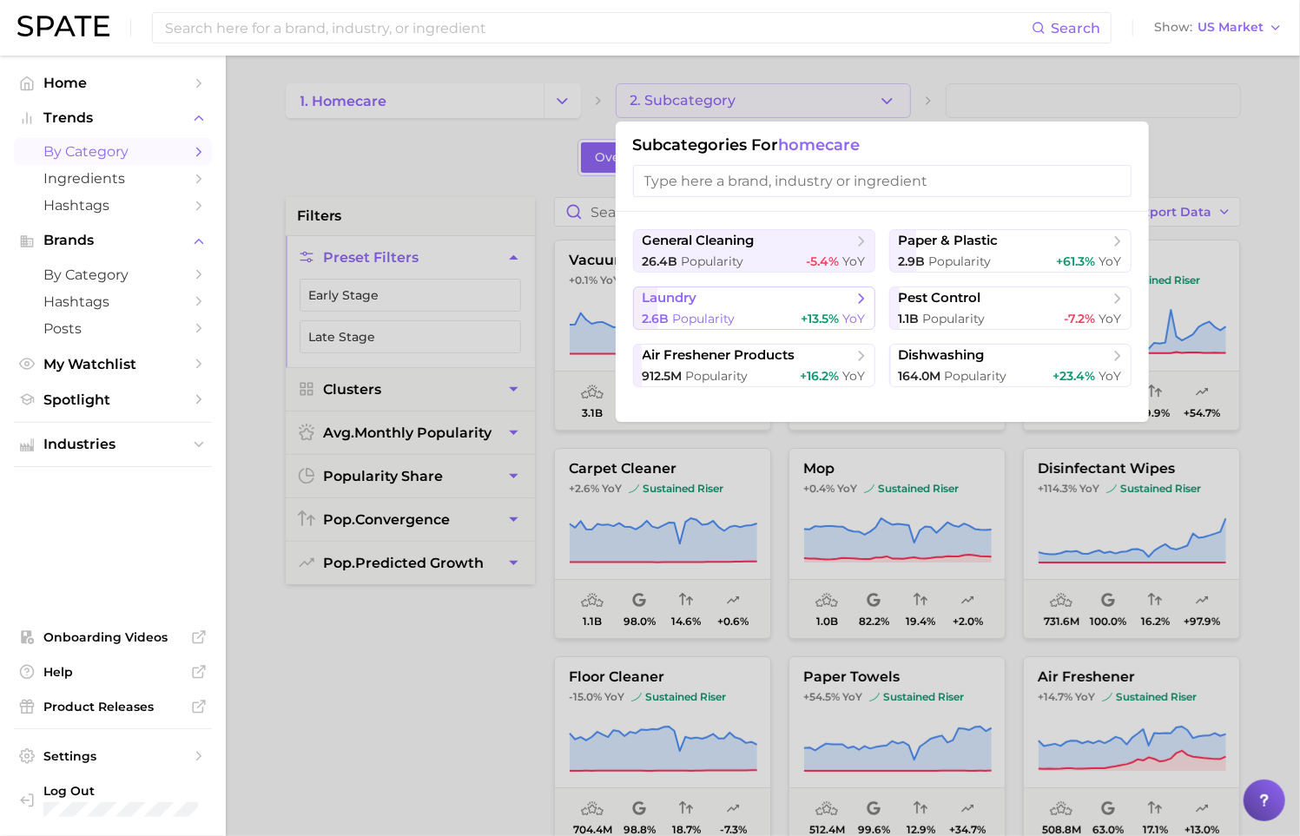
click at [796, 305] on span "laundry" at bounding box center [748, 298] width 211 height 17
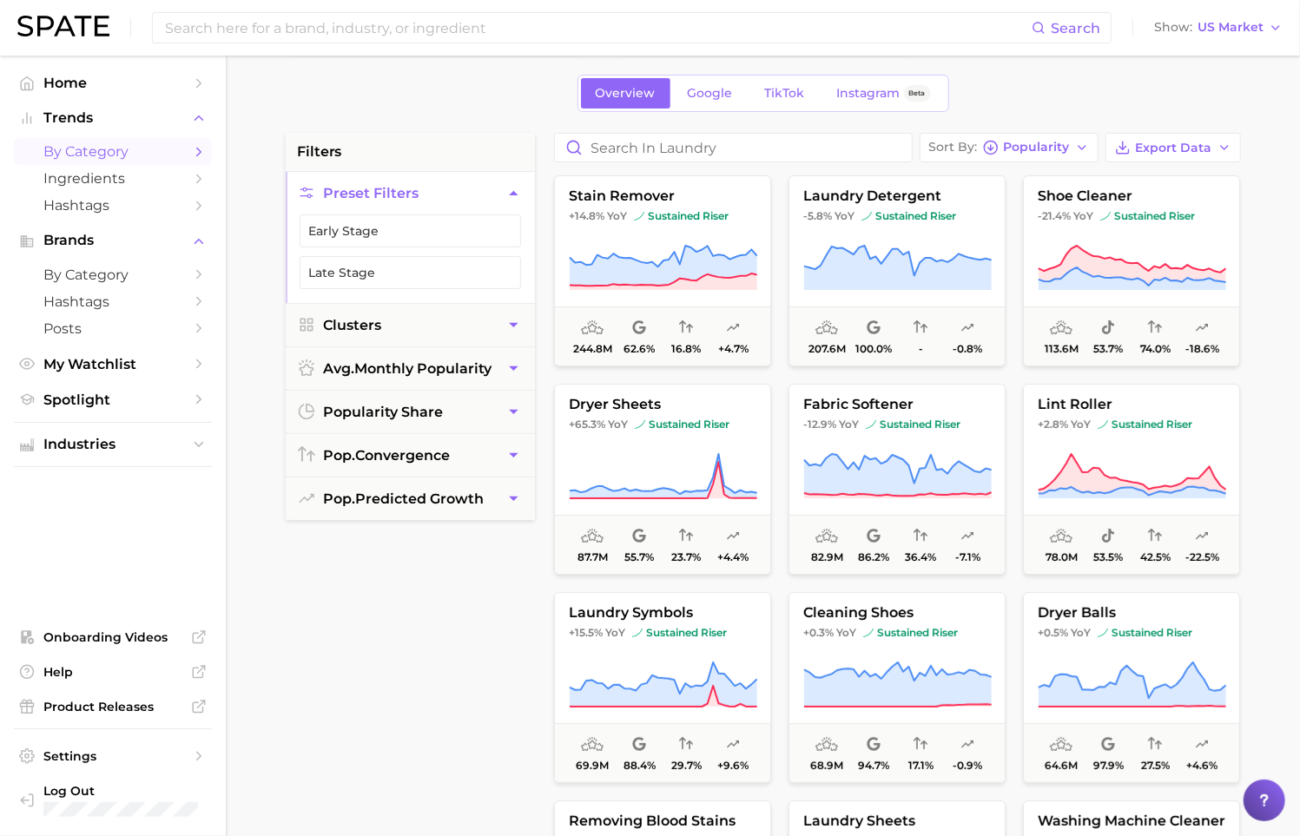
scroll to position [60, 0]
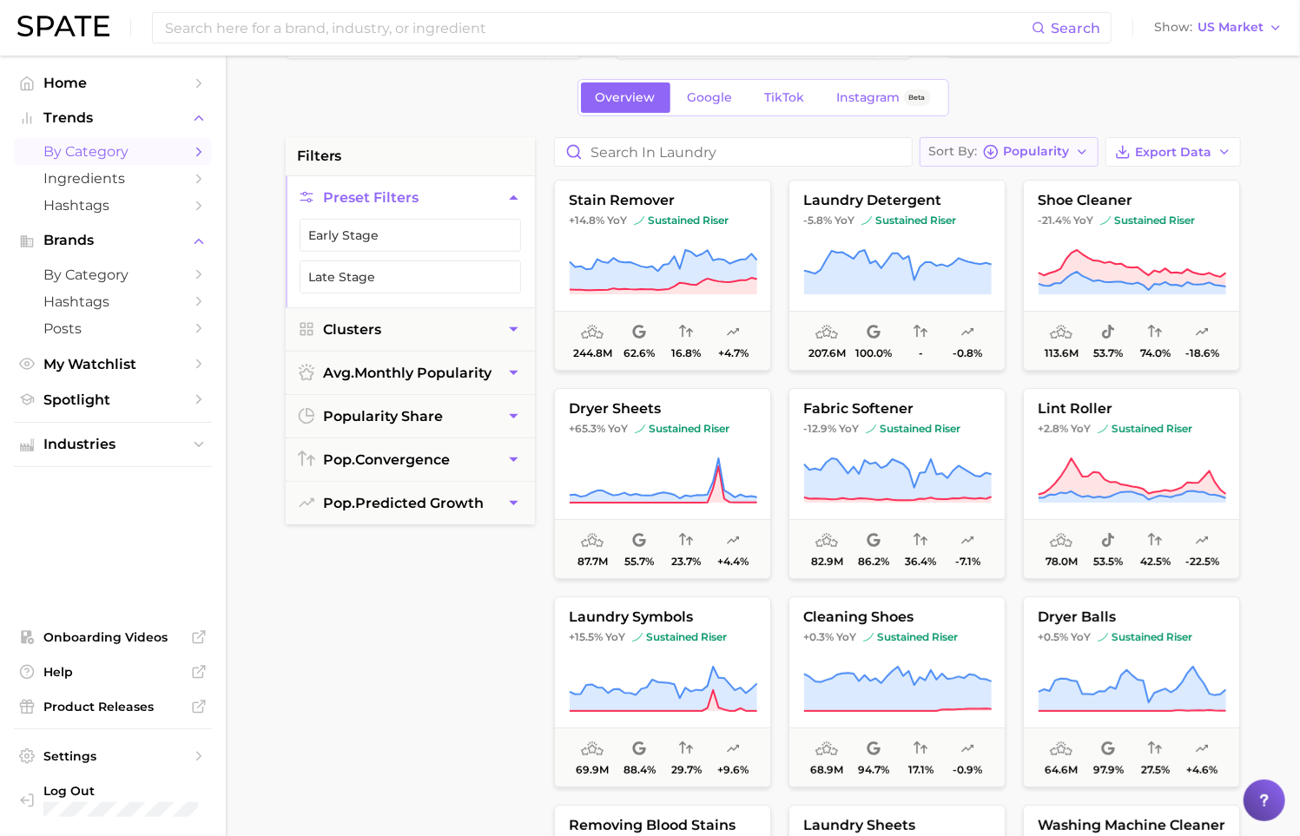
click at [1094, 155] on button "Sort By Popularity" at bounding box center [1009, 152] width 179 height 30
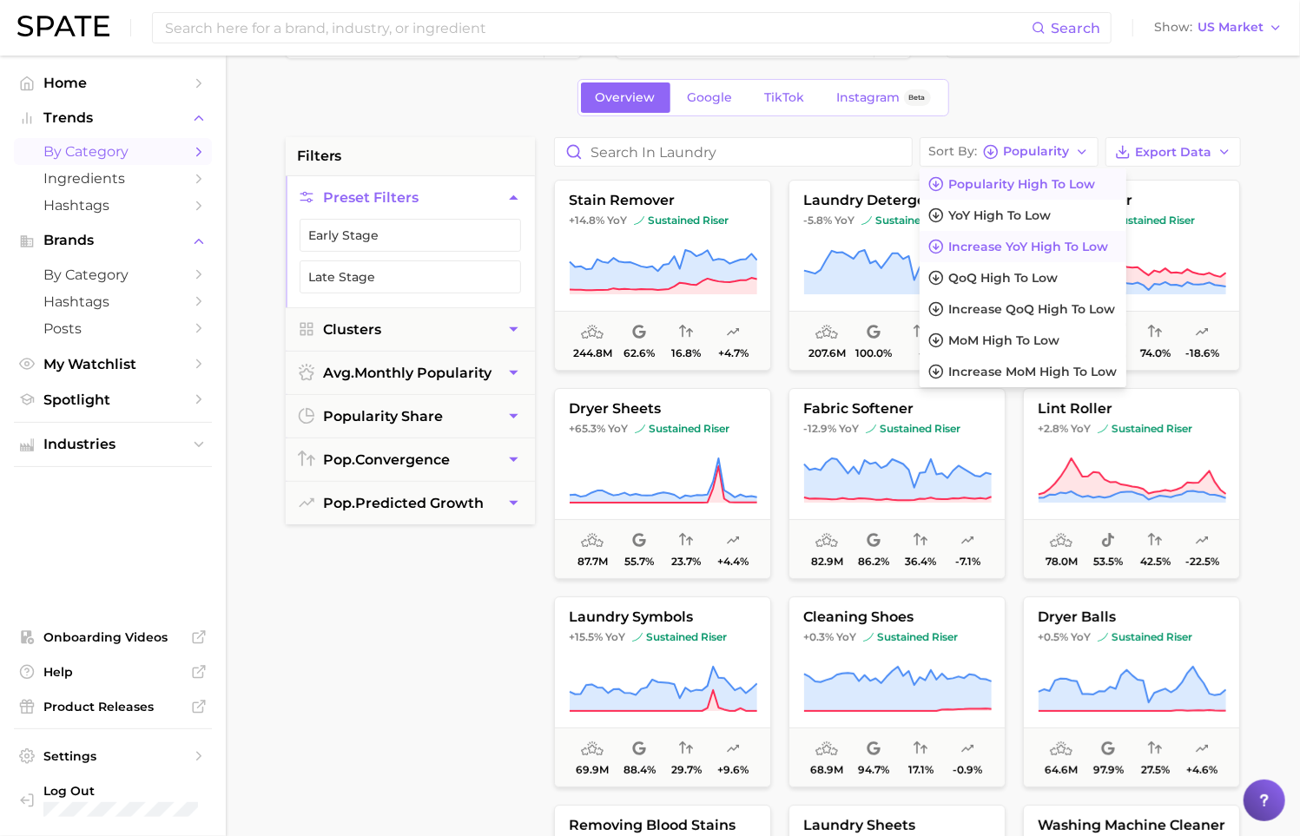
click at [1100, 246] on span "Increase YoY high to low" at bounding box center [1029, 247] width 160 height 15
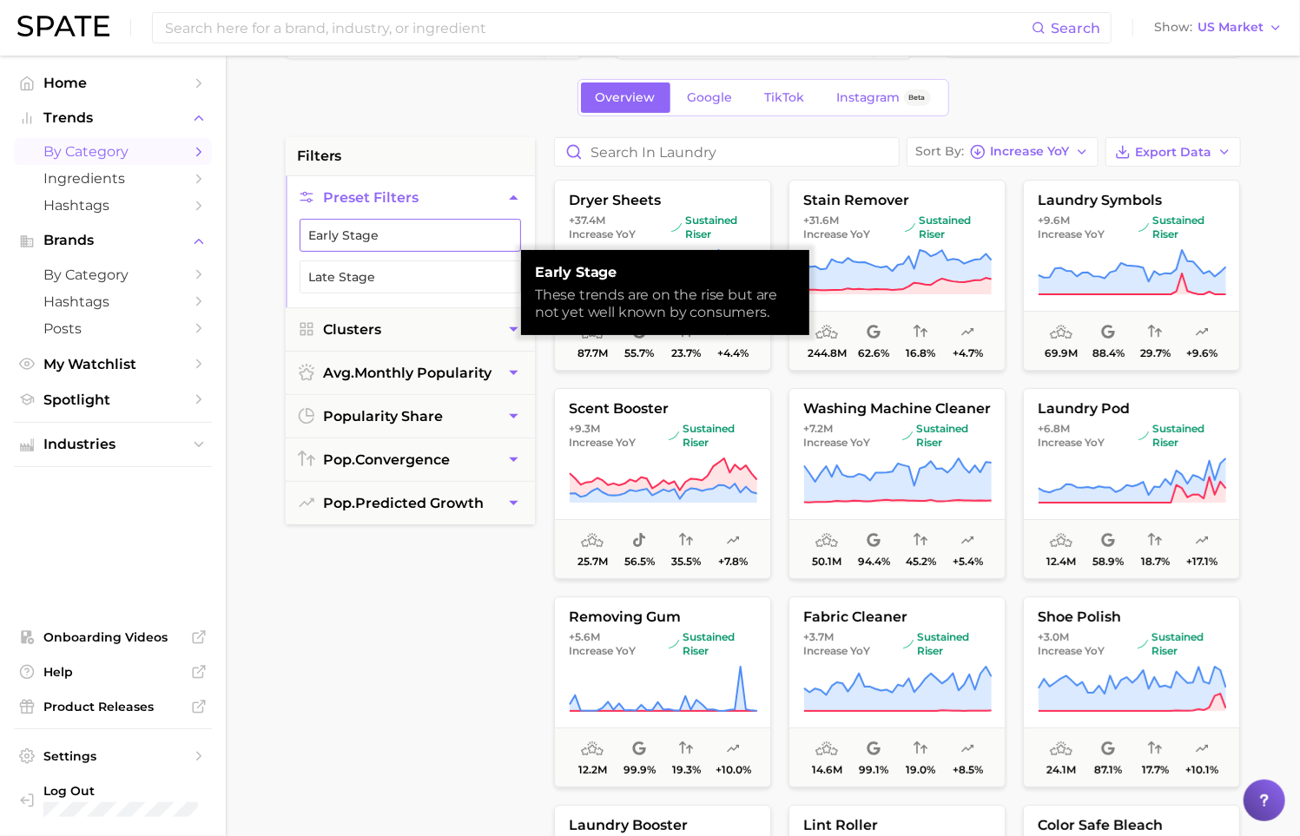
click at [407, 236] on button "Early Stage" at bounding box center [410, 235] width 221 height 33
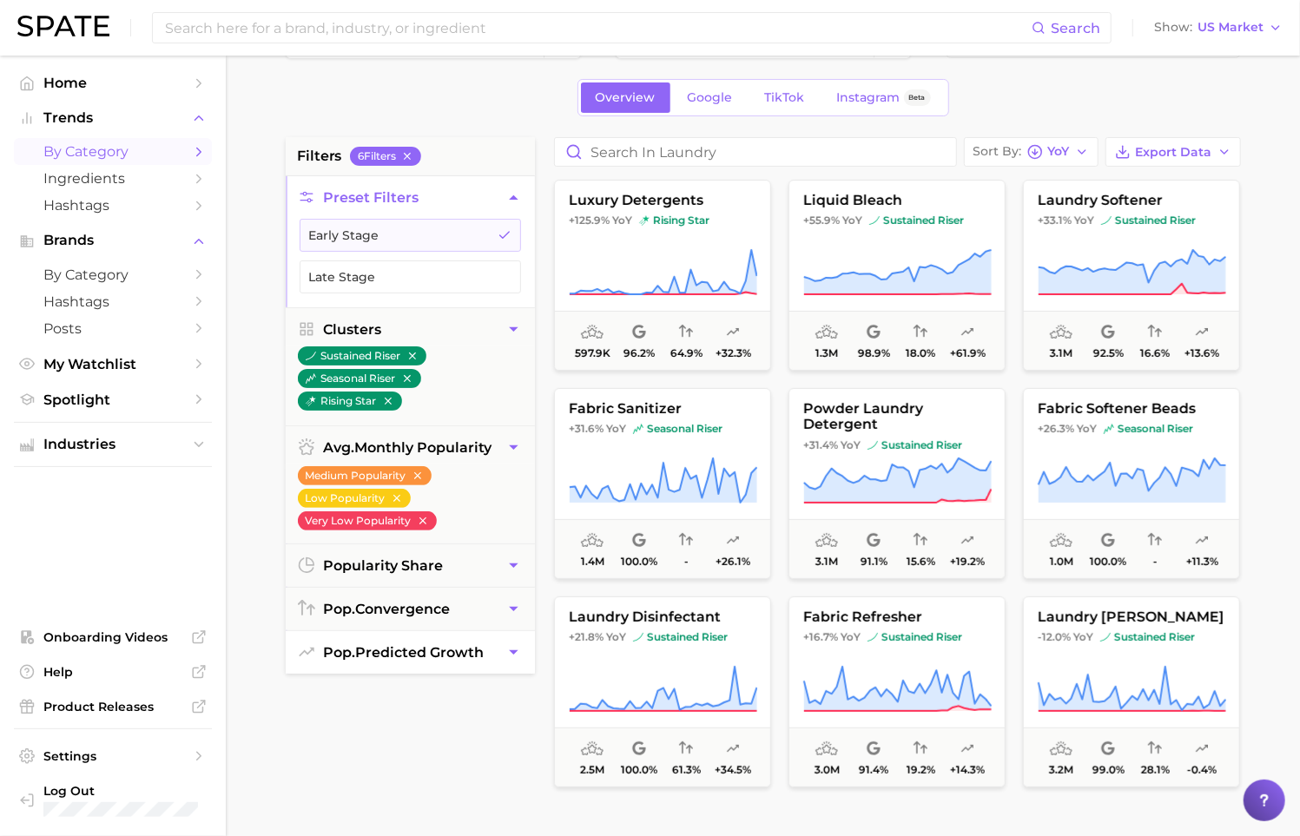
click at [492, 642] on button "pop. predicted growth" at bounding box center [410, 652] width 249 height 43
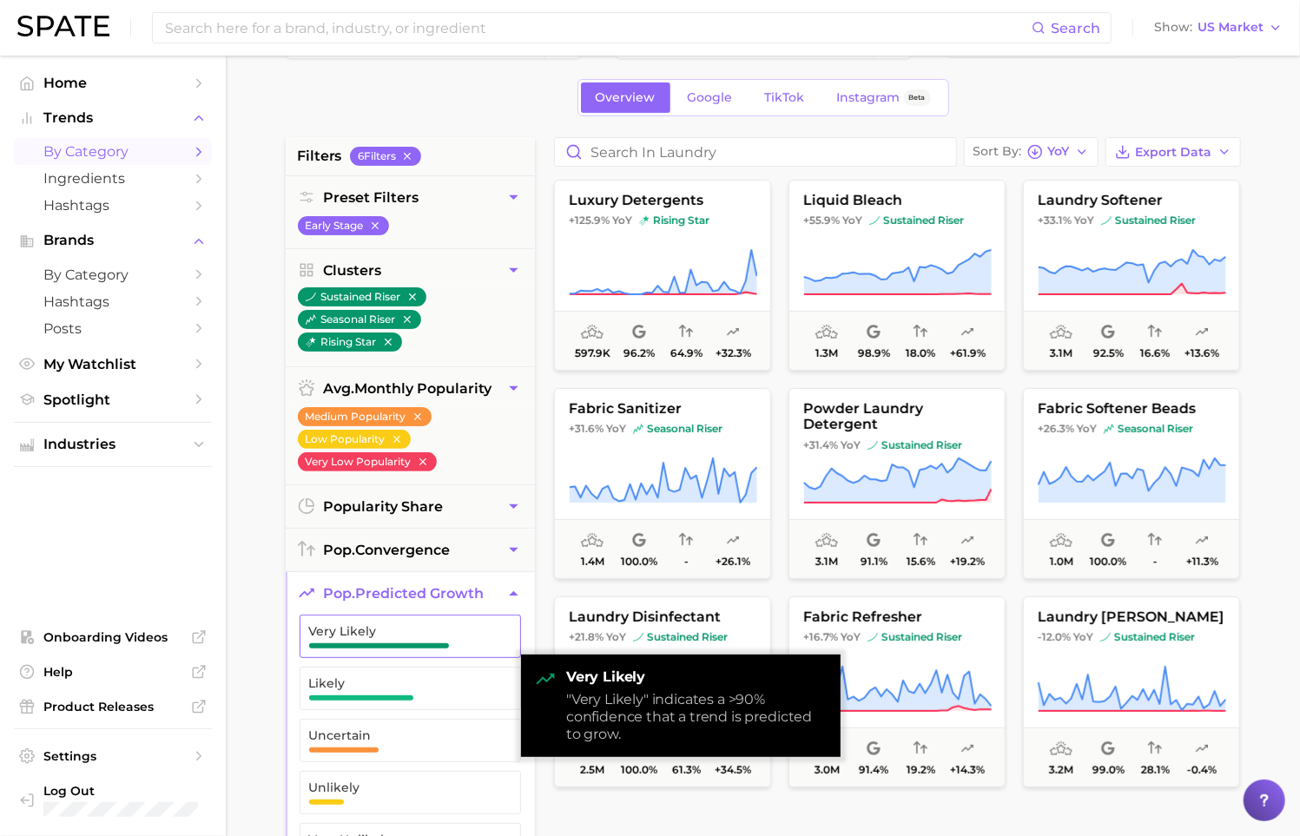
click at [463, 637] on span "Very Likely" at bounding box center [396, 636] width 175 height 24
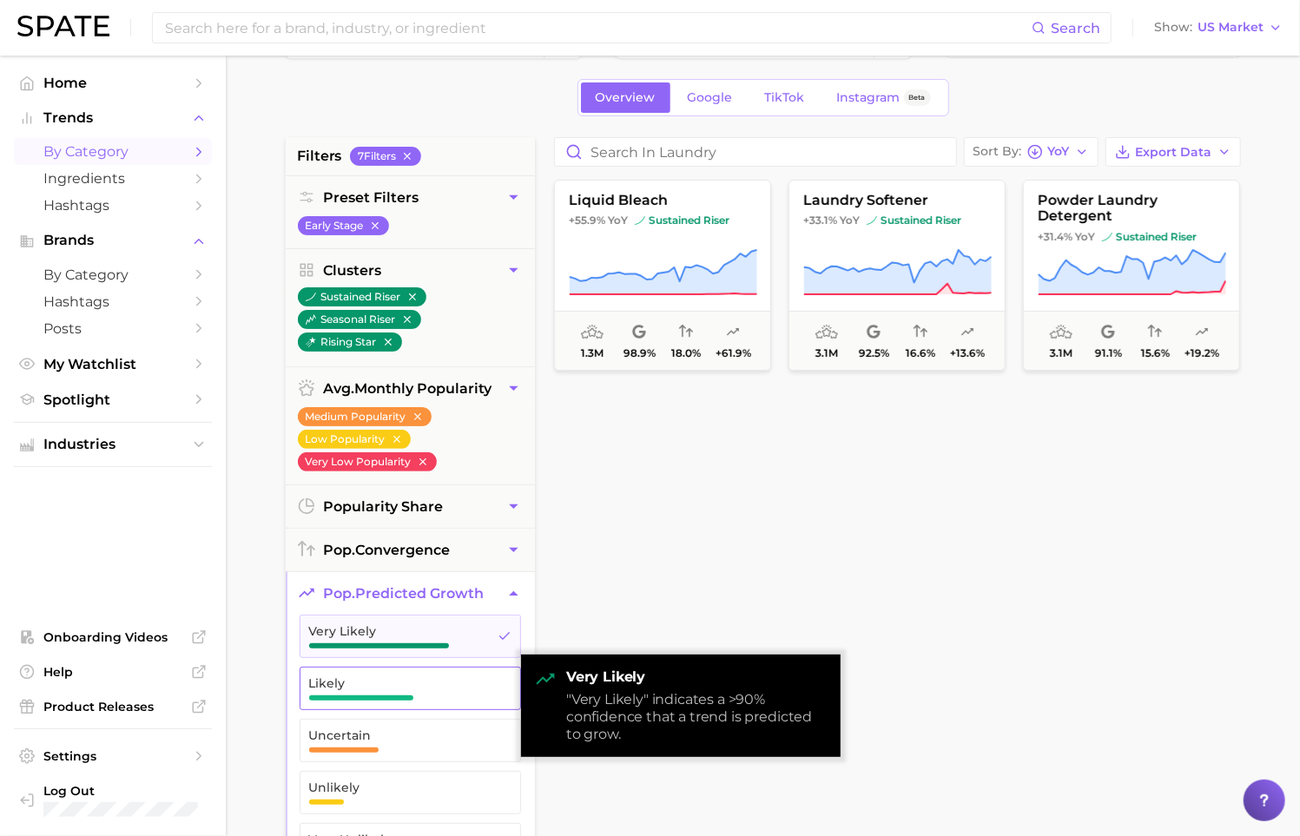
click at [450, 683] on span "Likely" at bounding box center [396, 684] width 175 height 14
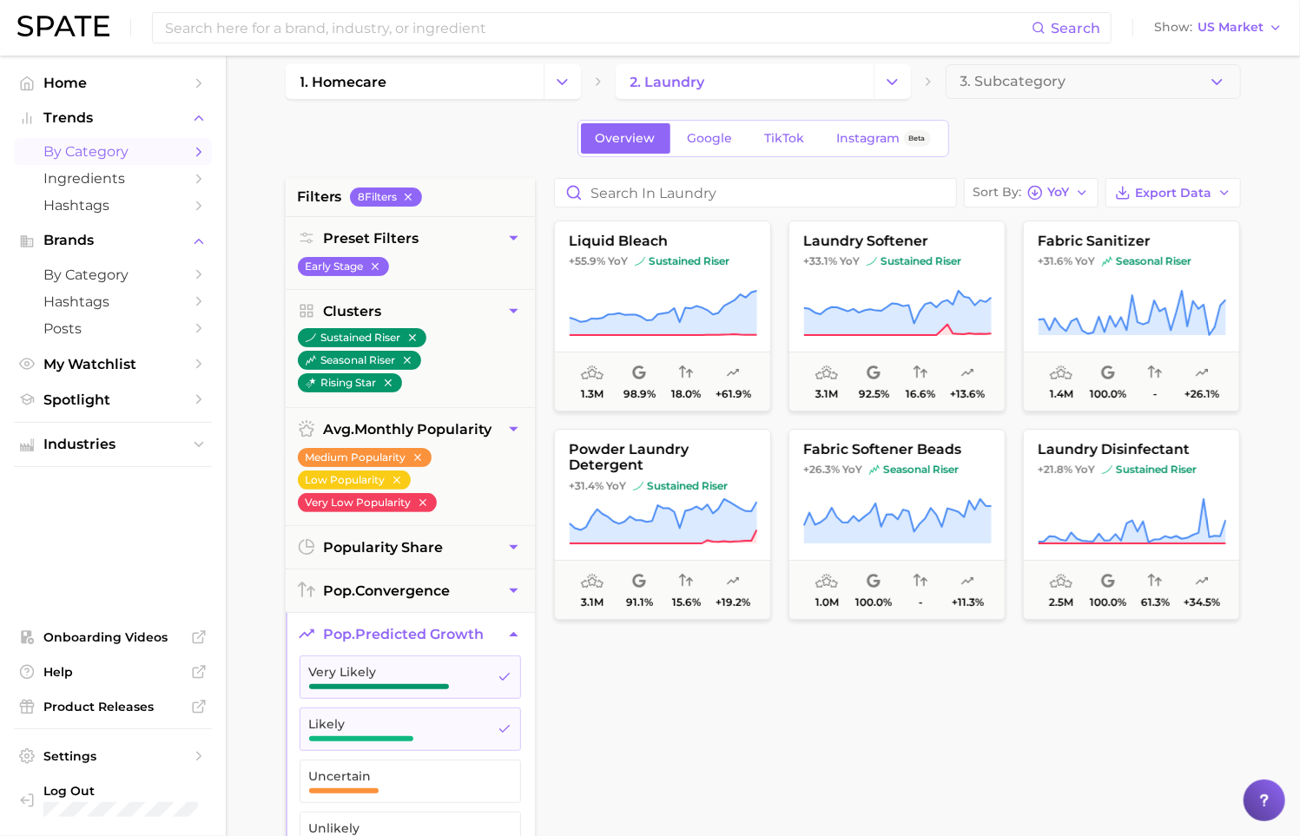
scroll to position [18, 0]
click at [430, 731] on span "Likely" at bounding box center [396, 730] width 175 height 24
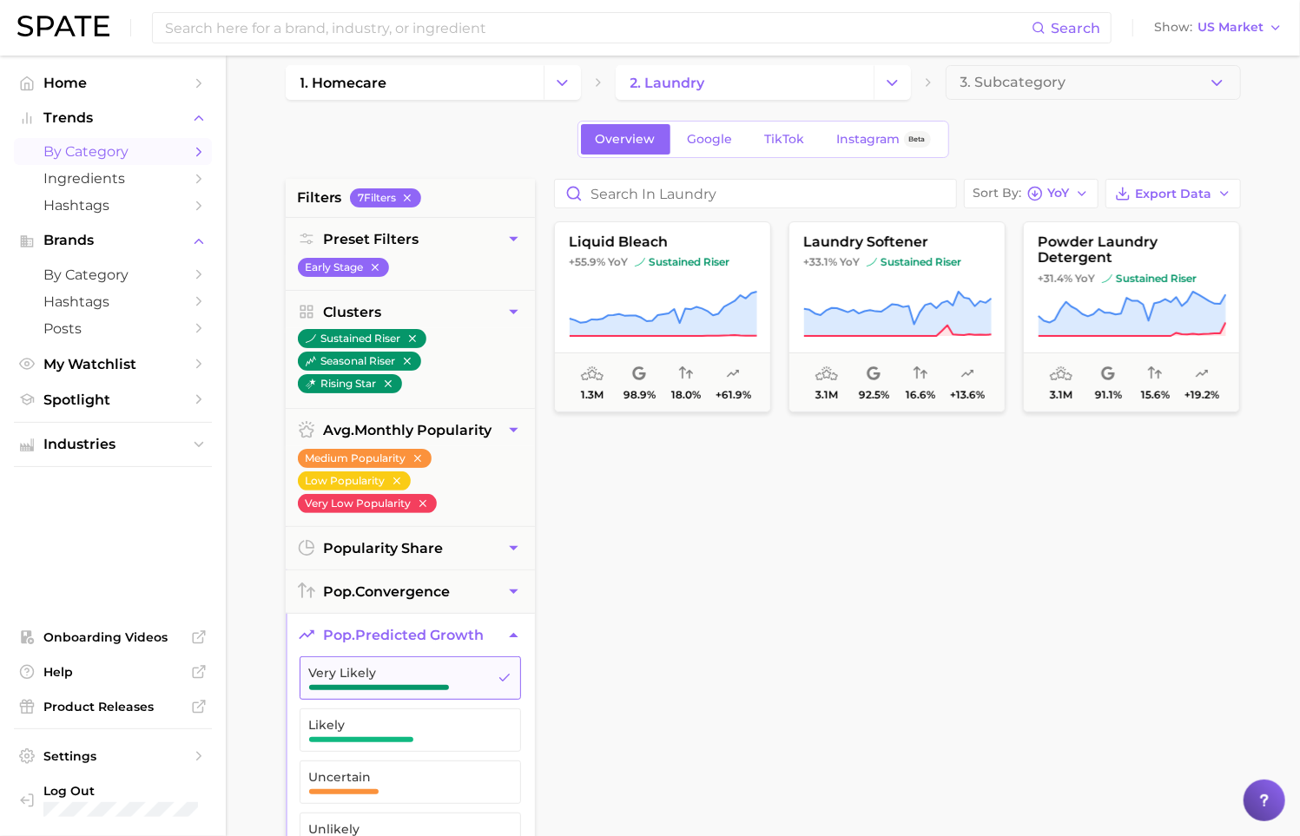
click at [431, 685] on span "button" at bounding box center [379, 687] width 140 height 5
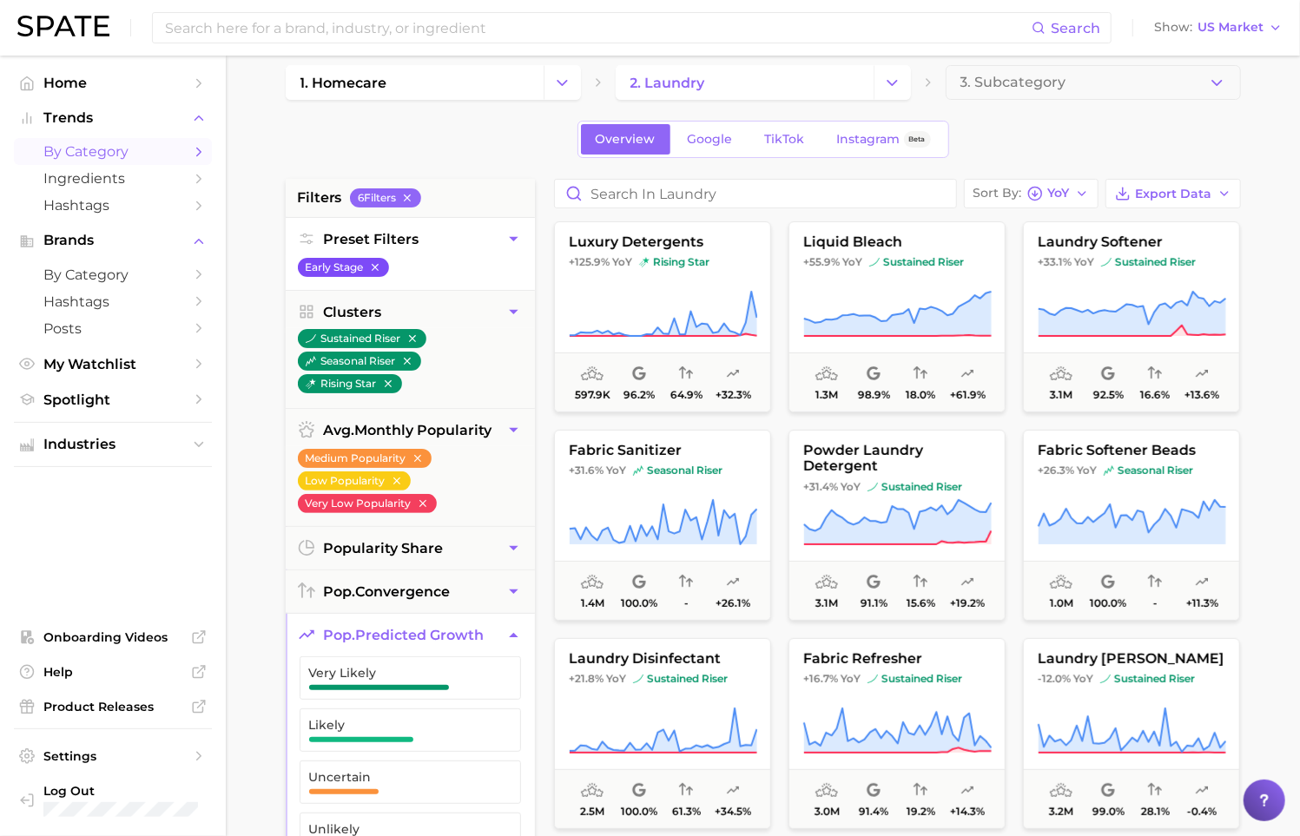
click at [373, 268] on icon "button" at bounding box center [374, 267] width 7 height 7
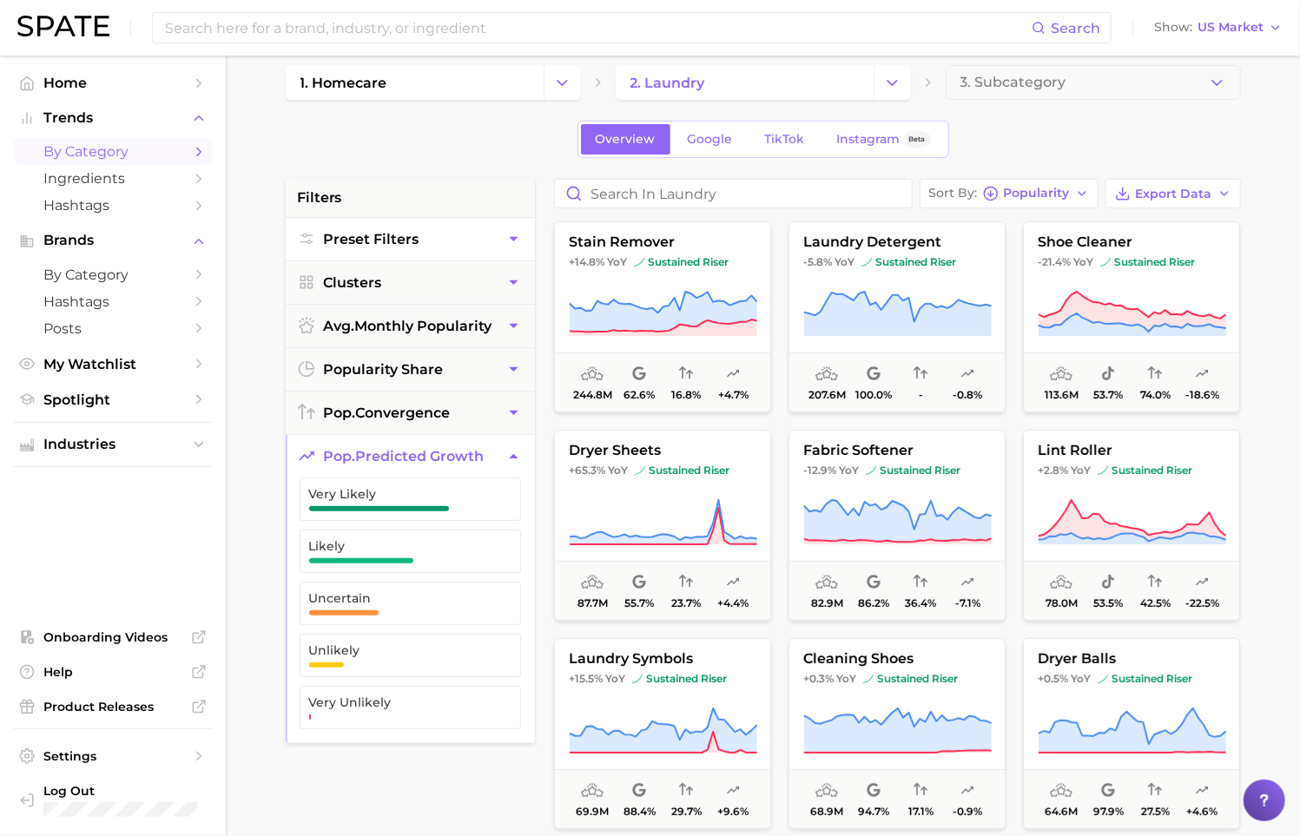
click at [424, 236] on button "Preset Filters" at bounding box center [410, 239] width 249 height 43
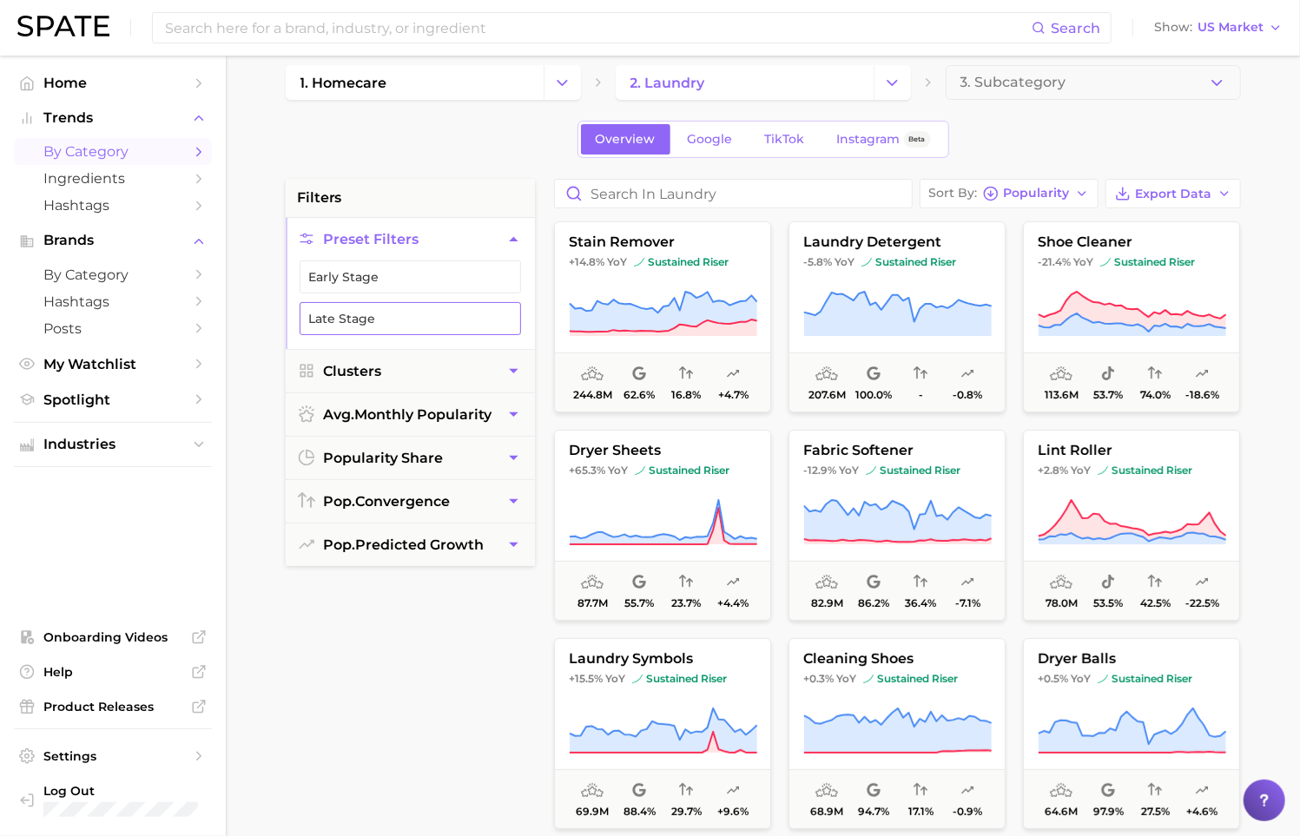
click at [393, 309] on button "Late Stage" at bounding box center [410, 318] width 221 height 33
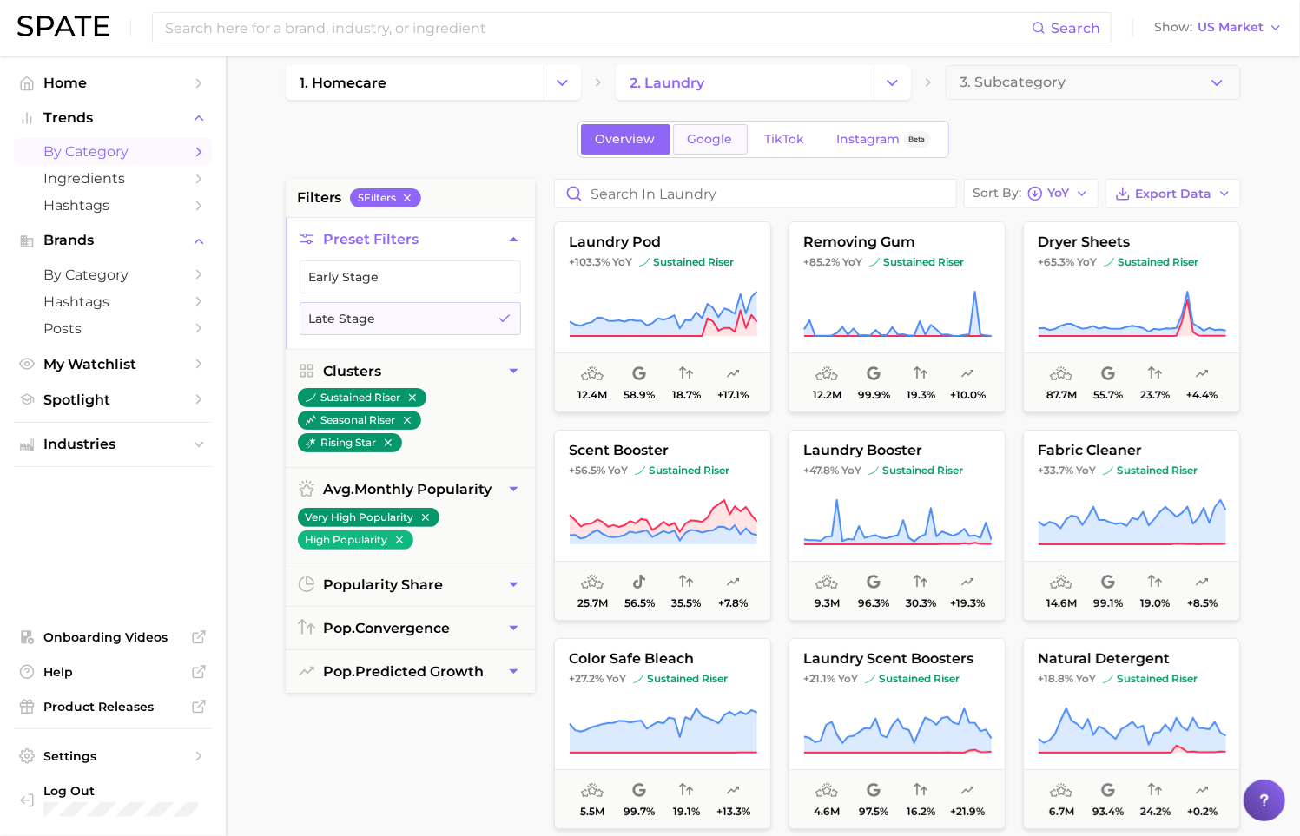
click at [718, 136] on span "Google" at bounding box center [710, 139] width 45 height 15
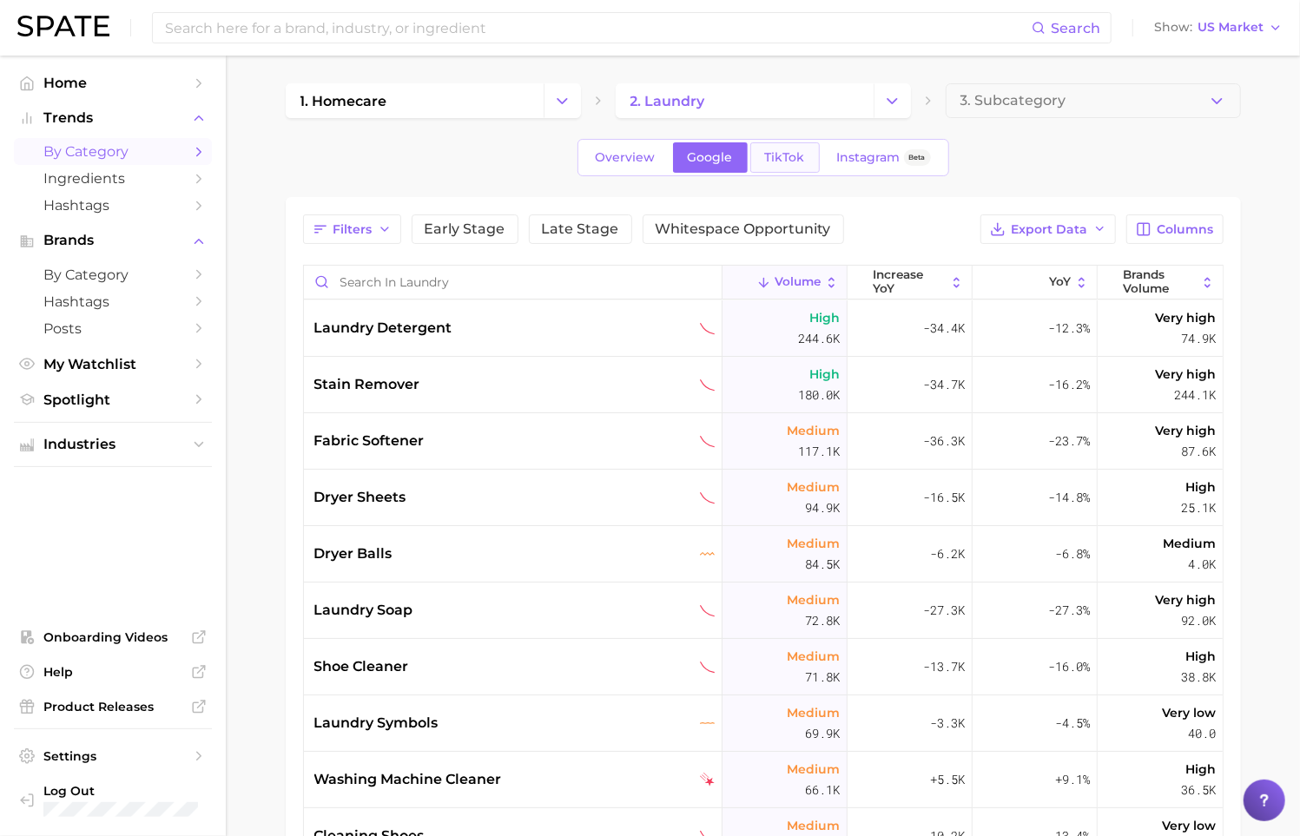
click at [776, 158] on span "TikTok" at bounding box center [785, 157] width 40 height 15
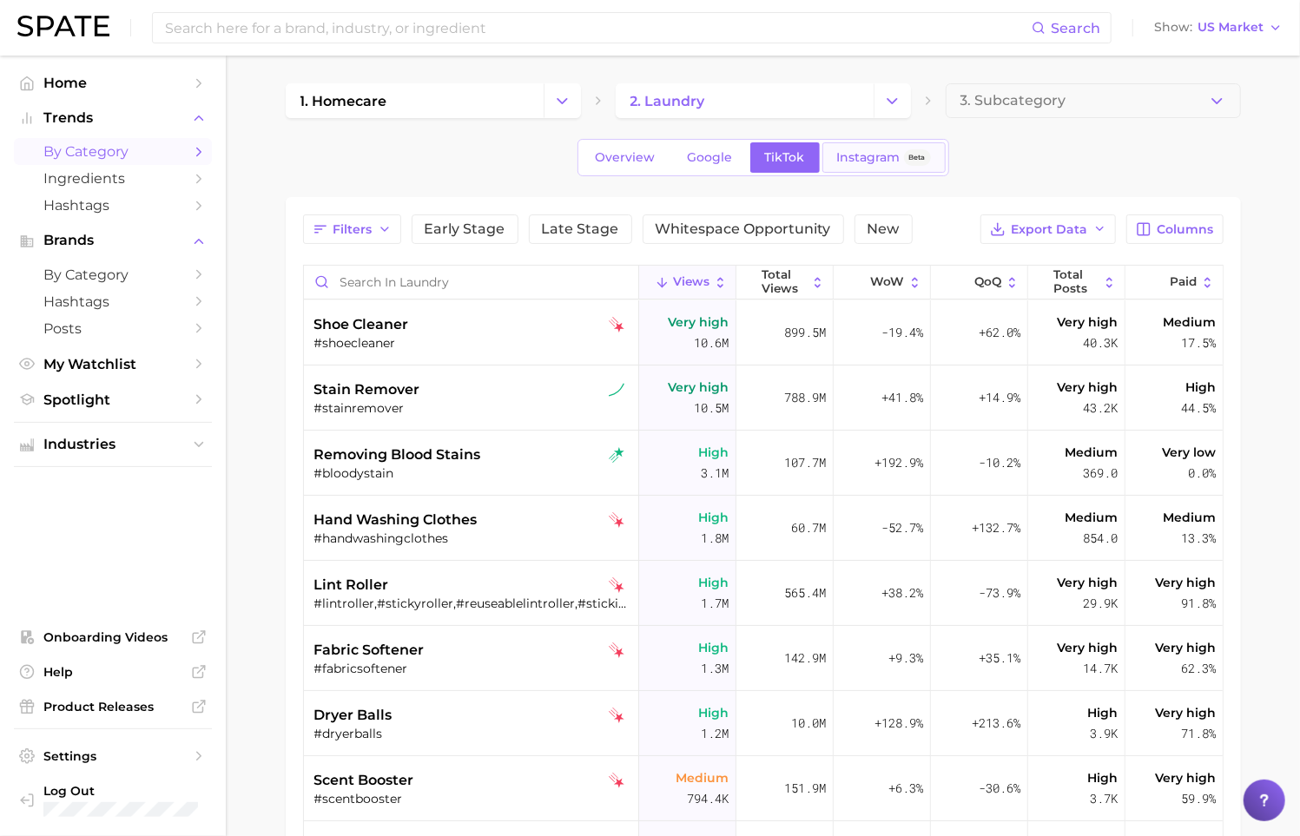
click at [879, 161] on span "Instagram" at bounding box center [868, 157] width 63 height 15
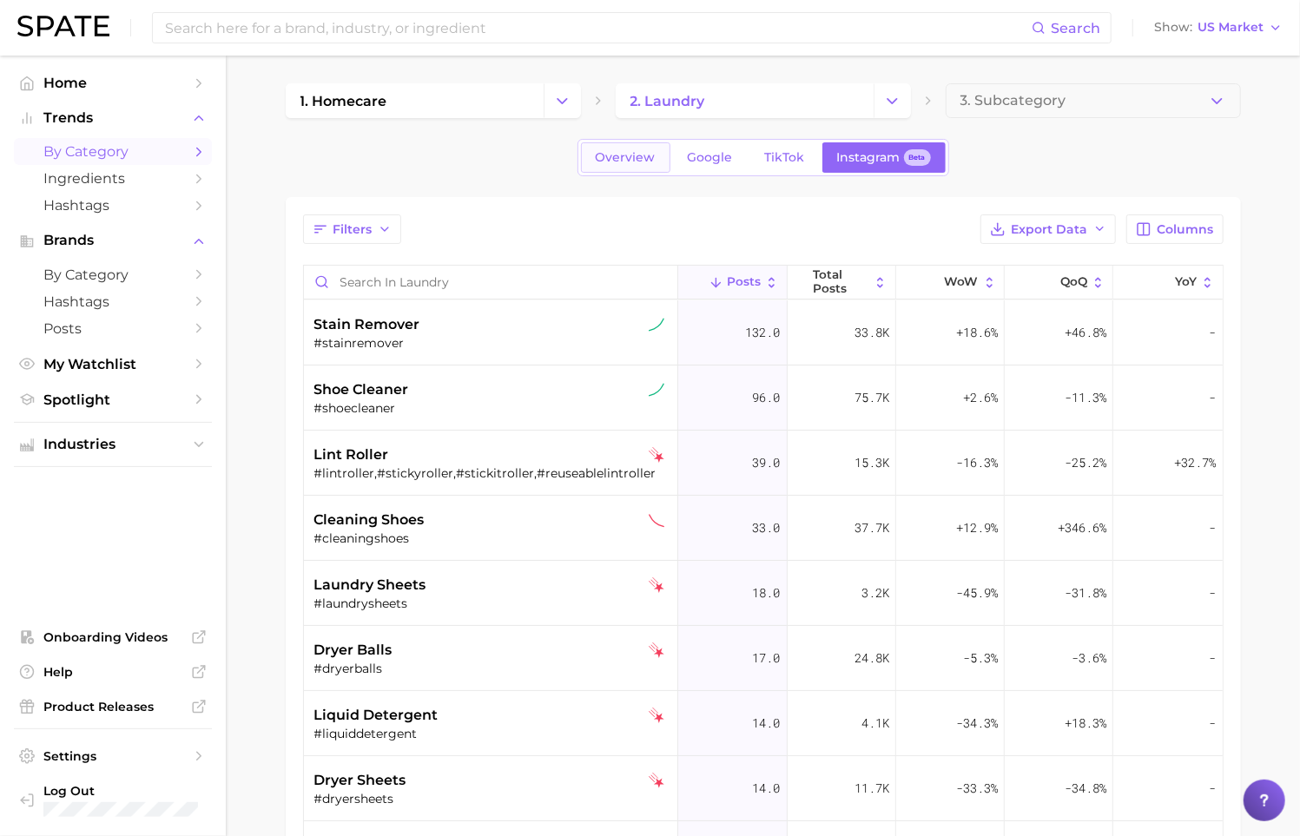
click at [635, 163] on span "Overview" at bounding box center [626, 157] width 60 height 15
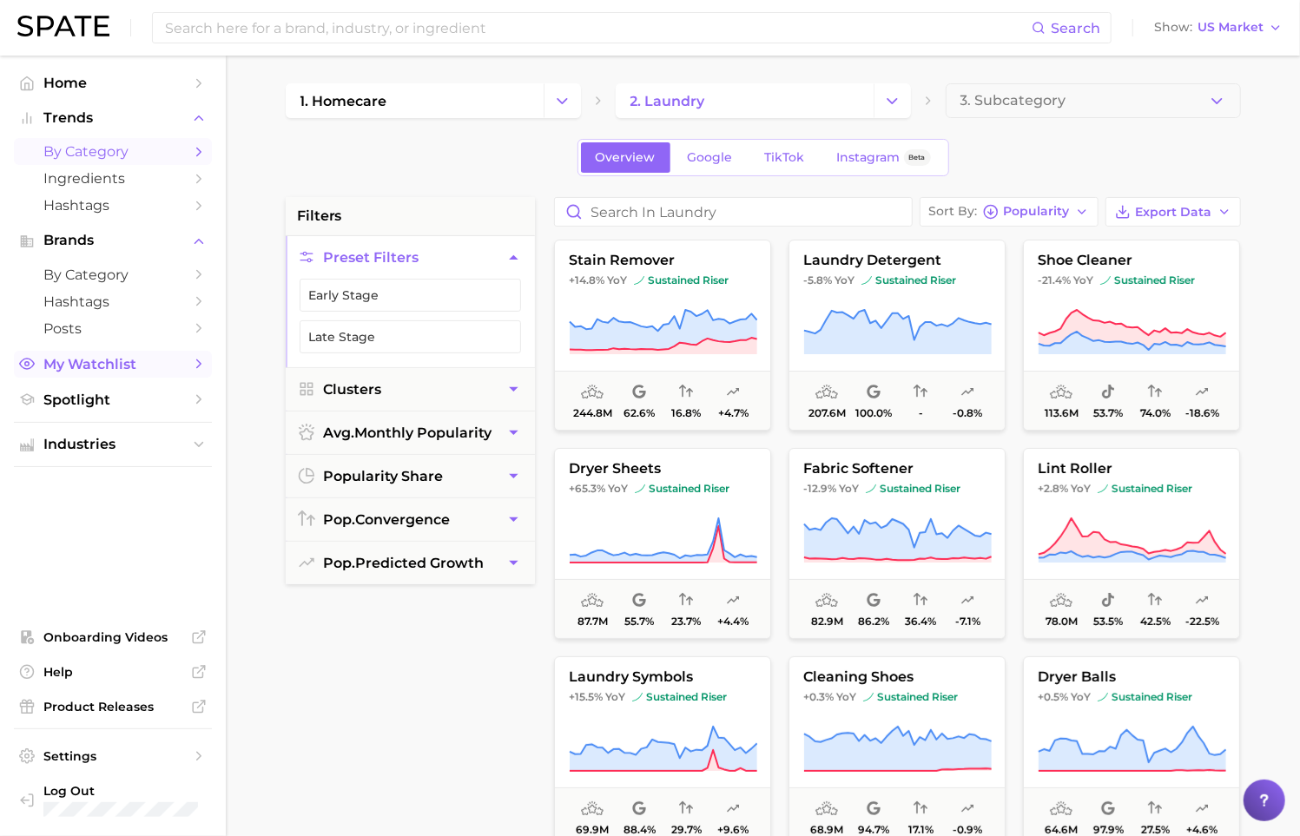
click at [160, 368] on span "My Watchlist" at bounding box center [112, 364] width 139 height 17
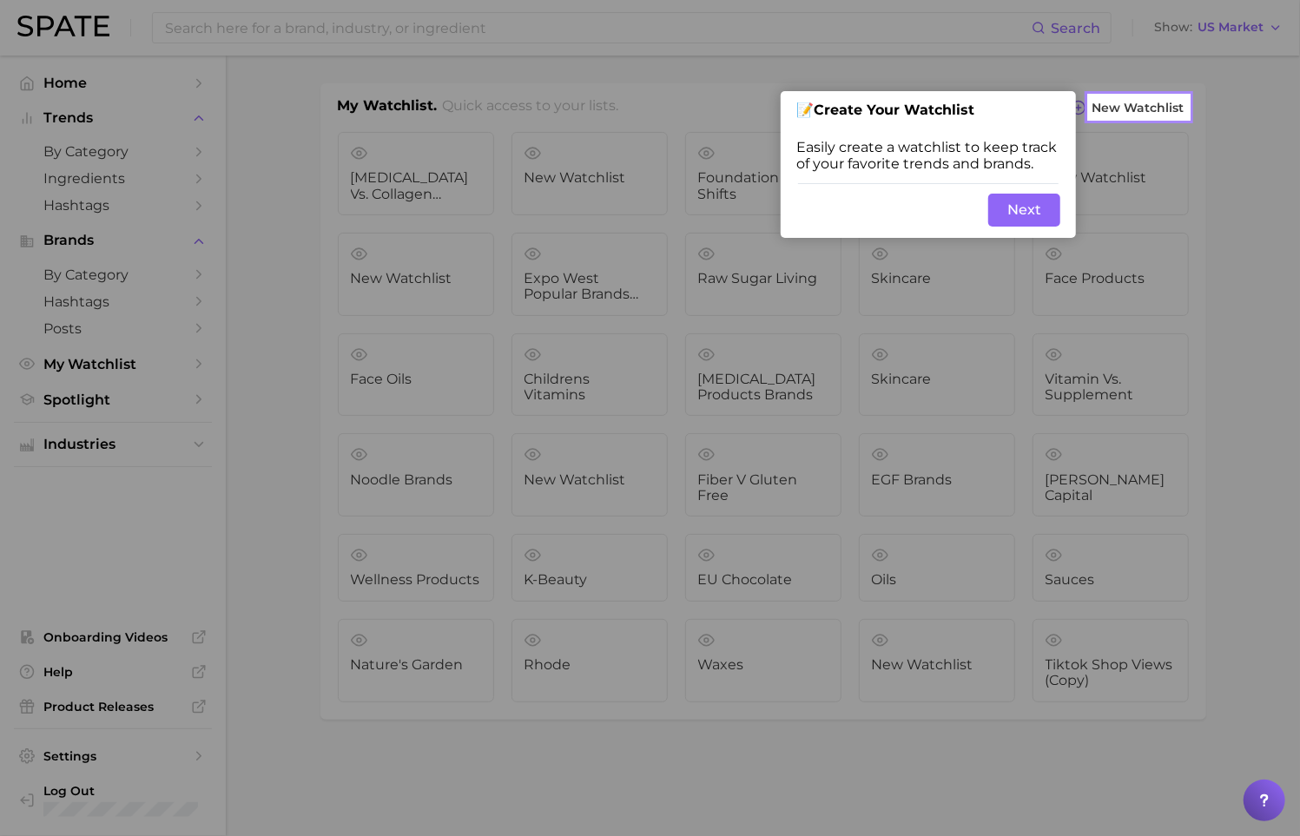
click at [1017, 215] on button "Next" at bounding box center [1024, 210] width 72 height 33
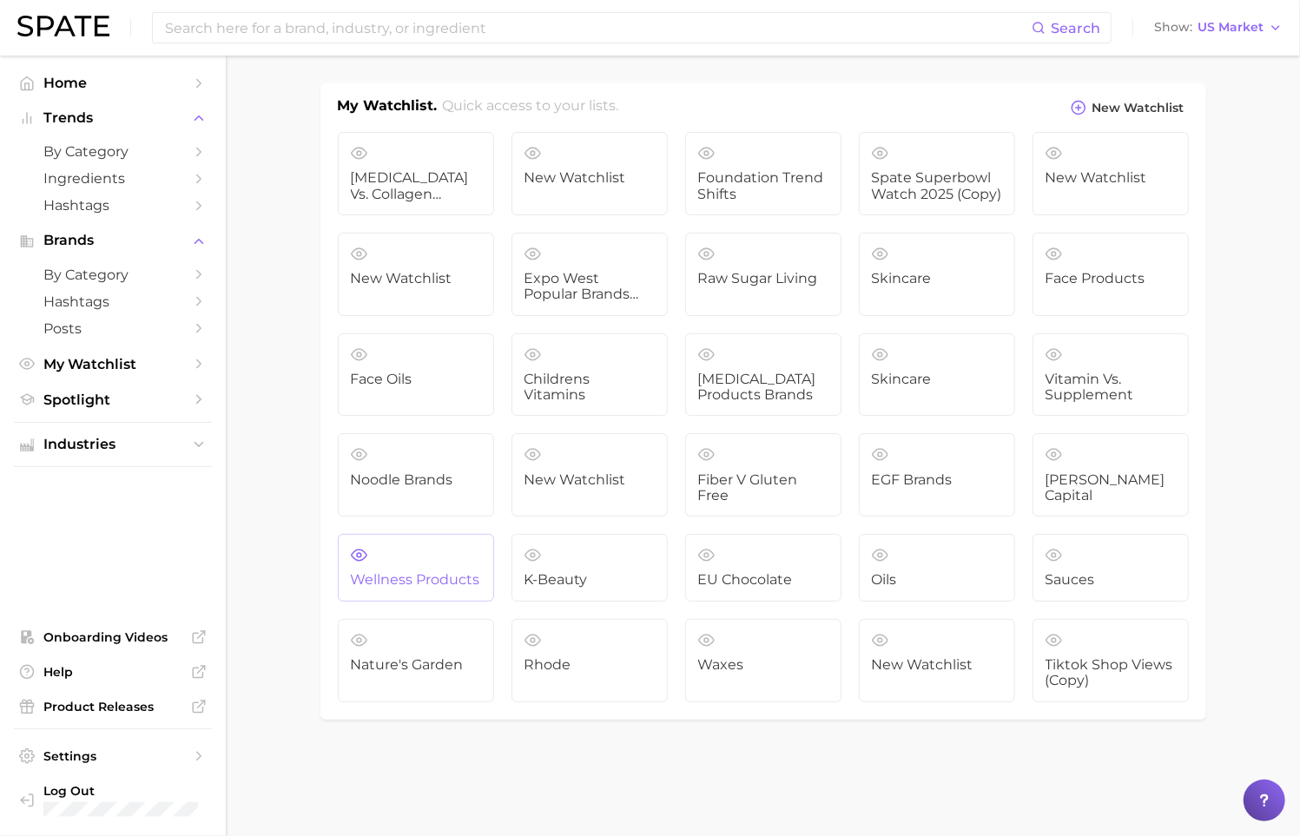
click at [479, 589] on link "Wellness Products" at bounding box center [416, 568] width 156 height 68
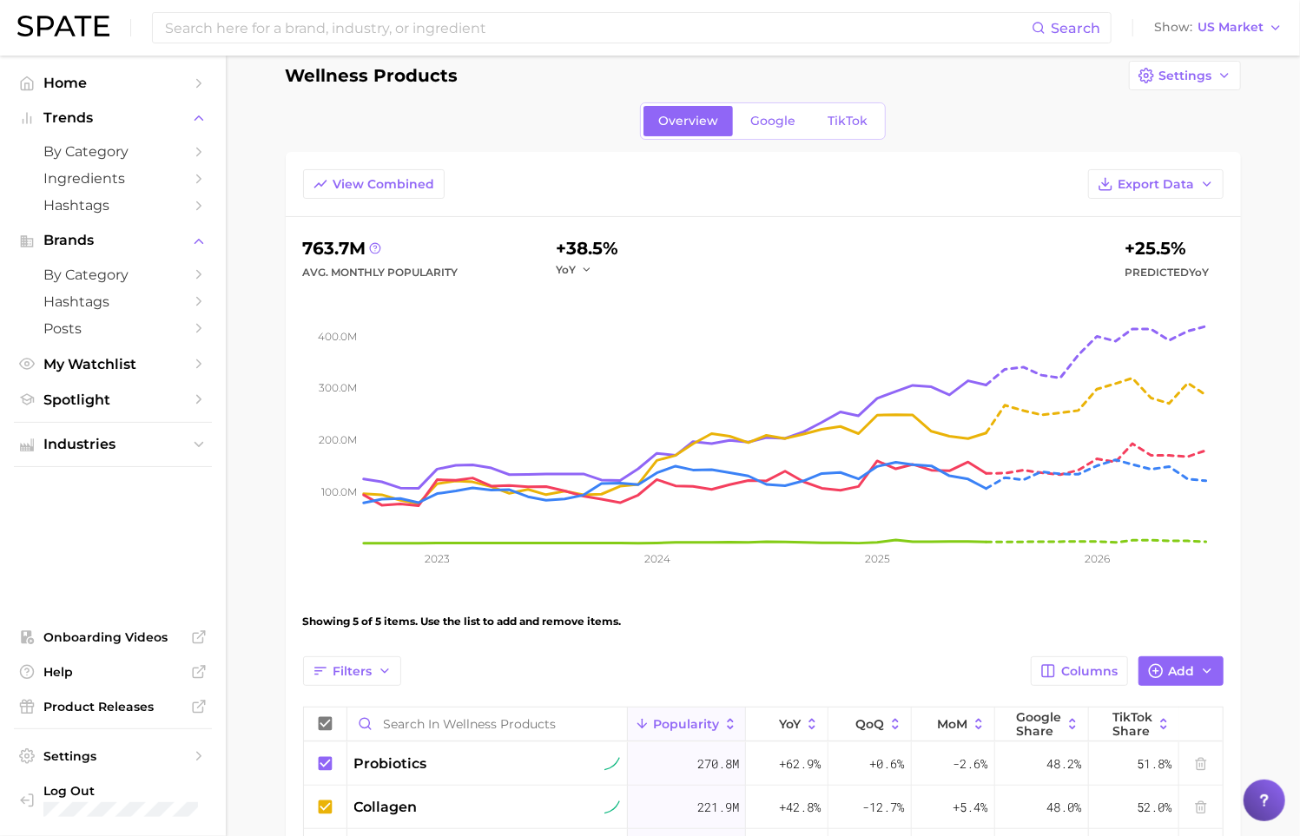
scroll to position [21, 0]
click at [759, 128] on span "Google" at bounding box center [772, 123] width 45 height 15
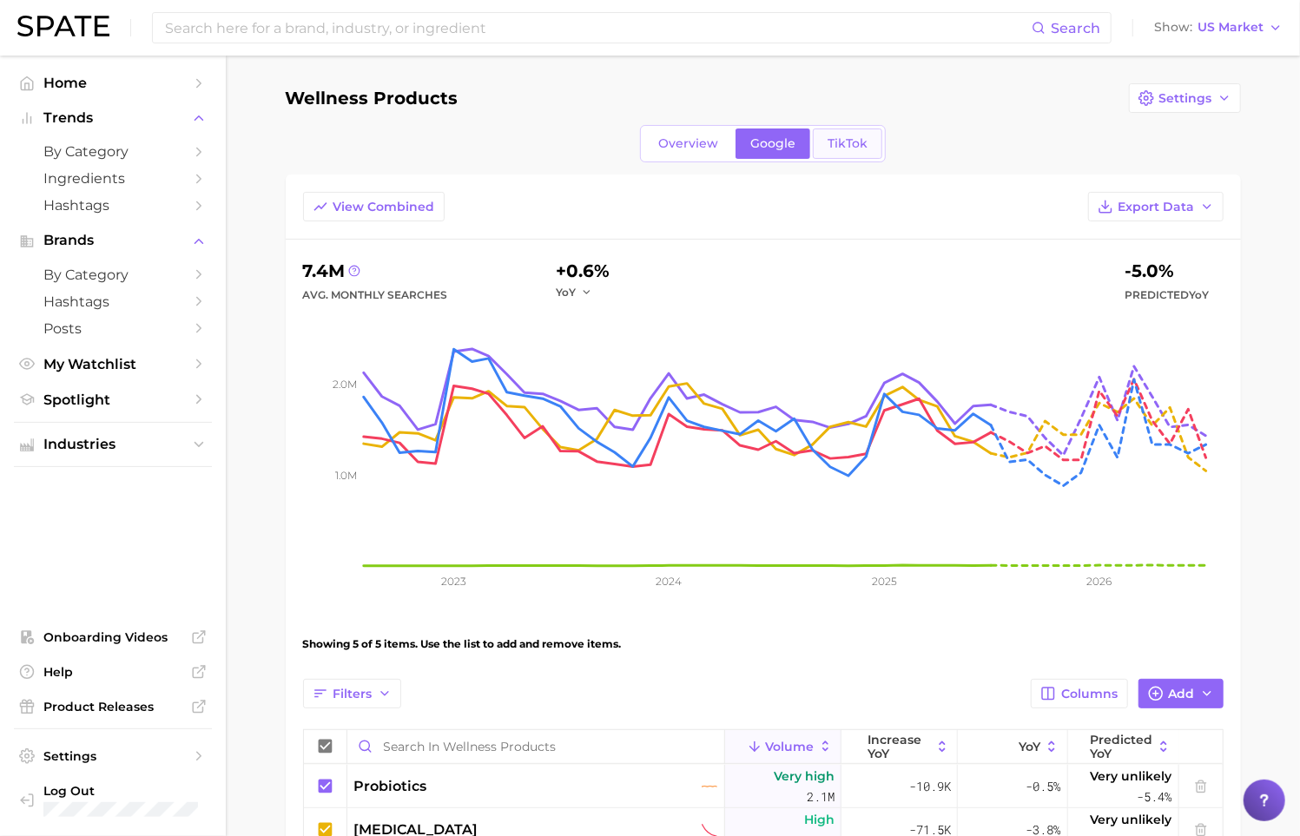
click at [841, 150] on link "TikTok" at bounding box center [847, 144] width 69 height 30
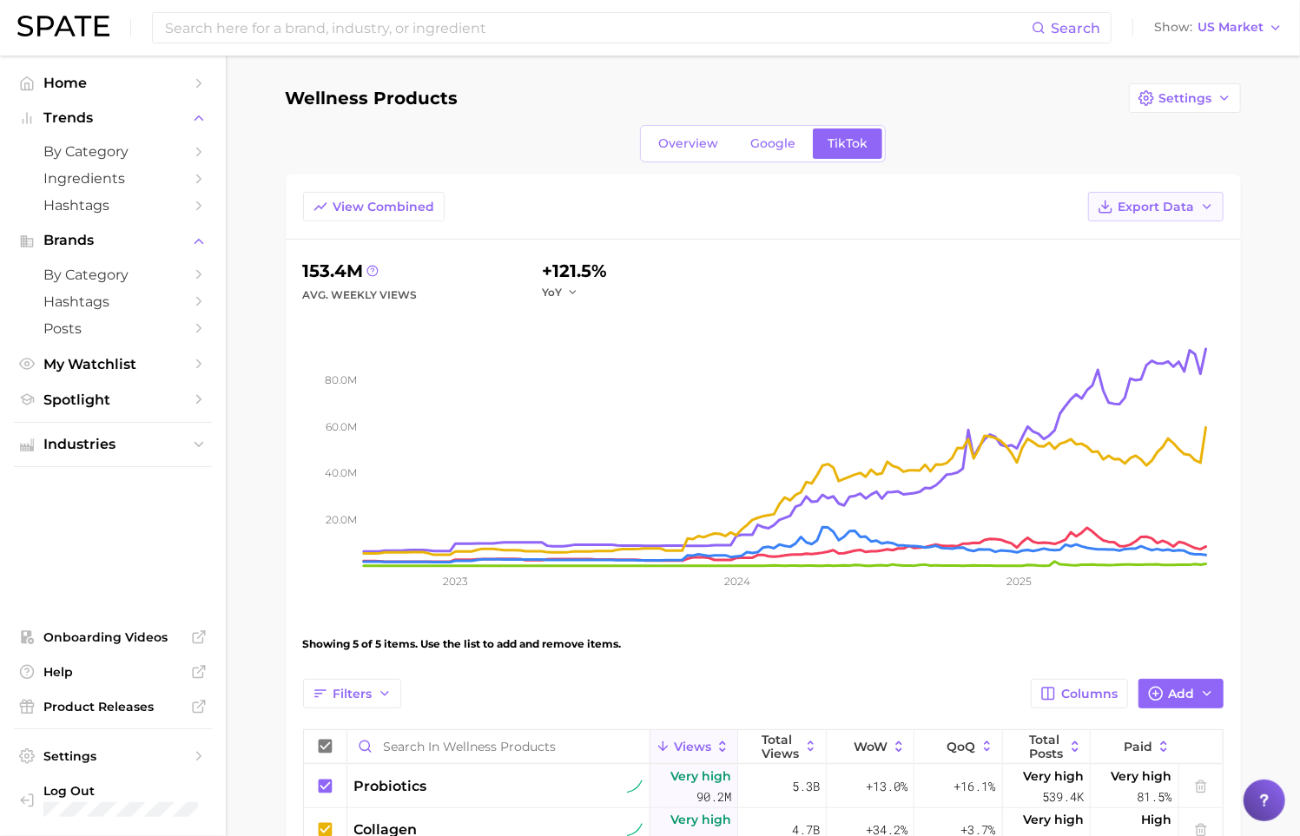
click at [1177, 213] on button "Export Data" at bounding box center [1155, 207] width 135 height 30
click at [923, 212] on div "View Combined Export Data Table Data CSV Time Series CSV Time Series Image" at bounding box center [763, 216] width 955 height 48
click at [159, 398] on span "Spotlight" at bounding box center [112, 400] width 139 height 17
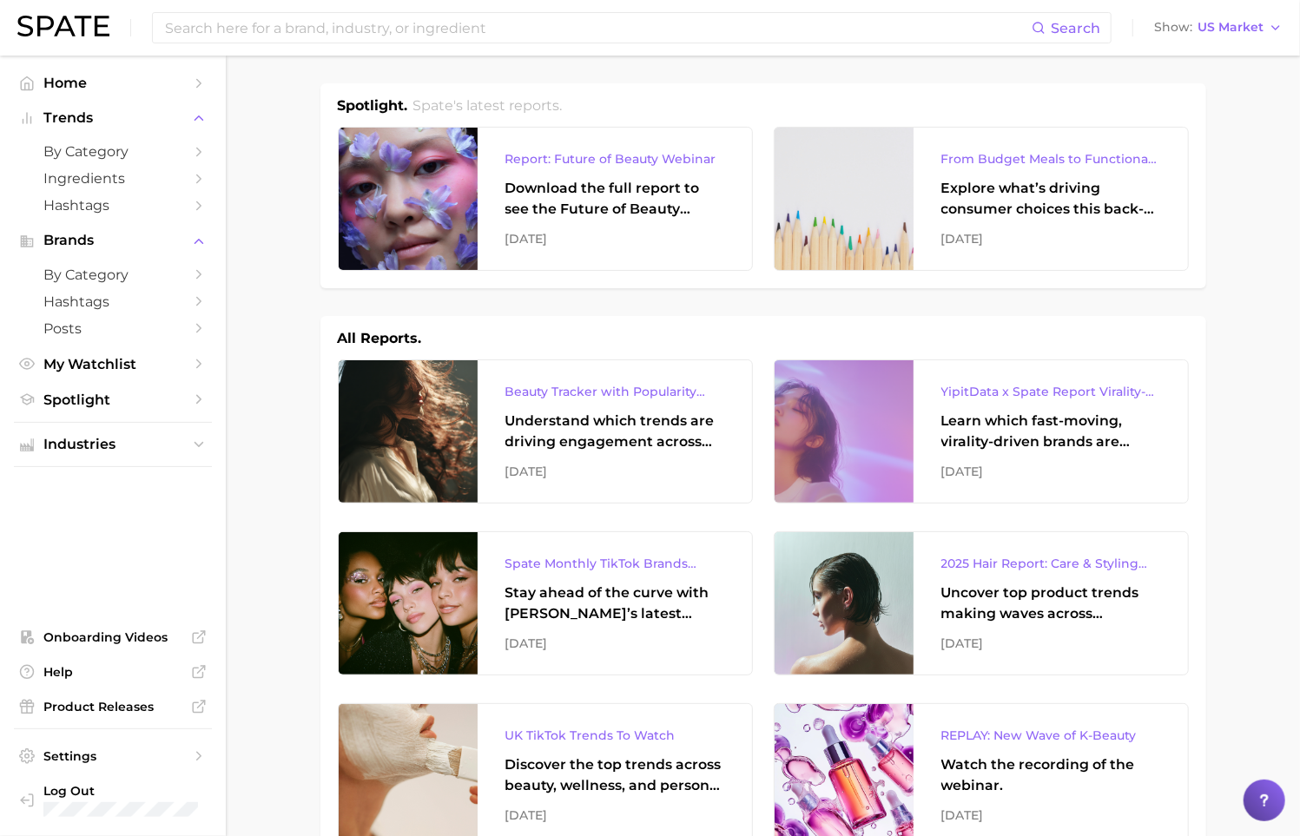
click at [126, 347] on ul "Home Trends by Category Ingredients Hashtags Brands by Category Hashtags Posts …" at bounding box center [113, 241] width 198 height 344
click at [132, 360] on span "My Watchlist" at bounding box center [112, 364] width 139 height 17
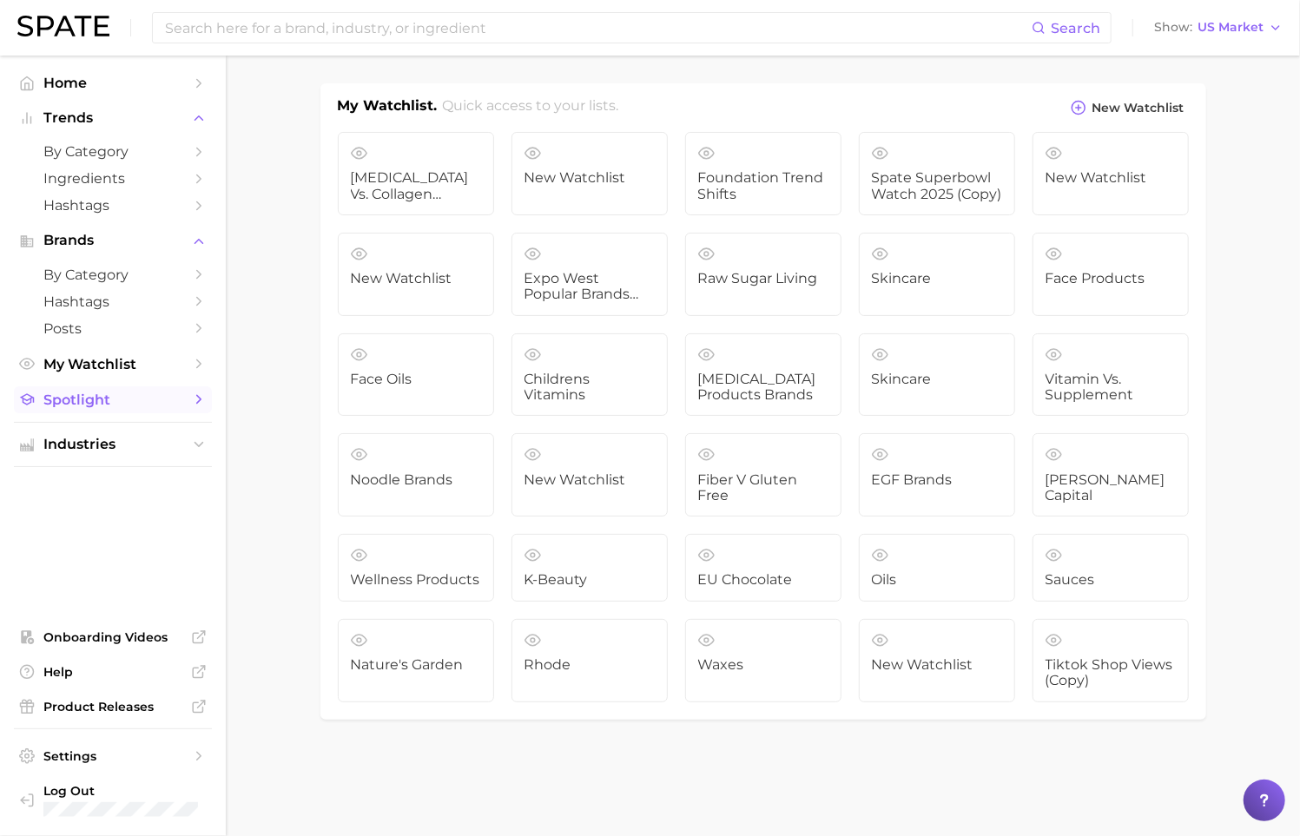
click at [86, 401] on span "Spotlight" at bounding box center [112, 400] width 139 height 17
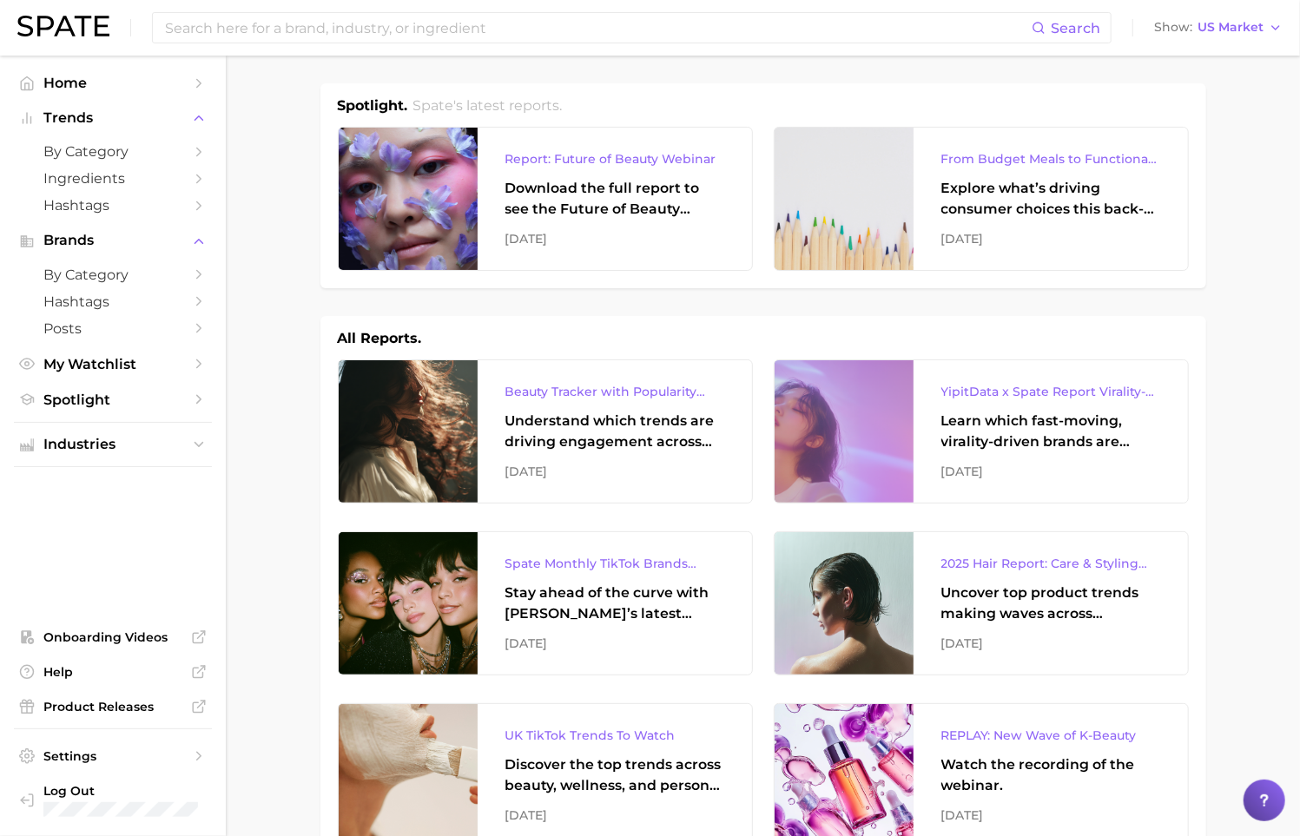
click at [1271, 803] on icon at bounding box center [1264, 800] width 17 height 17
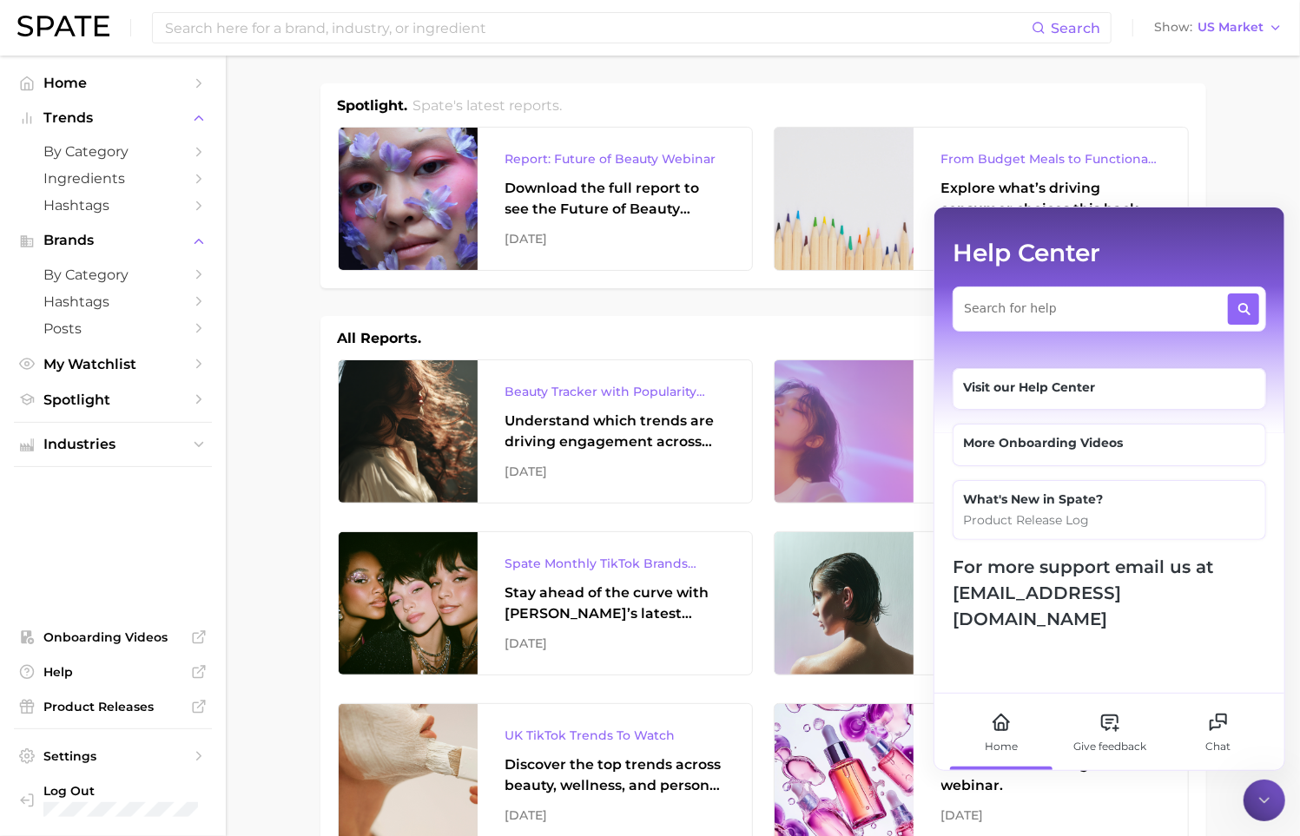
click at [1264, 819] on div at bounding box center [1265, 801] width 42 height 42
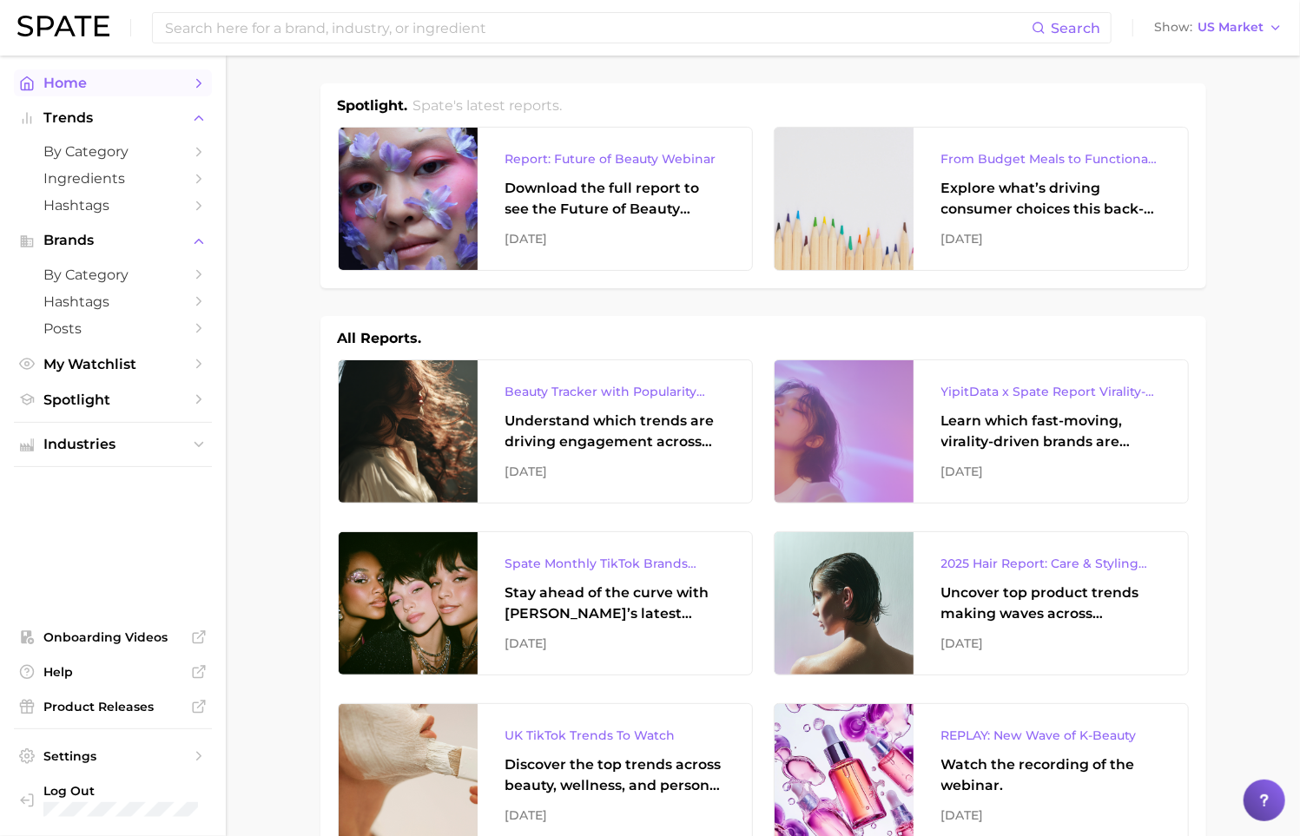
click at [115, 91] on link "Home" at bounding box center [113, 82] width 198 height 27
